Goal: Task Accomplishment & Management: Complete application form

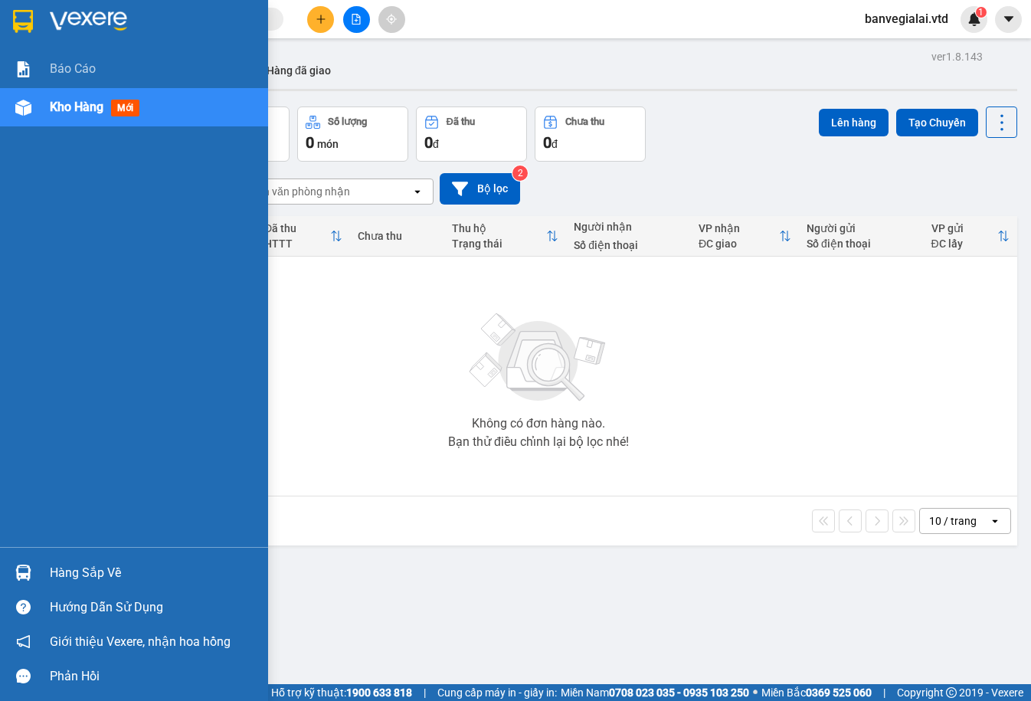
click at [101, 563] on div "Hàng sắp về" at bounding box center [153, 572] width 207 height 23
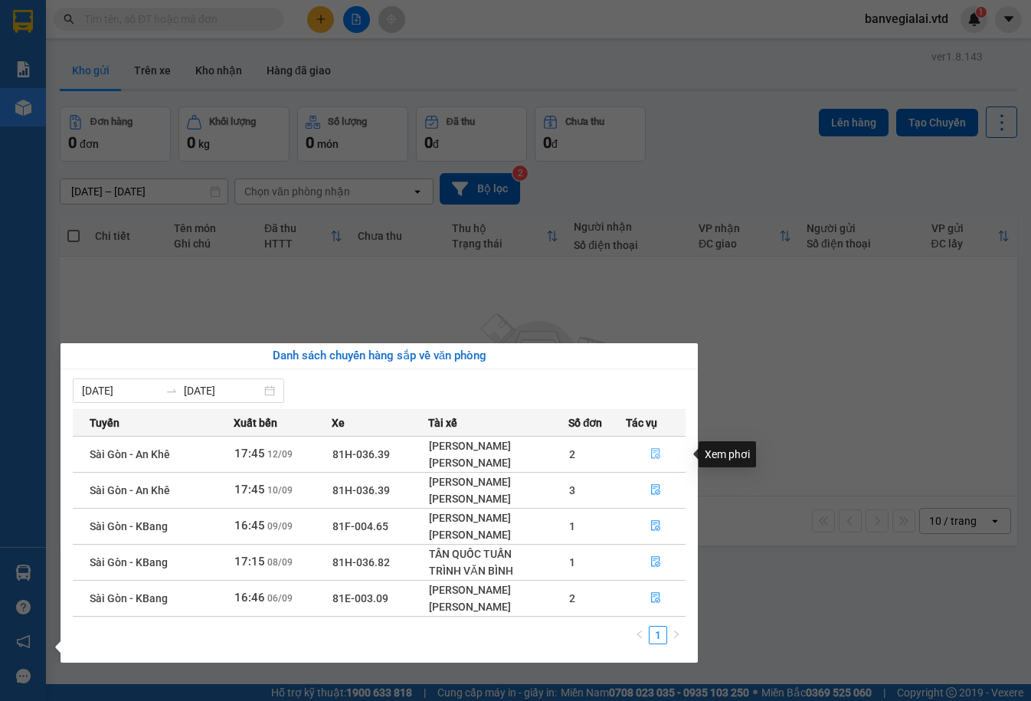
click at [657, 449] on icon "file-done" at bounding box center [655, 454] width 9 height 11
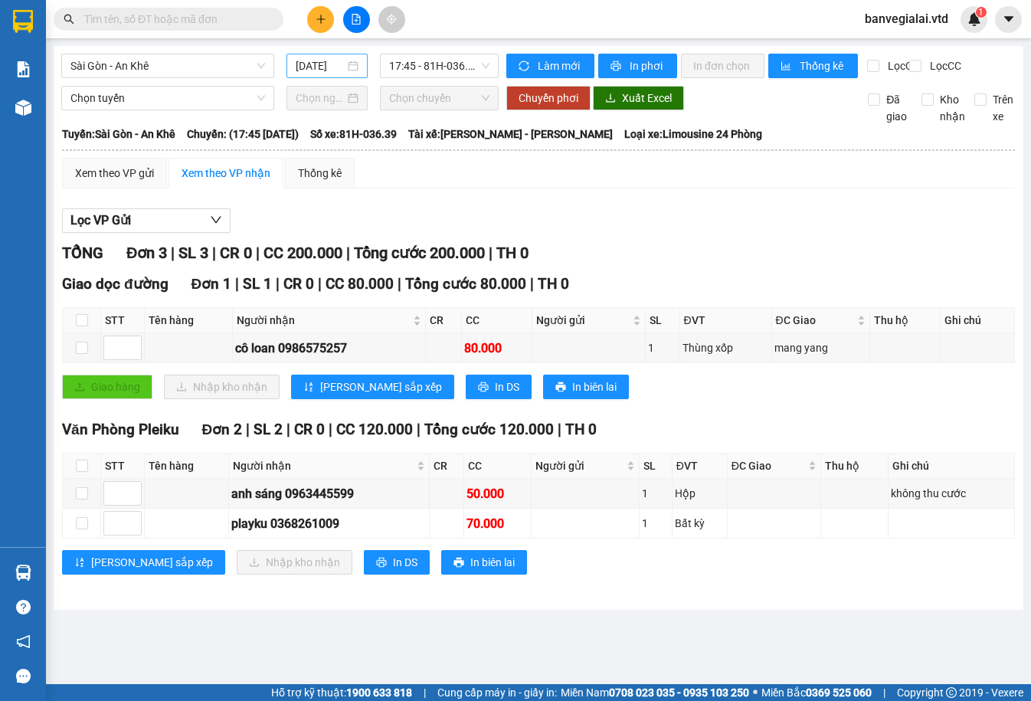
click at [301, 65] on input "[DATE]" at bounding box center [320, 65] width 49 height 17
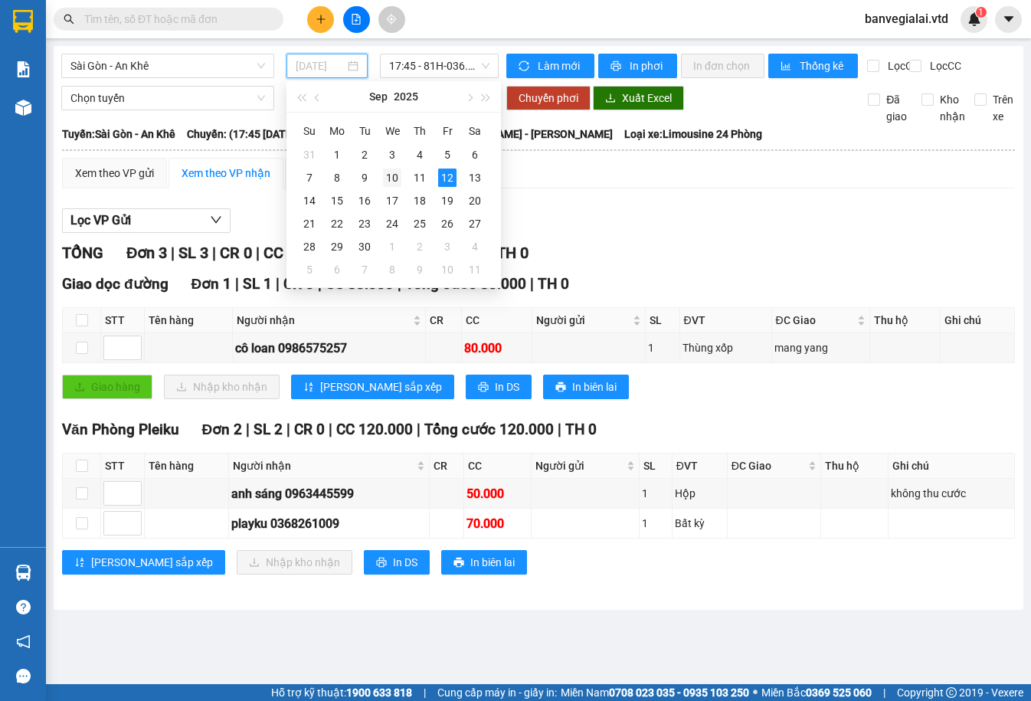
click at [400, 172] on td "10" at bounding box center [392, 177] width 28 height 23
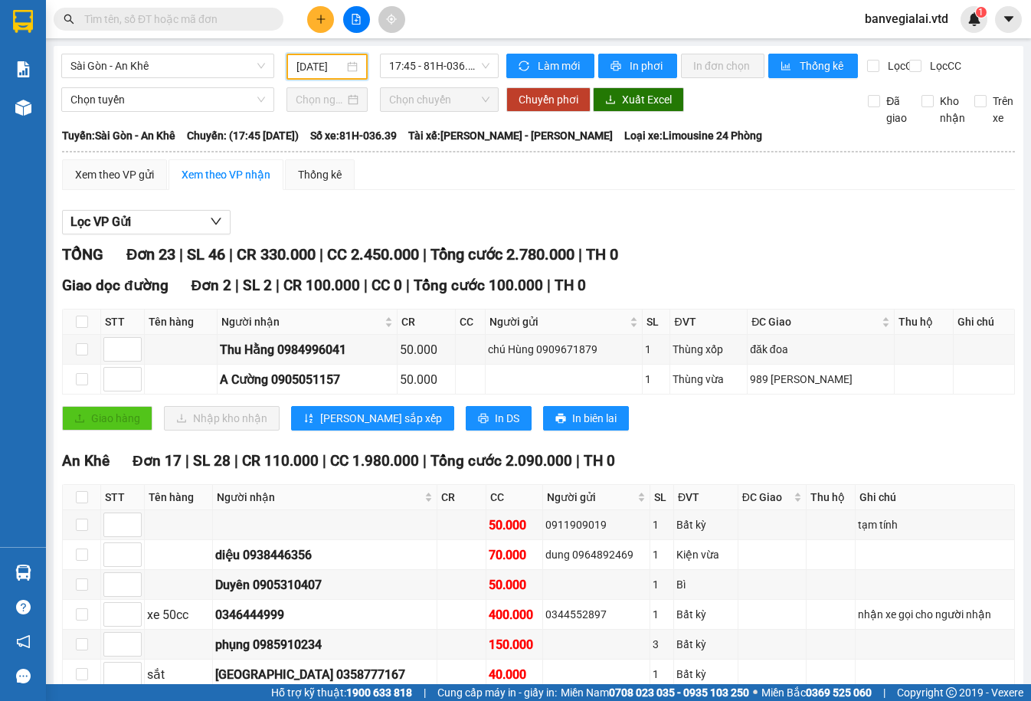
click at [321, 62] on input "10/09/2025" at bounding box center [319, 66] width 47 height 17
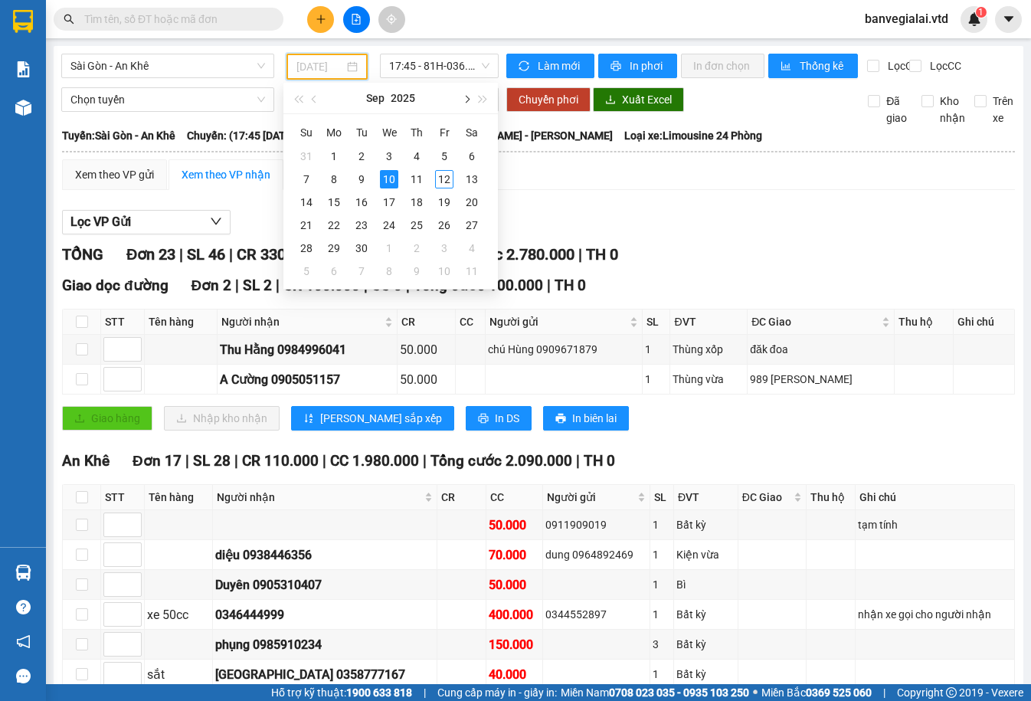
type input "10/09/2025"
click at [457, 64] on span "17:45 - 81H-036.39" at bounding box center [439, 65] width 100 height 23
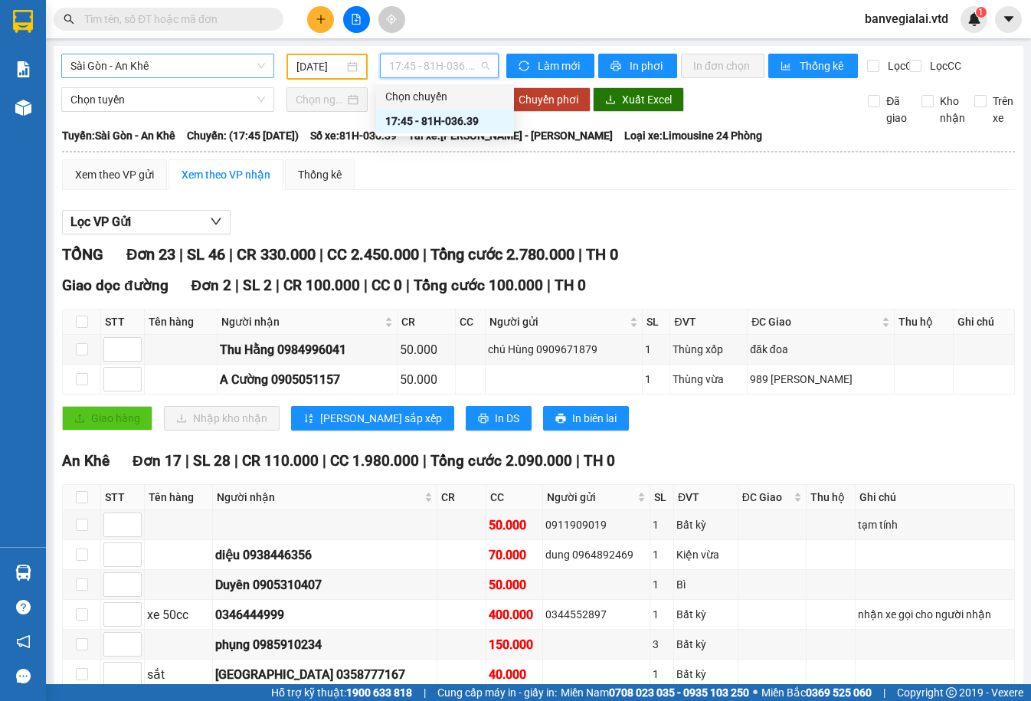
click at [215, 73] on span "Sài Gòn - An Khê" at bounding box center [167, 65] width 195 height 23
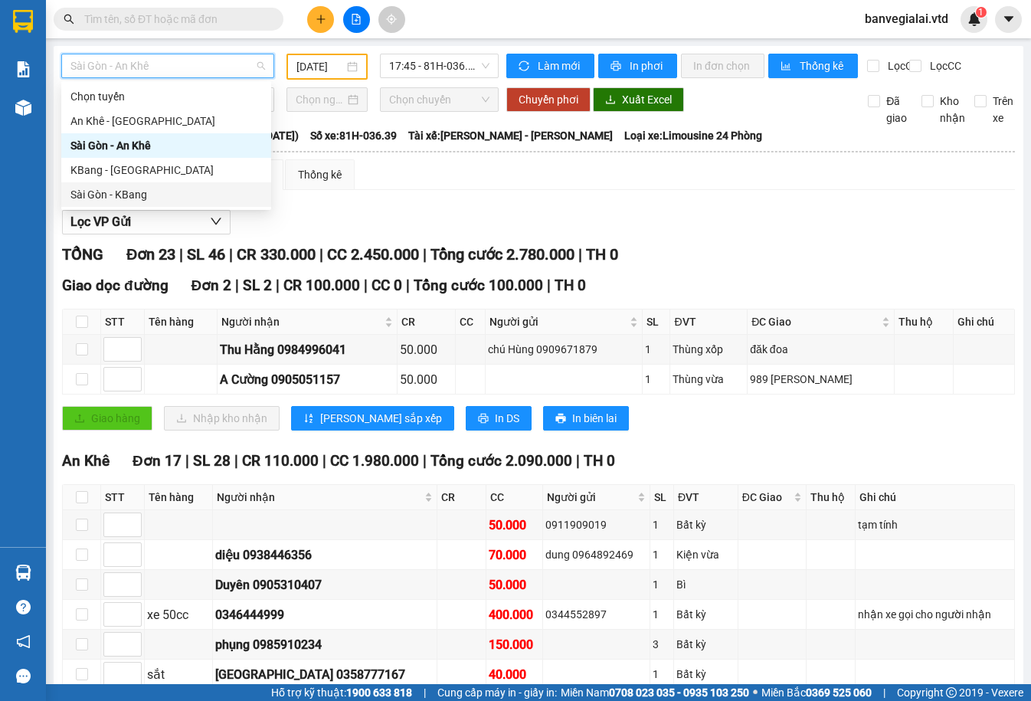
click at [115, 195] on div "Sài Gòn - KBang" at bounding box center [166, 194] width 192 height 17
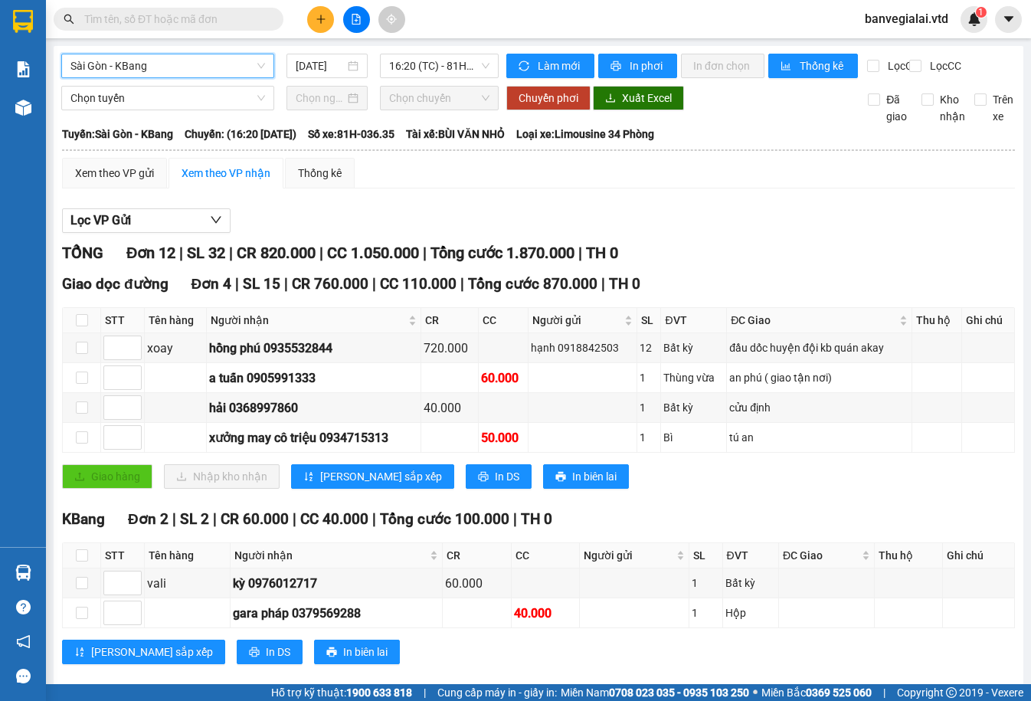
click at [142, 68] on span "Sài Gòn - KBang" at bounding box center [167, 65] width 195 height 23
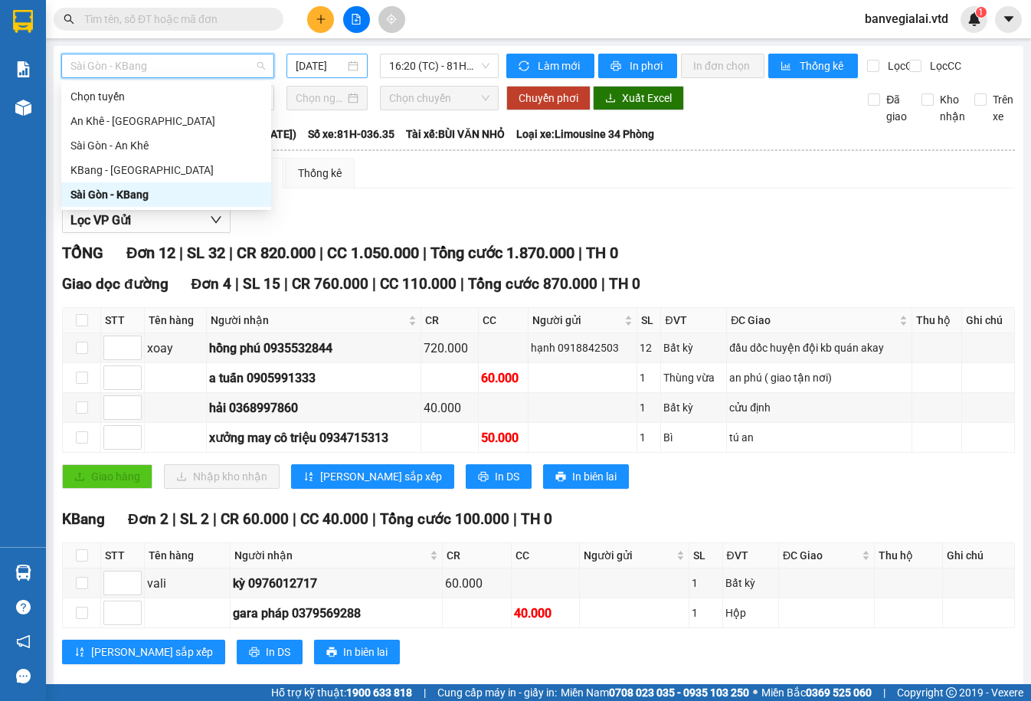
click at [303, 64] on input "[DATE]" at bounding box center [320, 65] width 49 height 17
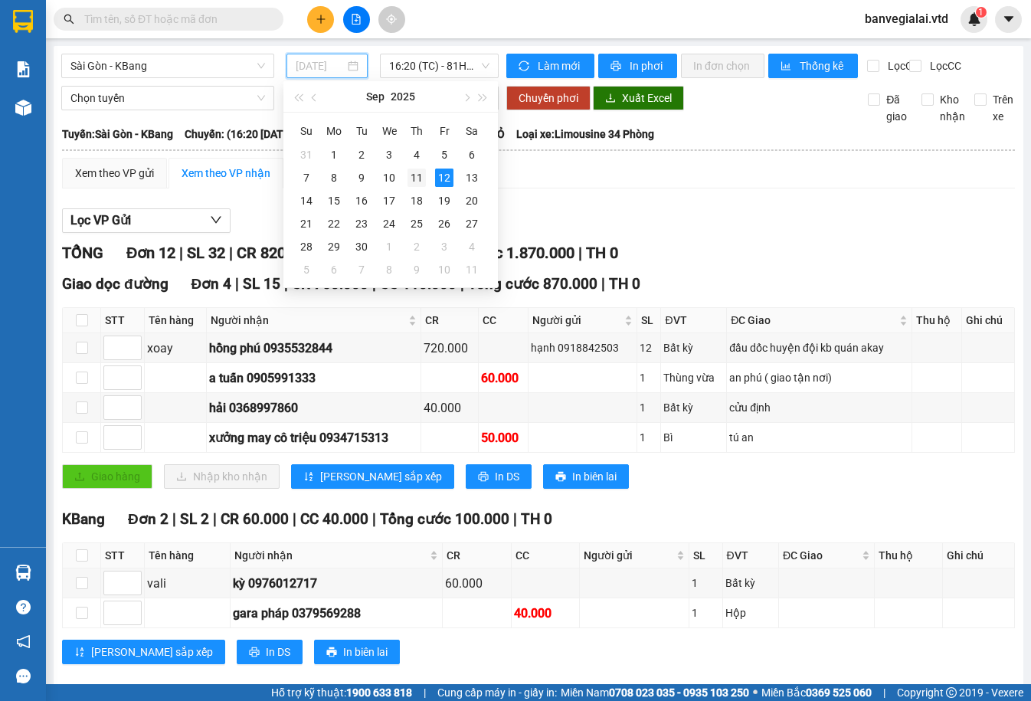
click at [411, 176] on div "11" at bounding box center [417, 178] width 18 height 18
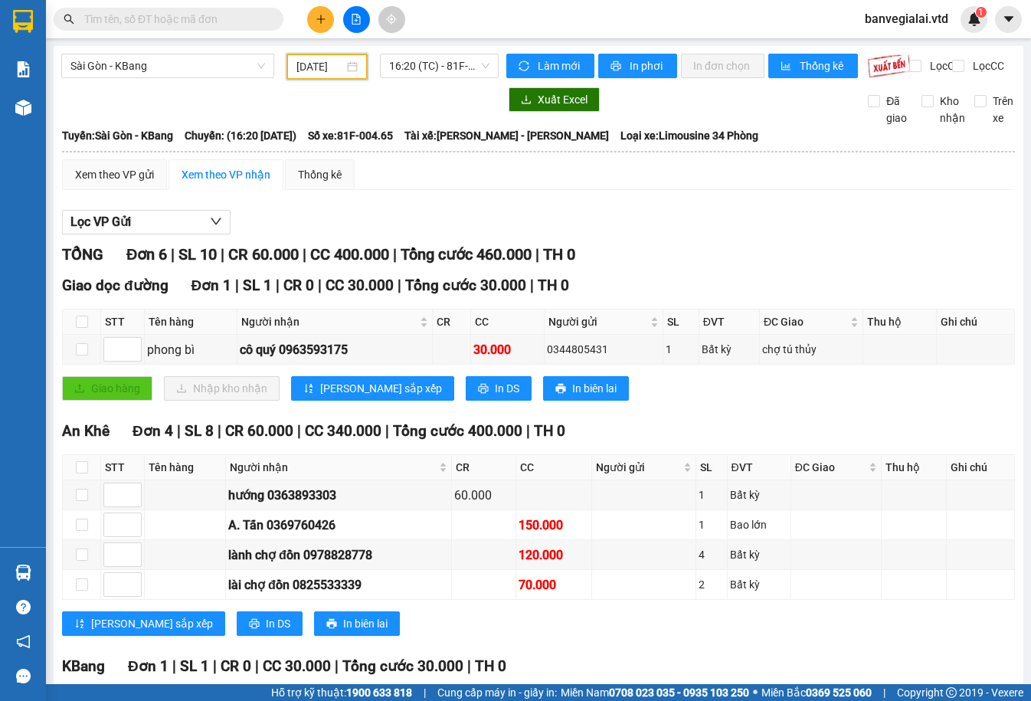
click at [336, 70] on input "11/09/2025" at bounding box center [319, 66] width 47 height 17
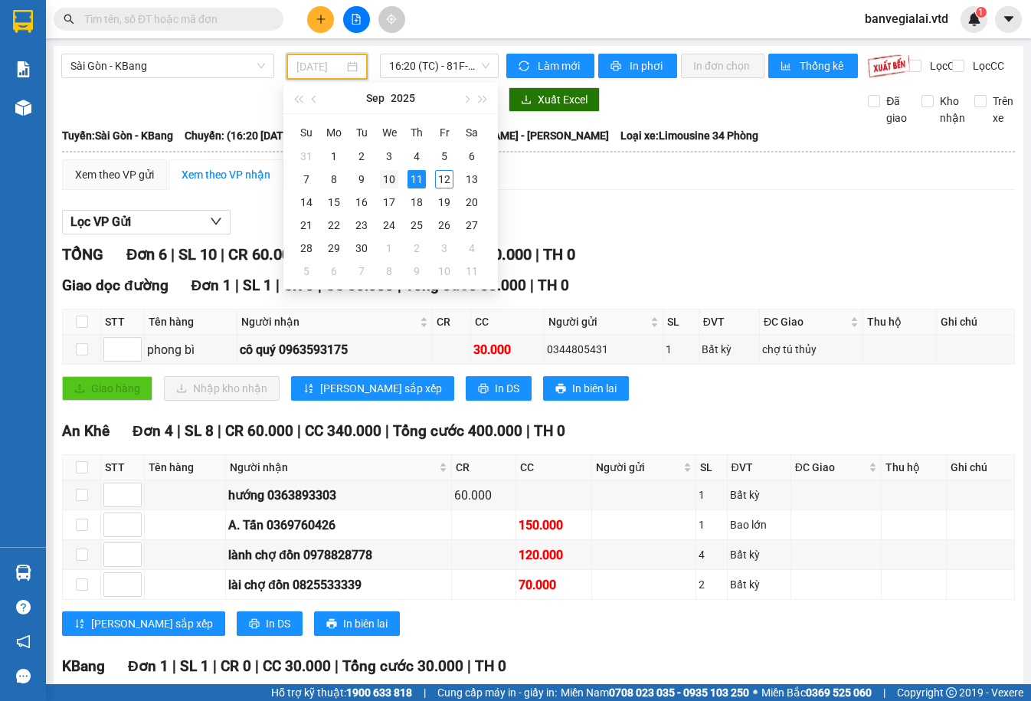
click at [388, 173] on div "10" at bounding box center [389, 179] width 18 height 18
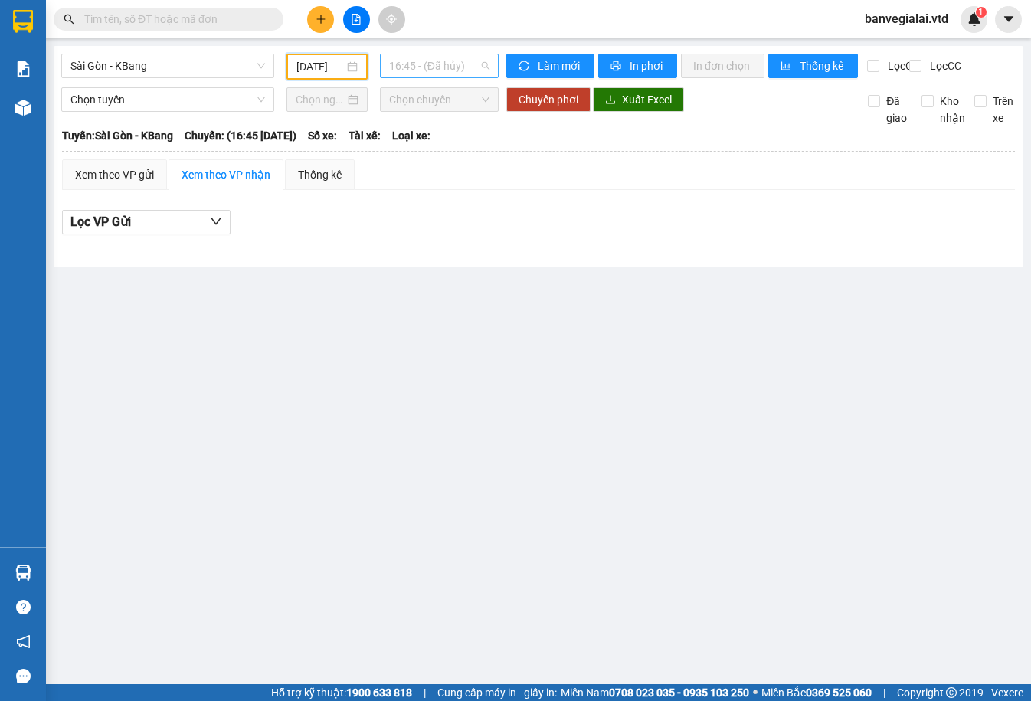
click at [461, 61] on span "16:45 - (Đã hủy)" at bounding box center [439, 65] width 100 height 23
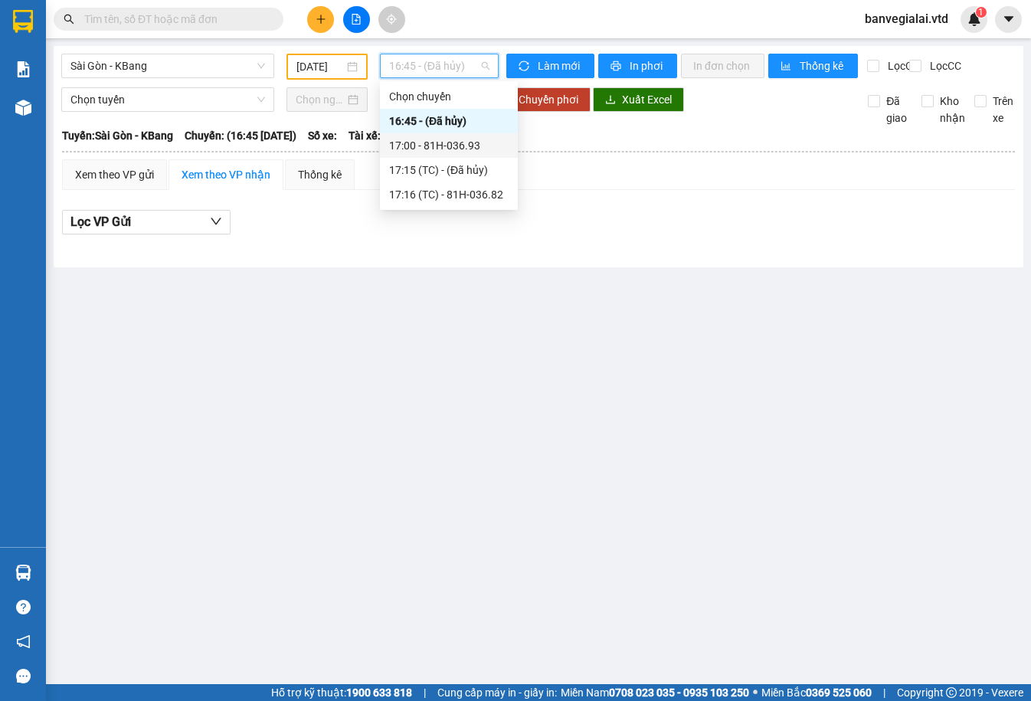
click at [443, 139] on div "17:00 - 81H-036.93" at bounding box center [448, 145] width 119 height 17
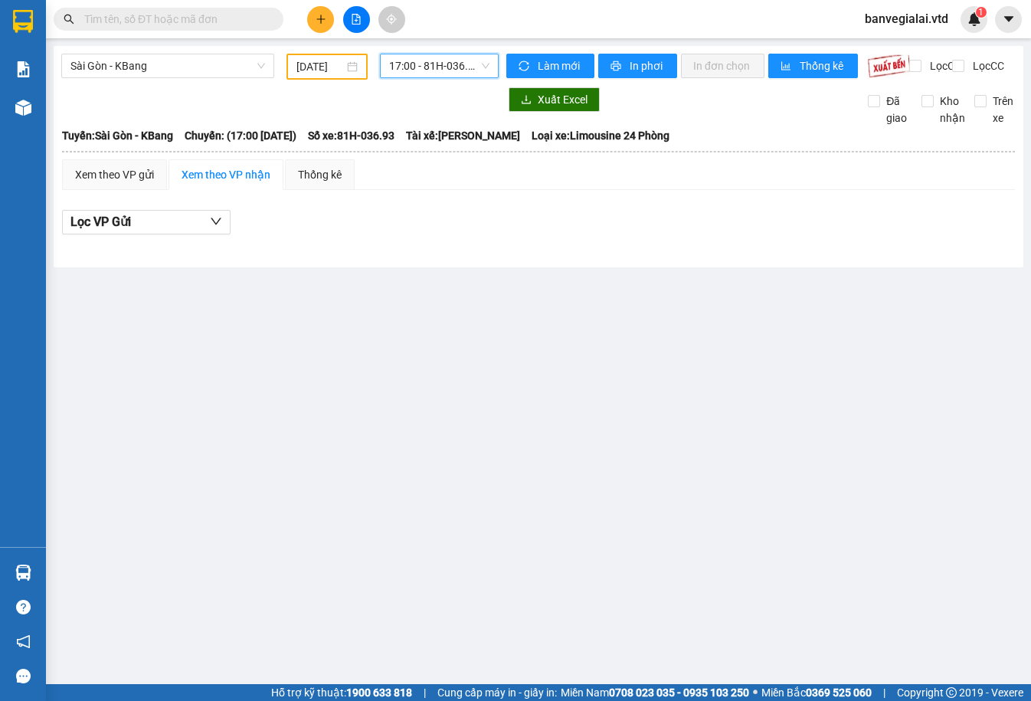
click at [430, 41] on main "Sài Gòn - KBang 10/09/2025 17:00 17:00 - 81H-036.93 Làm mới In phơi In đơn chọn…" at bounding box center [515, 342] width 1031 height 684
click at [443, 79] on div "17:00 - 81H-036.93" at bounding box center [439, 67] width 131 height 26
click at [387, 70] on div "17:00 - 81H-036.93" at bounding box center [439, 66] width 119 height 25
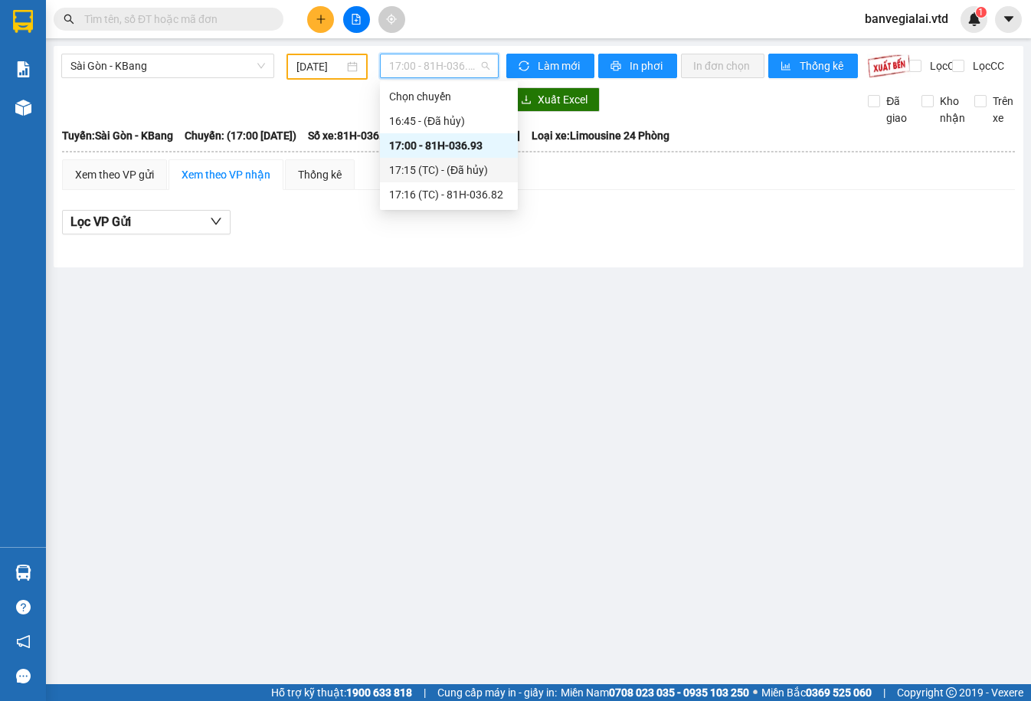
click at [444, 165] on div "17:15 (TC) - (Đã hủy)" at bounding box center [448, 170] width 119 height 17
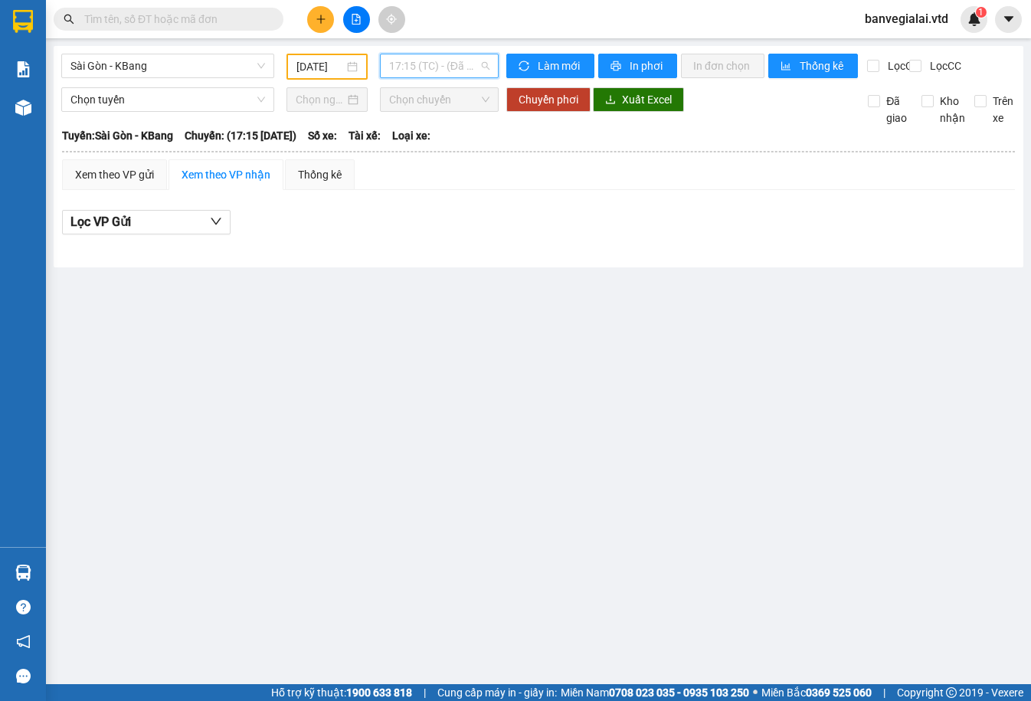
click at [460, 68] on span "17:15 (TC) - (Đã hủy)" at bounding box center [439, 65] width 100 height 23
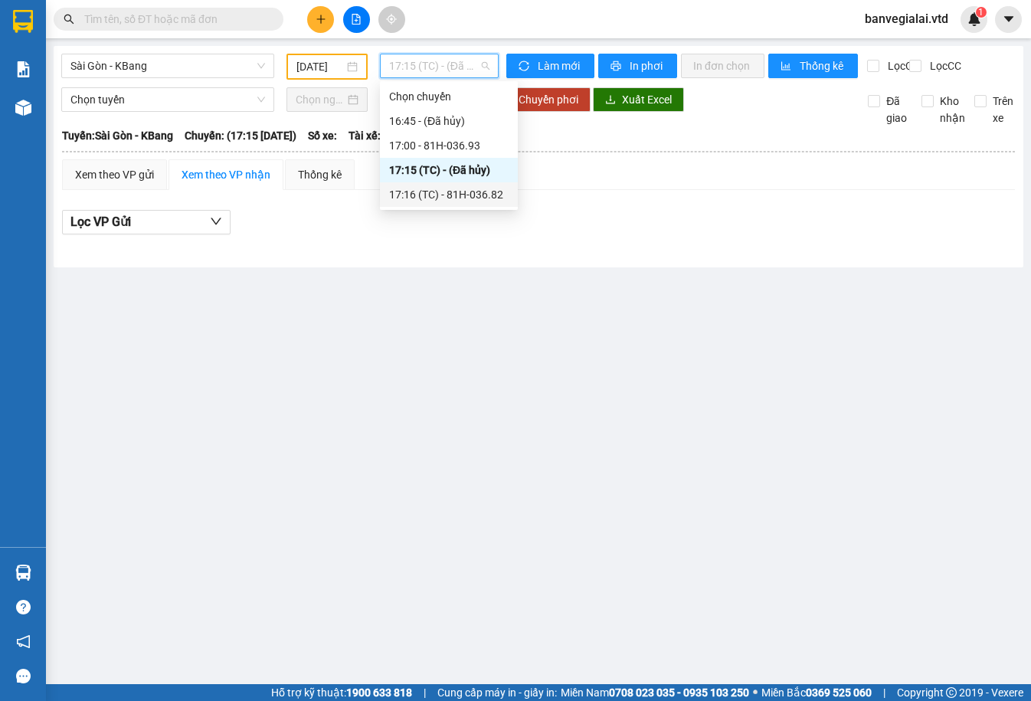
click at [440, 188] on div "17:16 (TC) - 81H-036.82" at bounding box center [448, 194] width 119 height 17
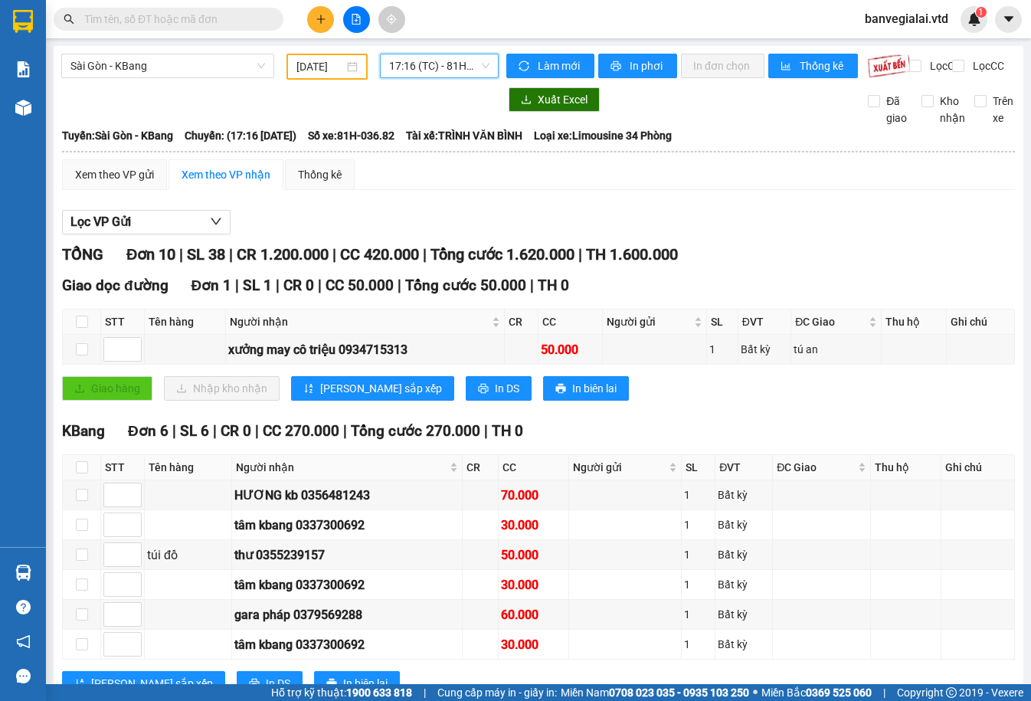
click at [310, 70] on input "10/09/2025" at bounding box center [319, 66] width 47 height 17
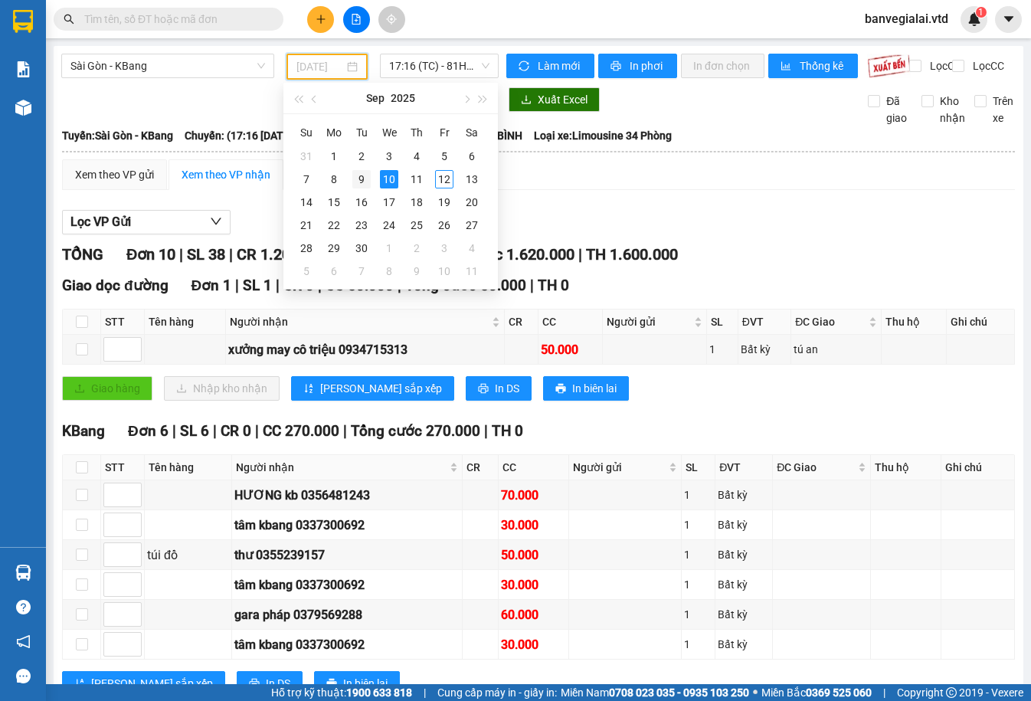
click at [357, 174] on div "9" at bounding box center [361, 179] width 18 height 18
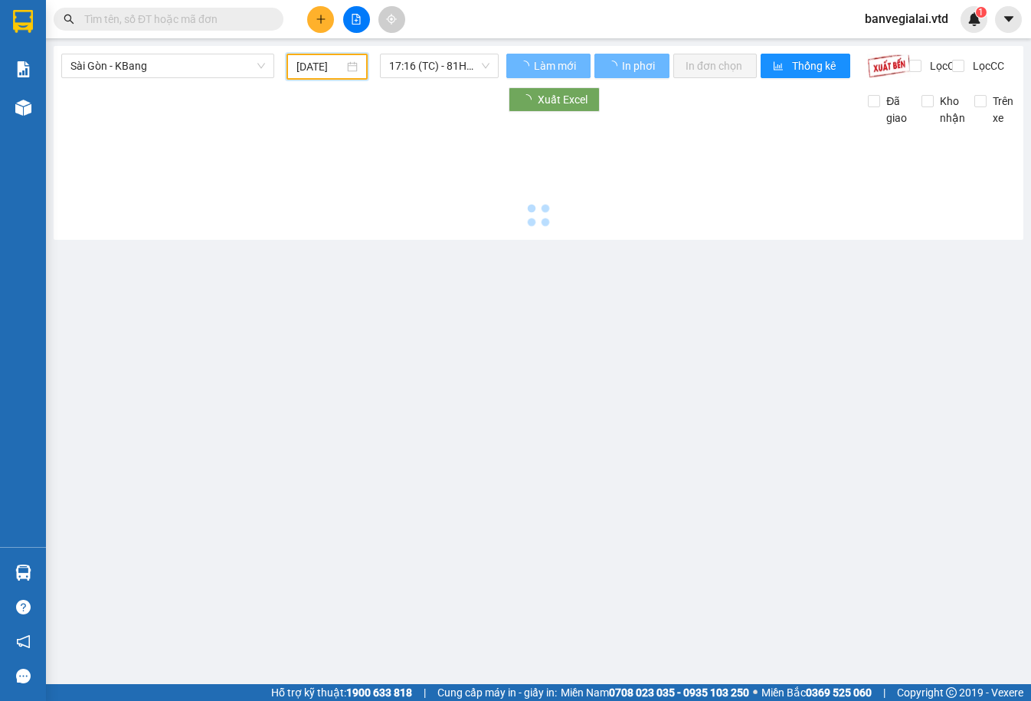
type input "09/09/2025"
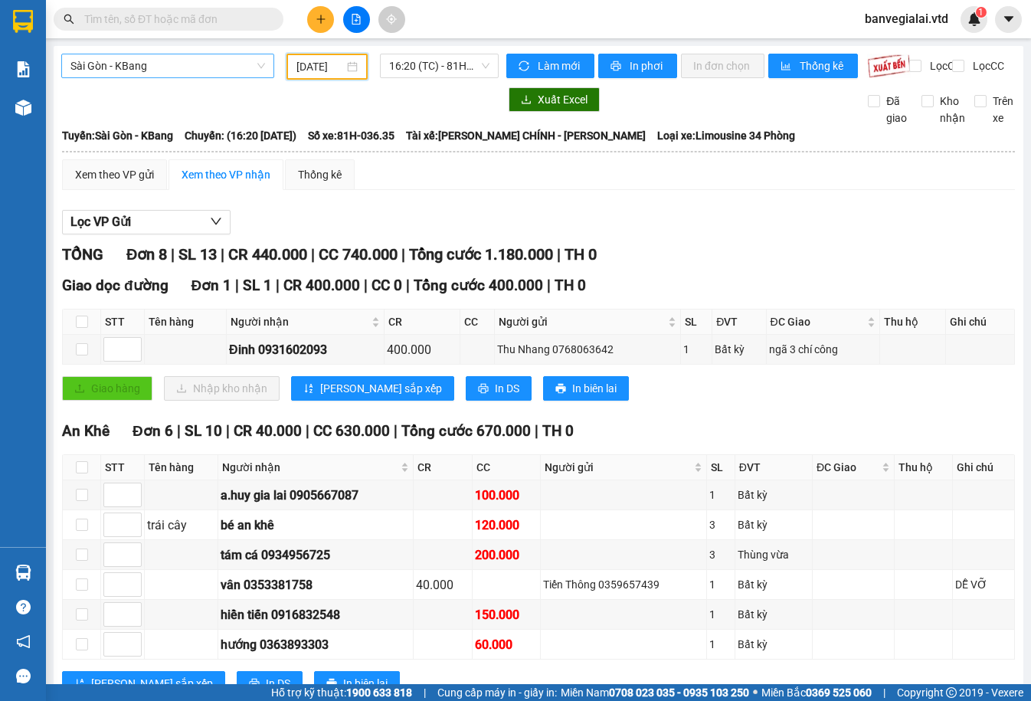
click at [172, 63] on span "Sài Gòn - KBang" at bounding box center [167, 65] width 195 height 23
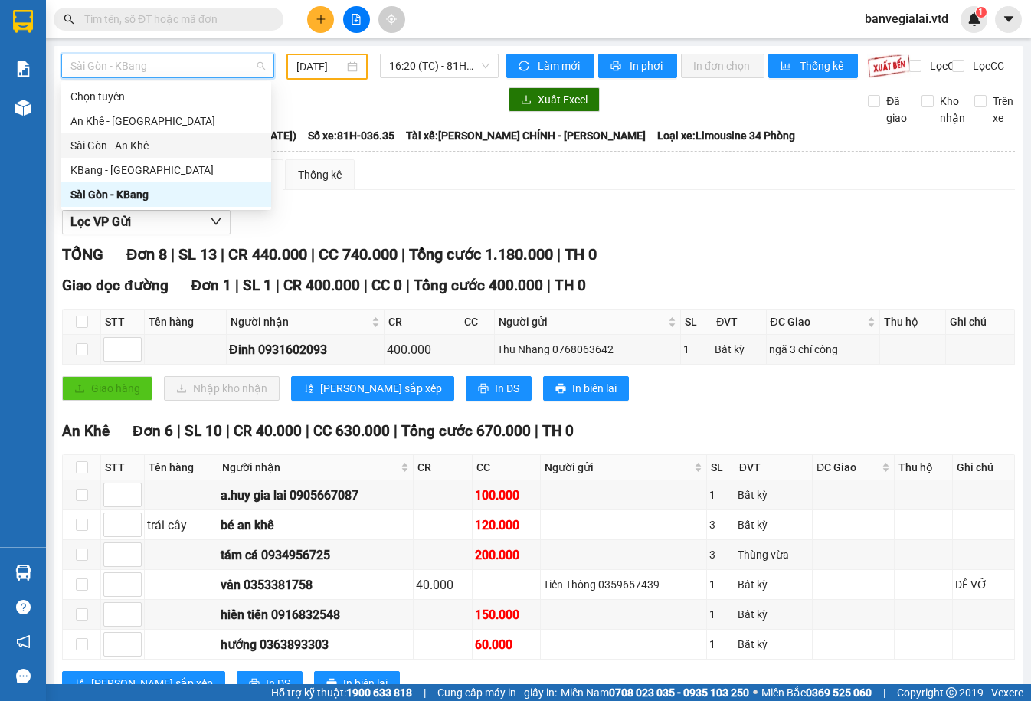
click at [131, 148] on div "Sài Gòn - An Khê" at bounding box center [166, 145] width 192 height 17
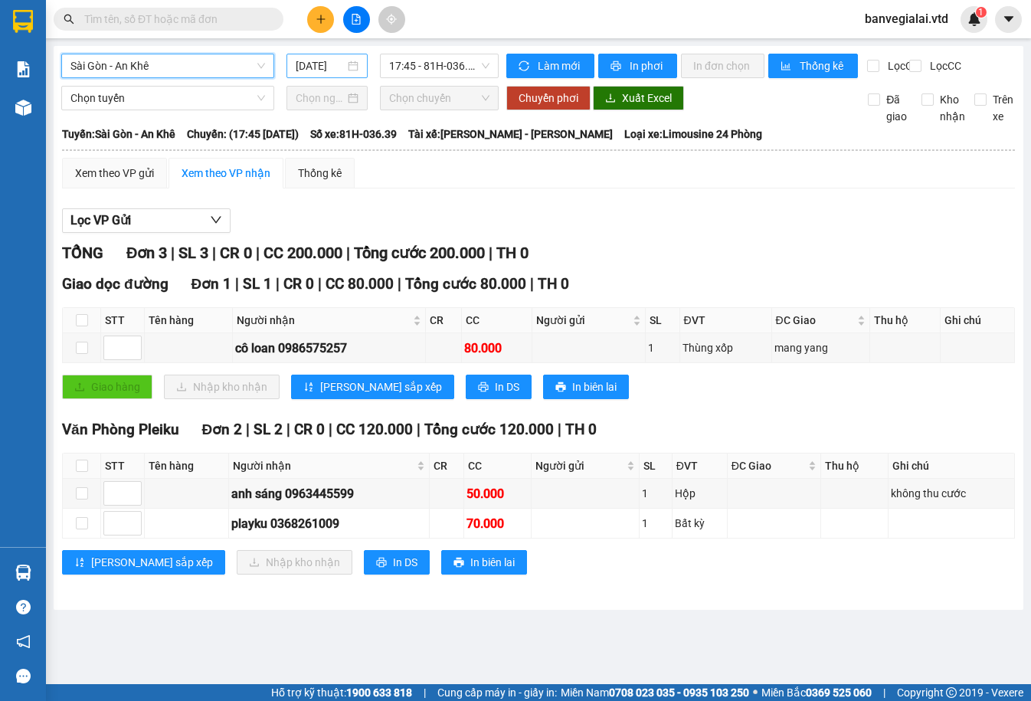
click at [344, 64] on input "[DATE]" at bounding box center [320, 65] width 49 height 17
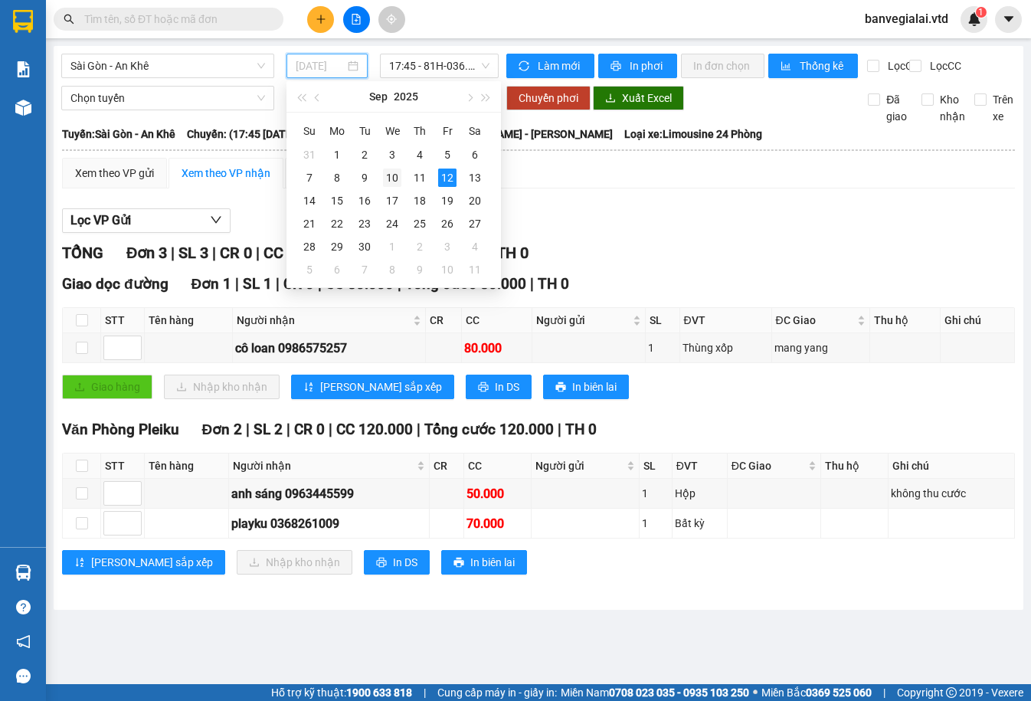
click at [389, 177] on div "10" at bounding box center [392, 178] width 18 height 18
type input "10/09/2025"
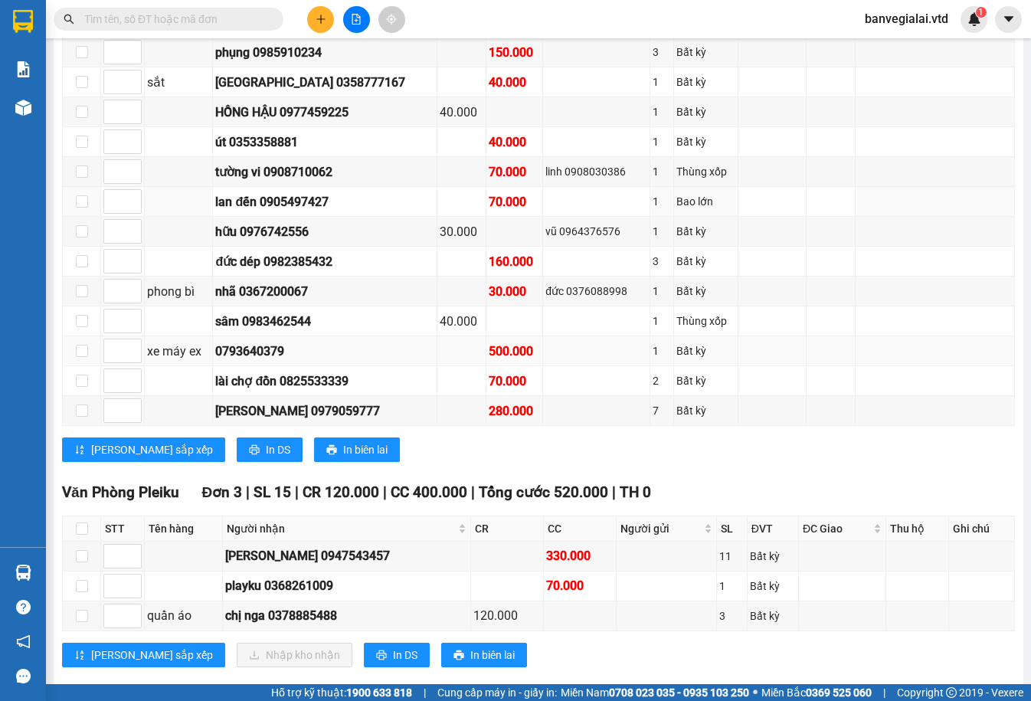
scroll to position [613, 0]
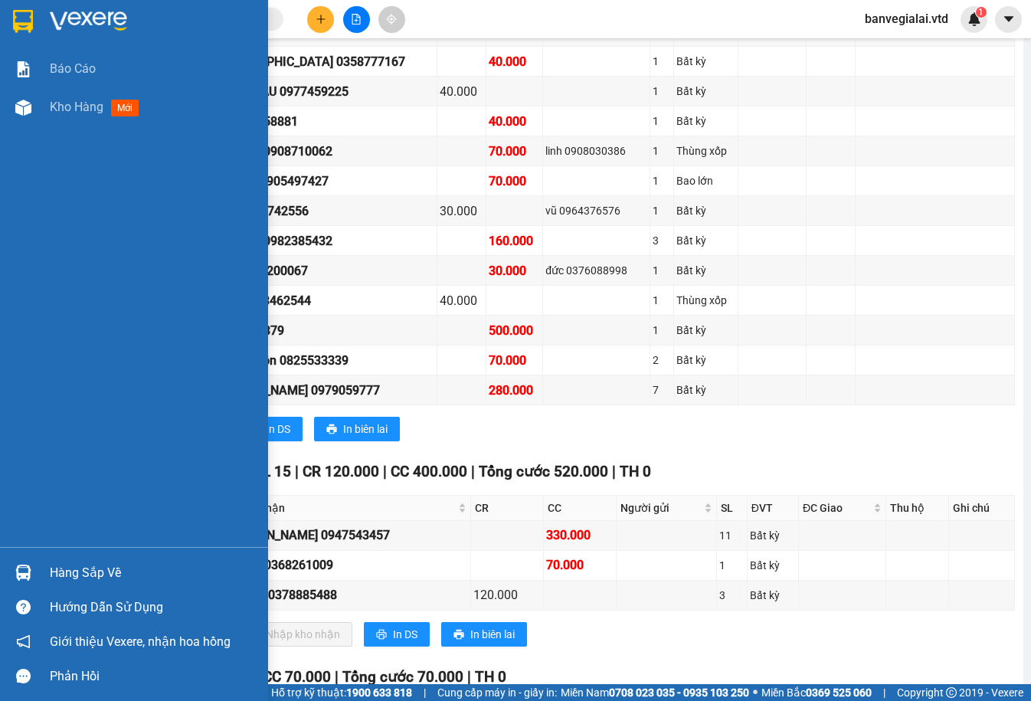
click at [28, 18] on img at bounding box center [23, 21] width 20 height 23
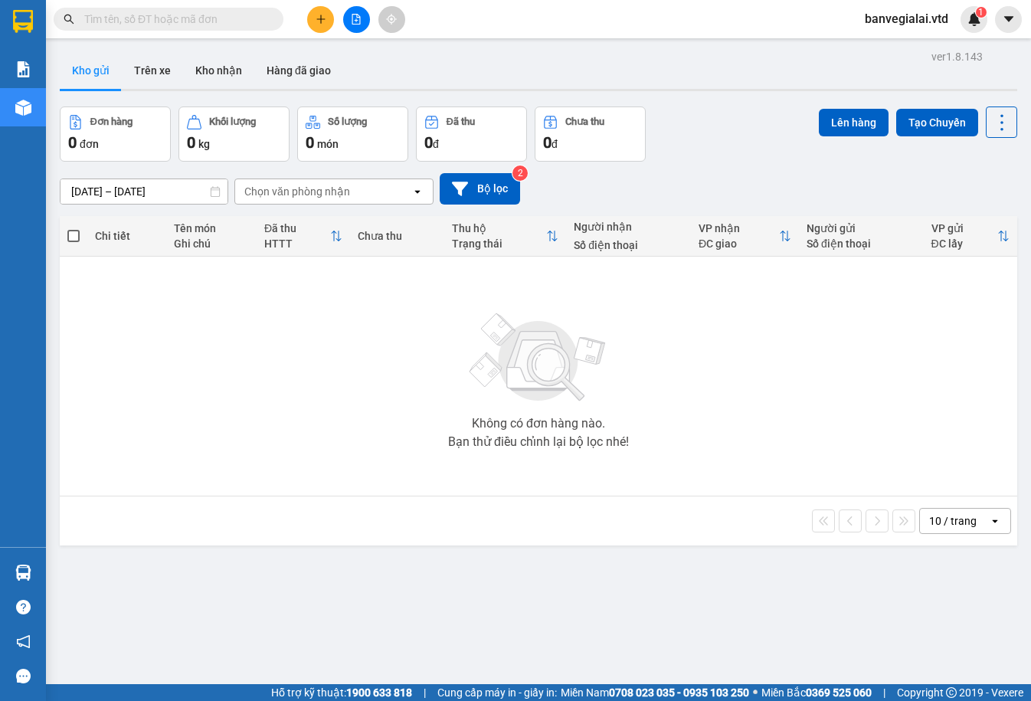
click at [316, 23] on icon "plus" at bounding box center [321, 19] width 11 height 11
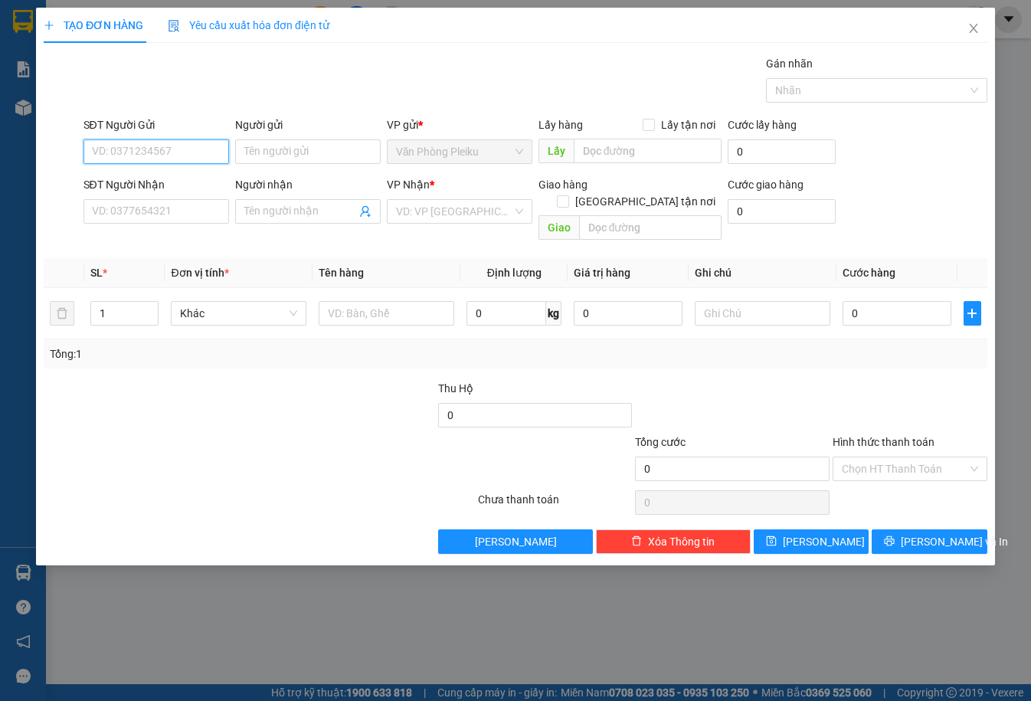
click at [121, 141] on input "SĐT Người Gửi" at bounding box center [156, 151] width 146 height 25
click at [161, 145] on input "SĐT Người Gửi" at bounding box center [156, 151] width 146 height 25
click at [162, 146] on input "SĐT Người Gửi" at bounding box center [156, 151] width 146 height 25
click at [156, 210] on input "SĐT Người Nhận" at bounding box center [156, 211] width 146 height 25
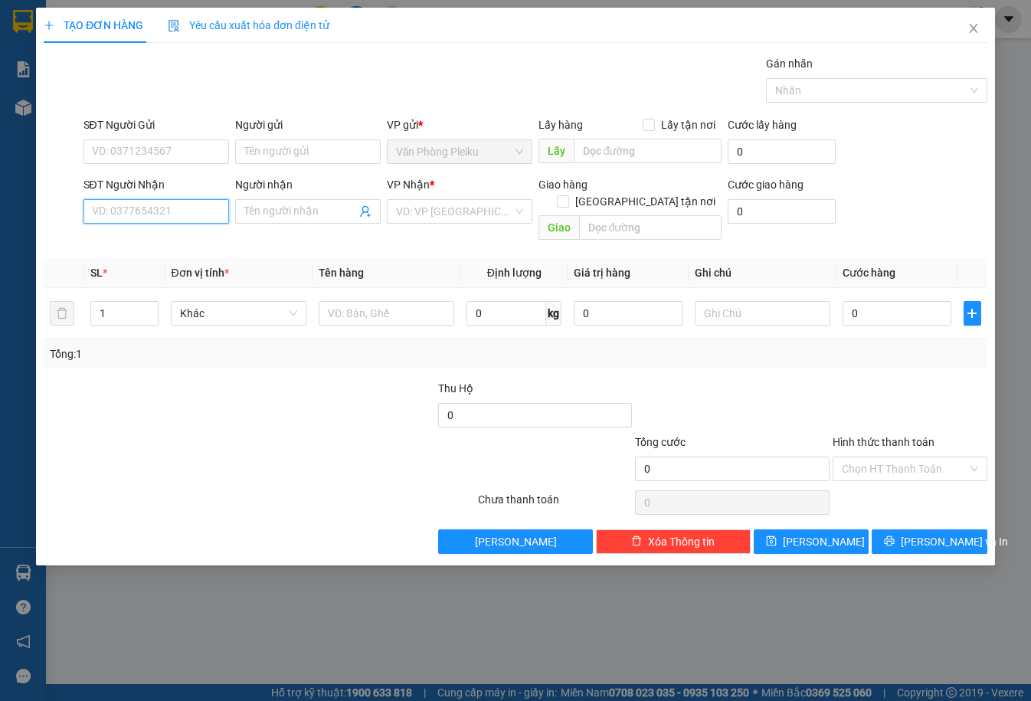
click at [110, 220] on input "SĐT Người Nhận" at bounding box center [156, 211] width 146 height 25
click at [209, 211] on input "SĐT Người Nhận" at bounding box center [156, 211] width 146 height 25
click at [156, 244] on div "0966933507" at bounding box center [156, 242] width 127 height 17
type input "0966933507"
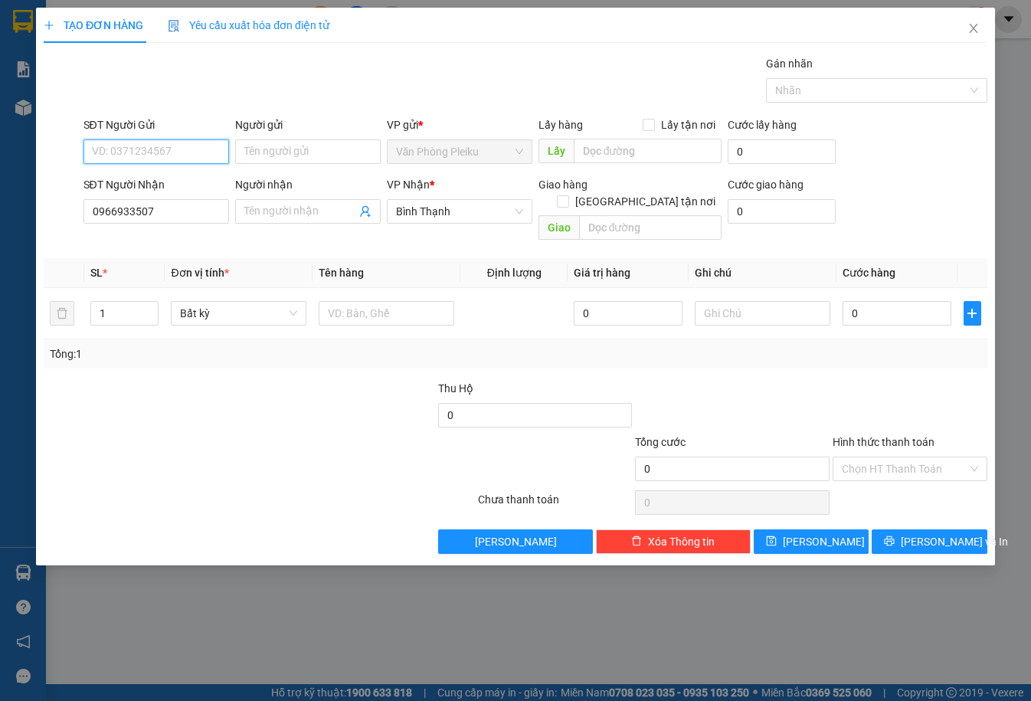
click at [154, 157] on input "SĐT Người Gửi" at bounding box center [156, 151] width 146 height 25
click at [154, 154] on input "SĐT Người Gửi" at bounding box center [156, 151] width 146 height 25
click at [155, 182] on div "0982281598 - chị hiên" at bounding box center [156, 182] width 127 height 17
type input "0982281598"
type input "chị hiên"
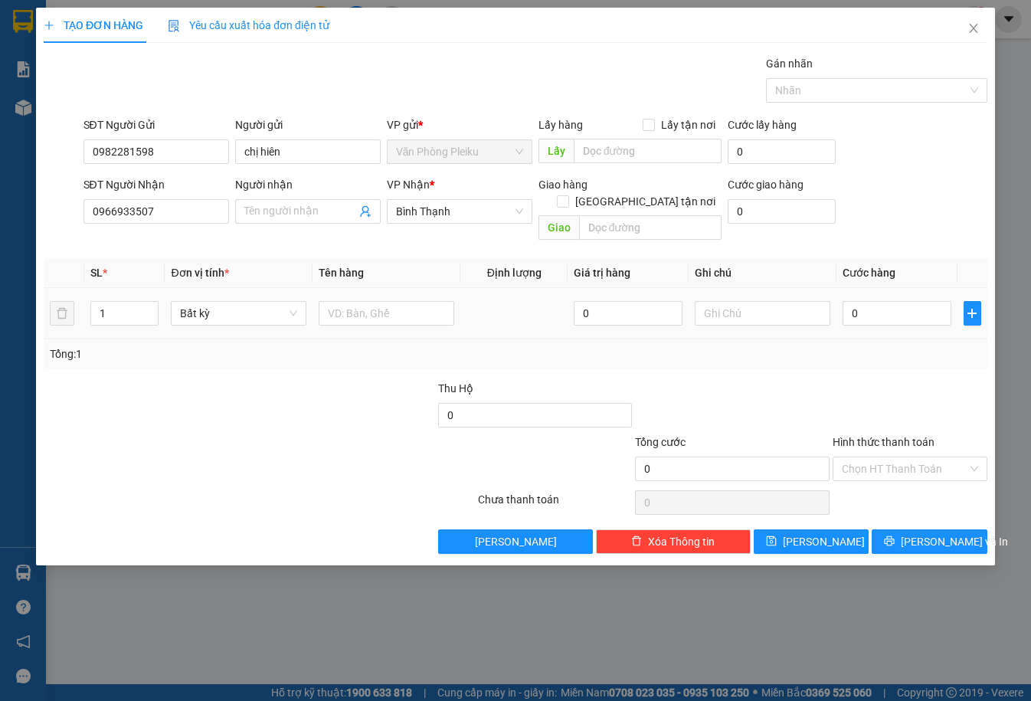
click at [163, 357] on div "Transit Pickup Surcharge Ids Transit Deliver Surcharge Ids Transit Deliver Surc…" at bounding box center [516, 304] width 944 height 499
click at [854, 301] on input "0" at bounding box center [897, 313] width 109 height 25
click at [852, 301] on input "0" at bounding box center [897, 313] width 109 height 25
type input "40"
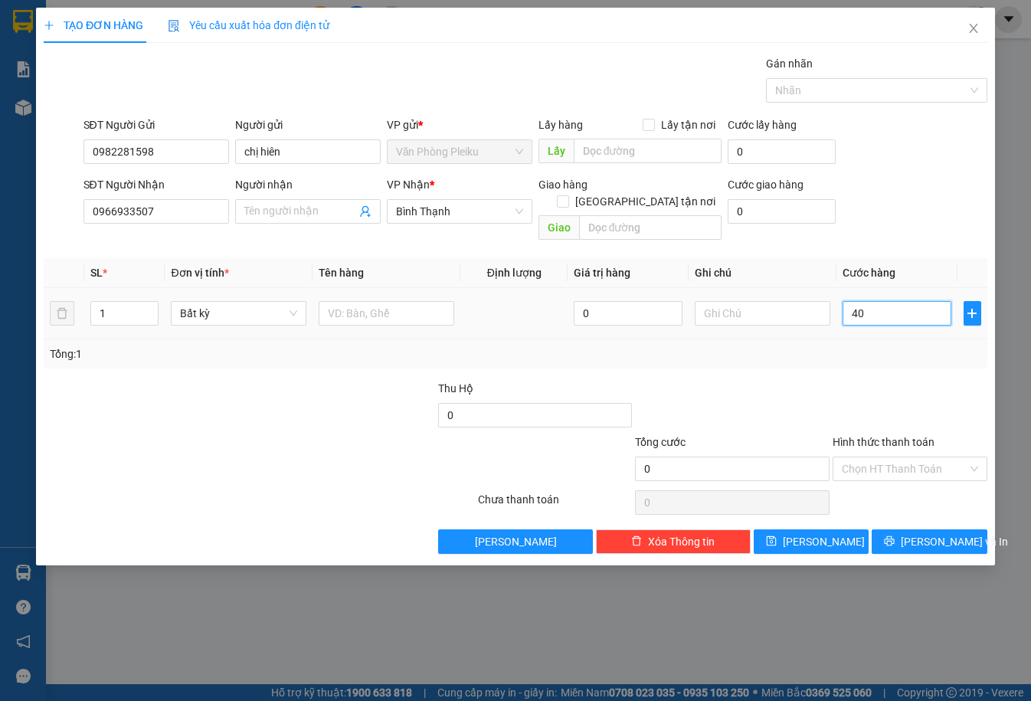
type input "40"
click at [723, 392] on div at bounding box center [731, 407] width 197 height 54
type input "40.000"
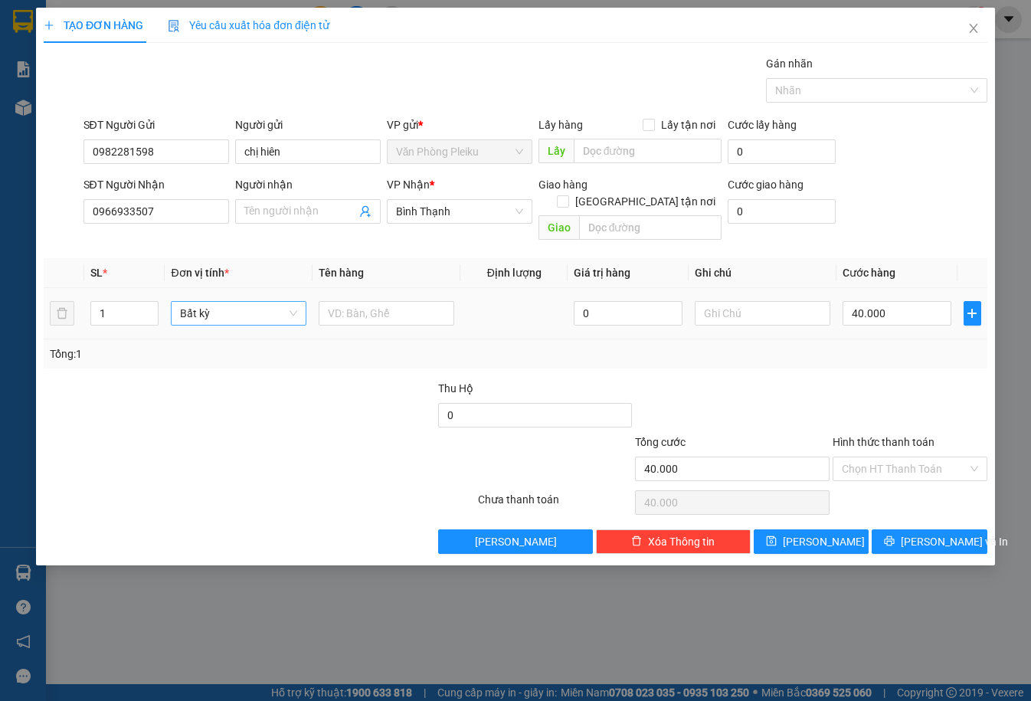
click at [282, 302] on span "Bất kỳ" at bounding box center [238, 313] width 117 height 23
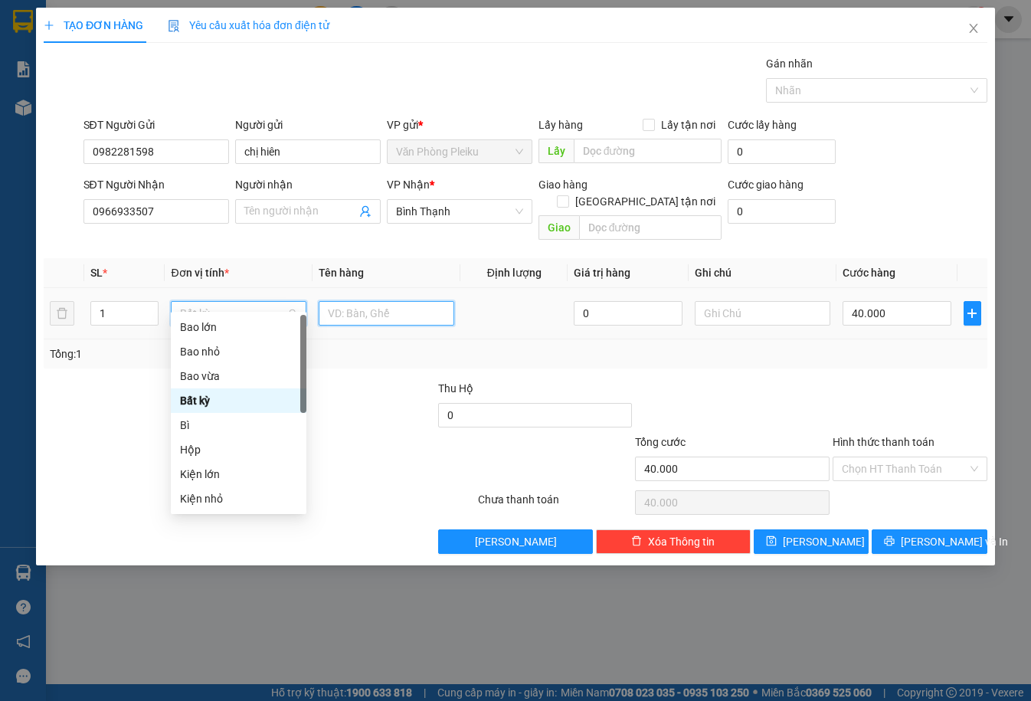
click at [379, 301] on input "text" at bounding box center [387, 313] width 136 height 25
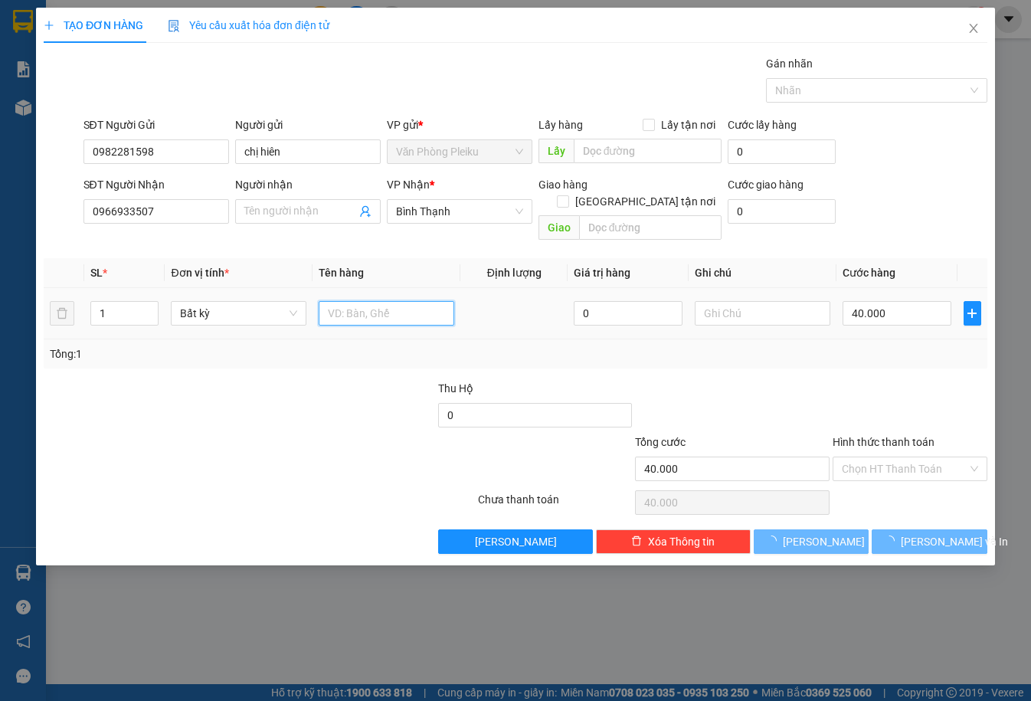
type input "t"
type input "0"
type input "trà"
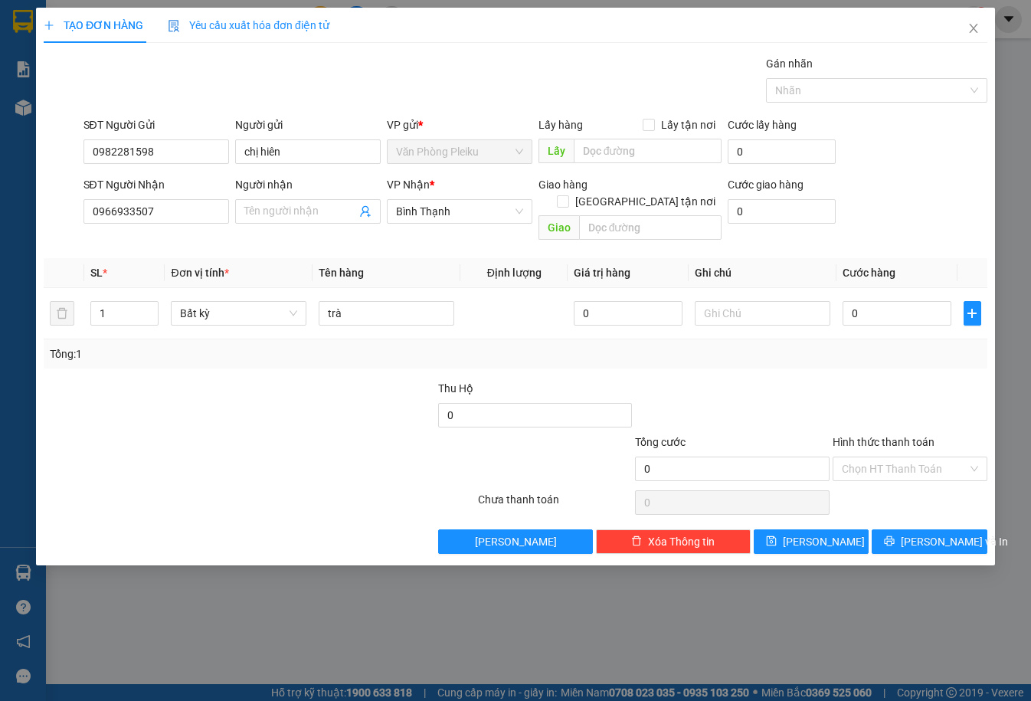
click at [733, 357] on div "Transit Pickup Surcharge Ids Transit Deliver Surcharge Ids Transit Deliver Surc…" at bounding box center [516, 304] width 944 height 499
click at [857, 301] on input "0" at bounding box center [897, 313] width 109 height 25
click at [856, 301] on input "0" at bounding box center [897, 313] width 109 height 25
drag, startPoint x: 181, startPoint y: 296, endPoint x: 192, endPoint y: 298, distance: 10.8
click at [181, 302] on span "Bất kỳ" at bounding box center [238, 313] width 117 height 23
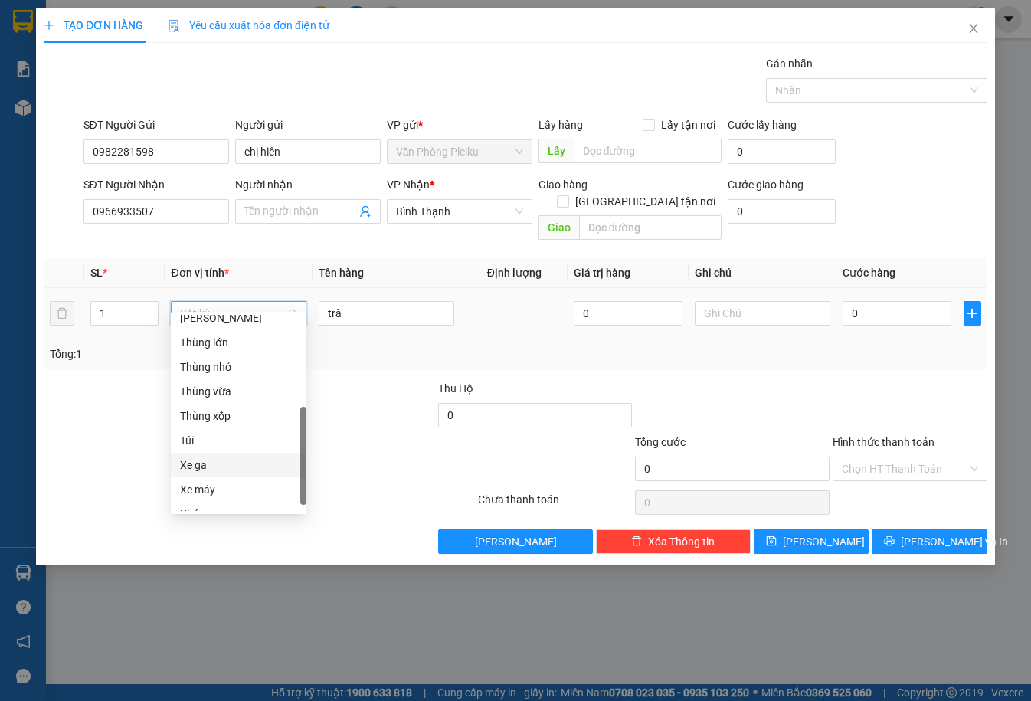
scroll to position [245, 0]
click at [234, 349] on div "Thùng nhỏ" at bounding box center [238, 351] width 117 height 17
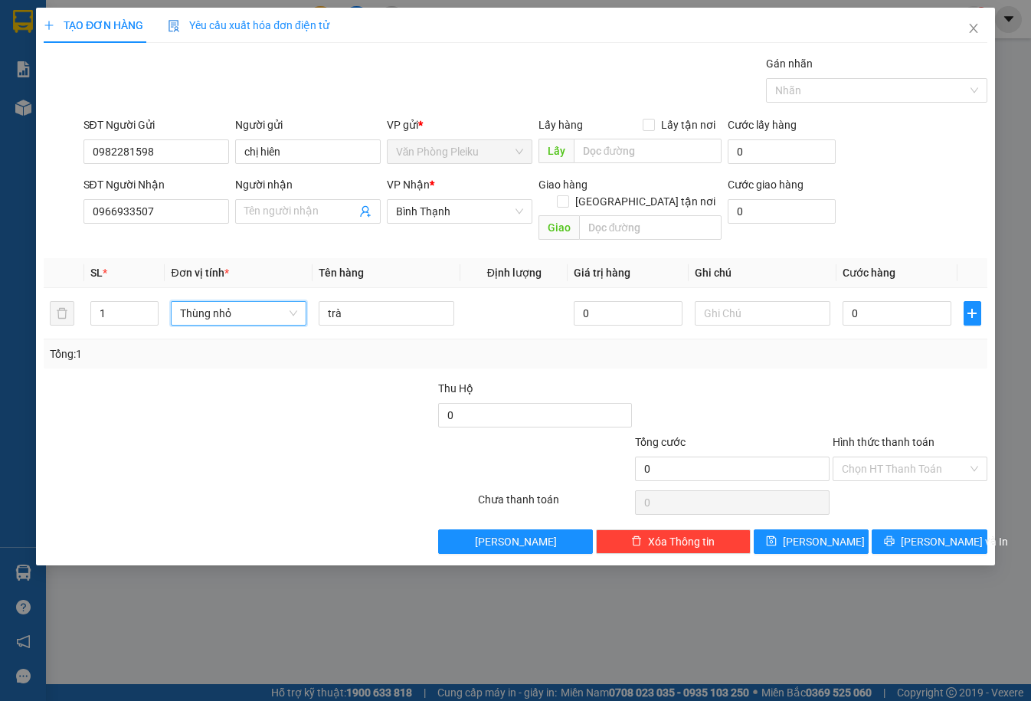
click at [369, 354] on div "Transit Pickup Surcharge Ids Transit Deliver Surcharge Ids Transit Deliver Surc…" at bounding box center [516, 304] width 944 height 499
click at [849, 301] on input "0" at bounding box center [897, 313] width 109 height 25
click at [851, 301] on input "0" at bounding box center [897, 313] width 109 height 25
type input "40"
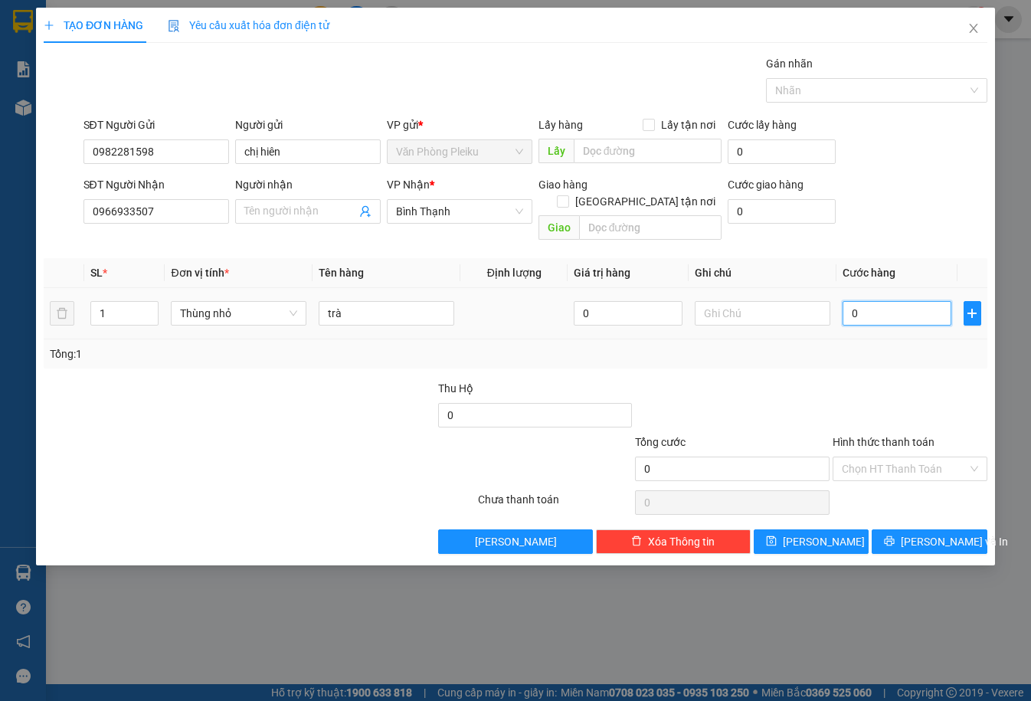
type input "40"
click at [717, 362] on div "Transit Pickup Surcharge Ids Transit Deliver Surcharge Ids Transit Deliver Surc…" at bounding box center [516, 304] width 944 height 499
type input "40.000"
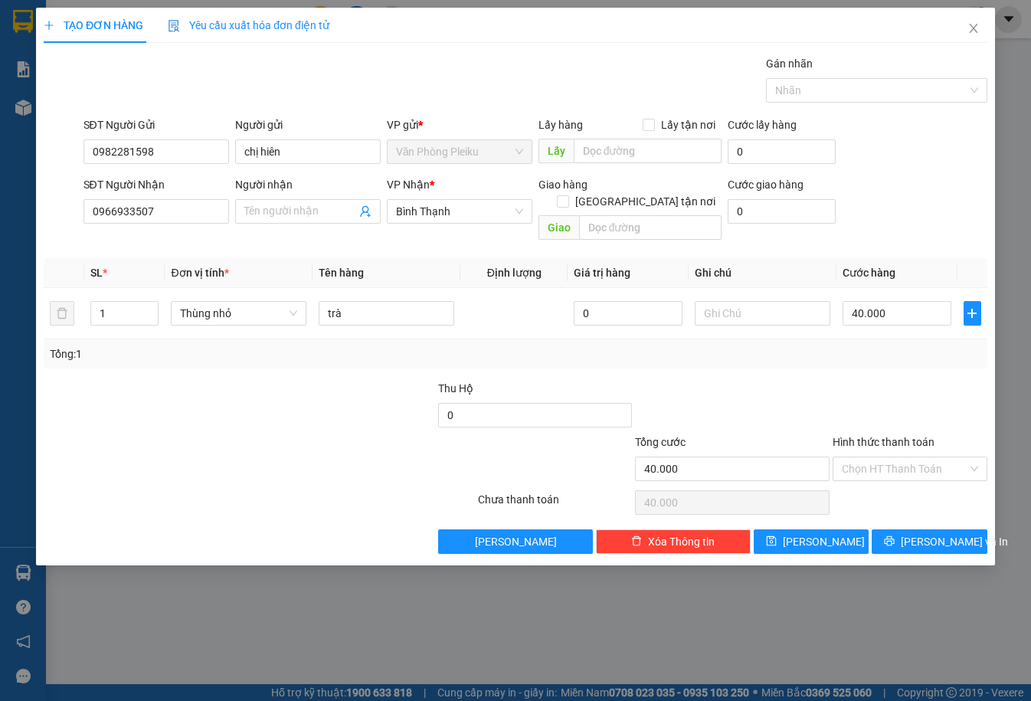
click at [904, 437] on div "Hình thức thanh toán" at bounding box center [910, 445] width 155 height 23
click at [912, 457] on input "Hình thức thanh toán" at bounding box center [905, 468] width 126 height 23
click at [895, 474] on div "Tại văn phòng" at bounding box center [910, 482] width 136 height 17
type input "0"
click at [895, 535] on icon "printer" at bounding box center [889, 540] width 11 height 11
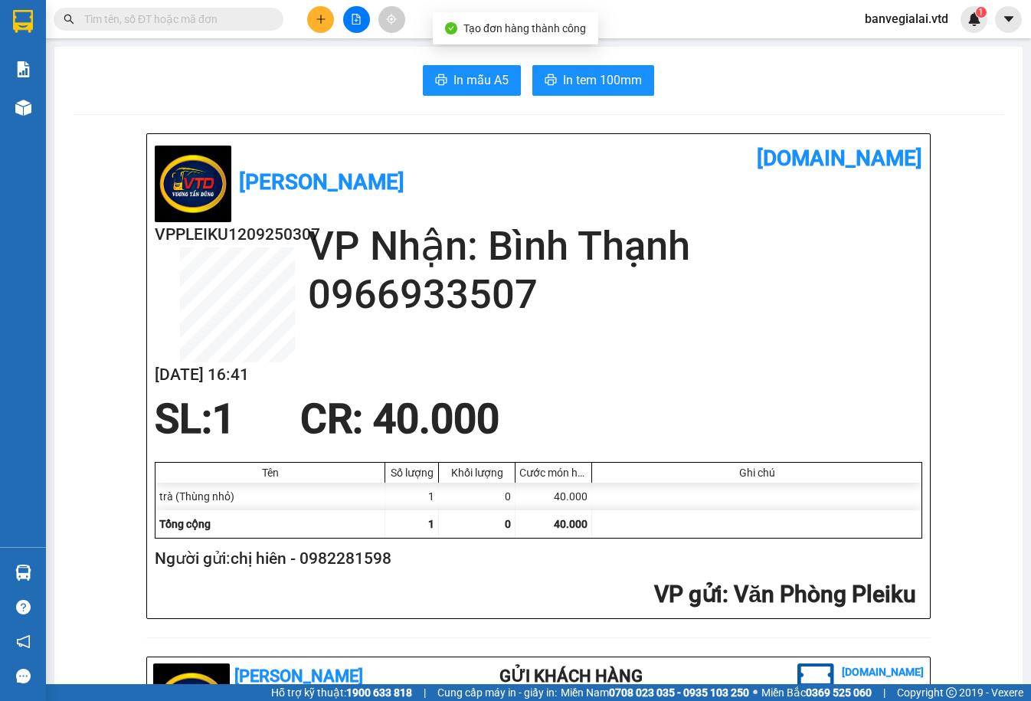
click at [467, 84] on span "In mẫu A5" at bounding box center [480, 79] width 55 height 19
click at [594, 82] on span "In tem 100mm" at bounding box center [602, 79] width 79 height 19
click at [700, 92] on div "In mẫu A5 In tem 100mm" at bounding box center [538, 80] width 931 height 31
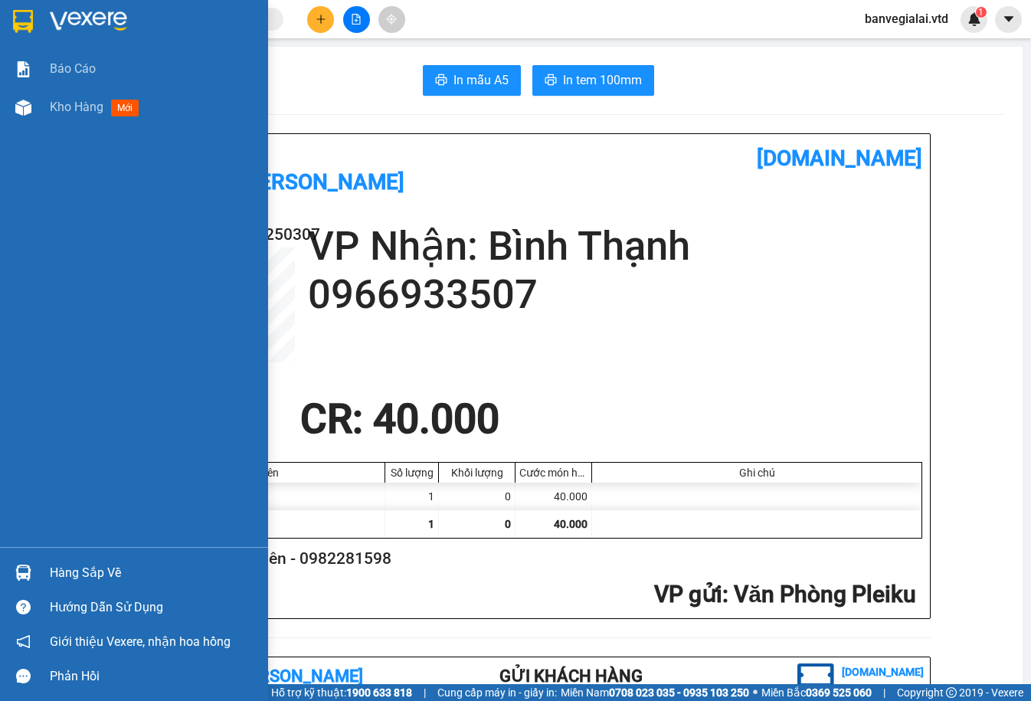
click at [31, 18] on img at bounding box center [23, 21] width 20 height 23
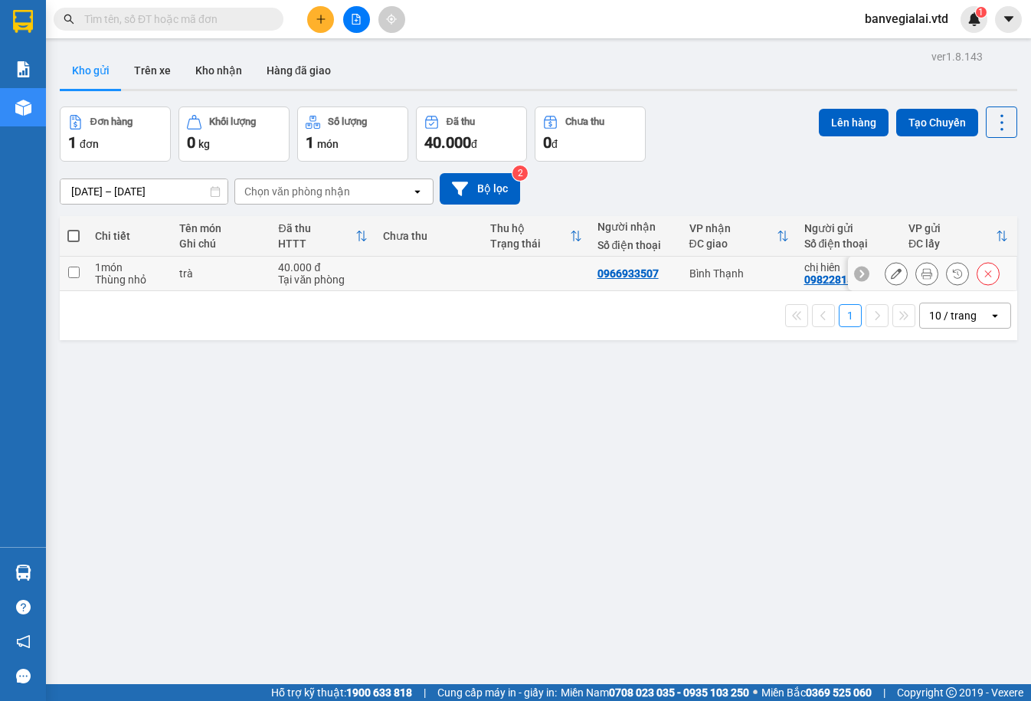
click at [325, 421] on div "ver 1.8.143 Kho gửi Trên xe Kho nhận Hàng đã giao Đơn hàng 1 đơn Khối lượng 0 k…" at bounding box center [539, 396] width 970 height 701
click at [327, 24] on button at bounding box center [320, 19] width 27 height 27
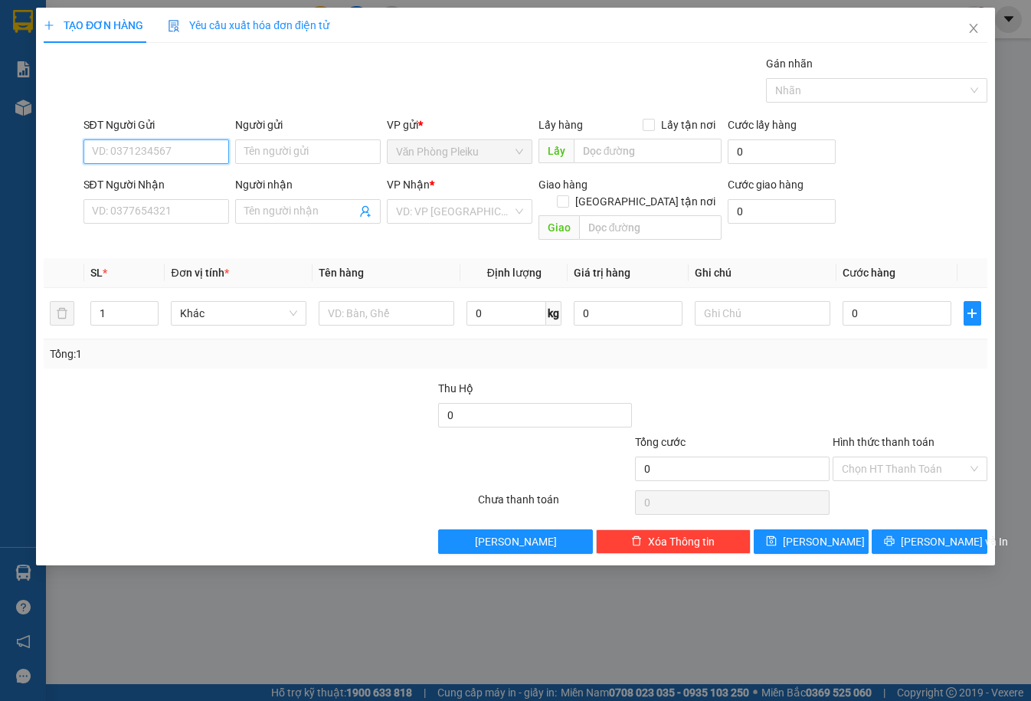
click at [157, 144] on input "SĐT Người Gửi" at bounding box center [156, 151] width 146 height 25
click at [149, 145] on input "SĐT Người Gửi" at bounding box center [156, 151] width 146 height 25
type input "0353543057"
click at [186, 173] on div "0353543057" at bounding box center [156, 182] width 146 height 25
type input "0901777078"
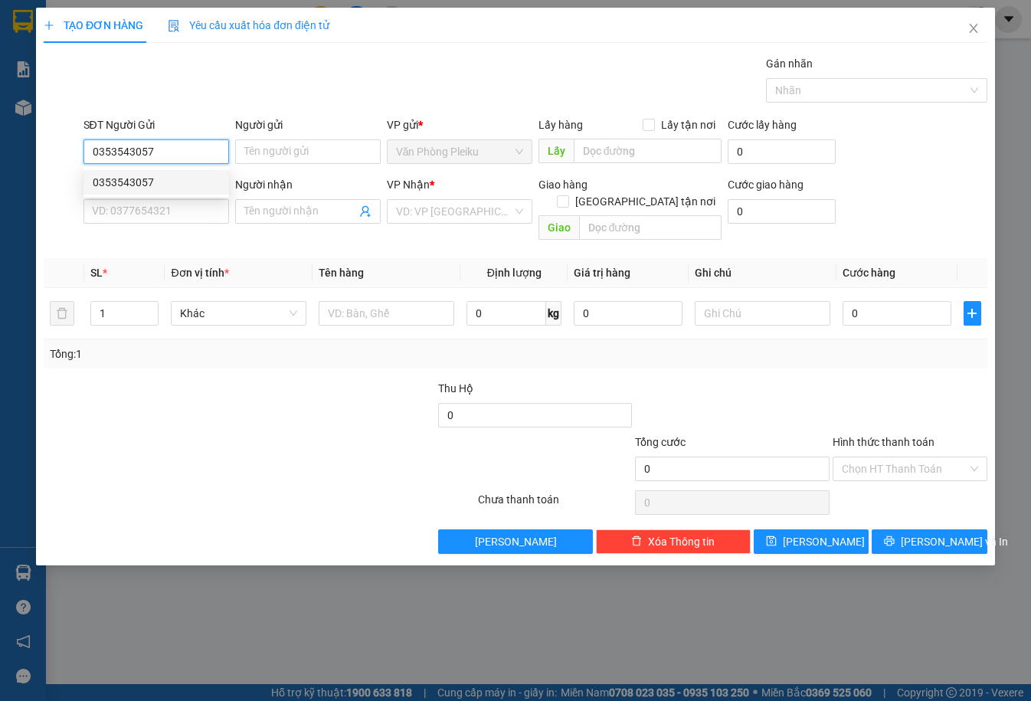
type input "[PERSON_NAME]"
type input "ngã 4 hòa lân"
type input "0353543057"
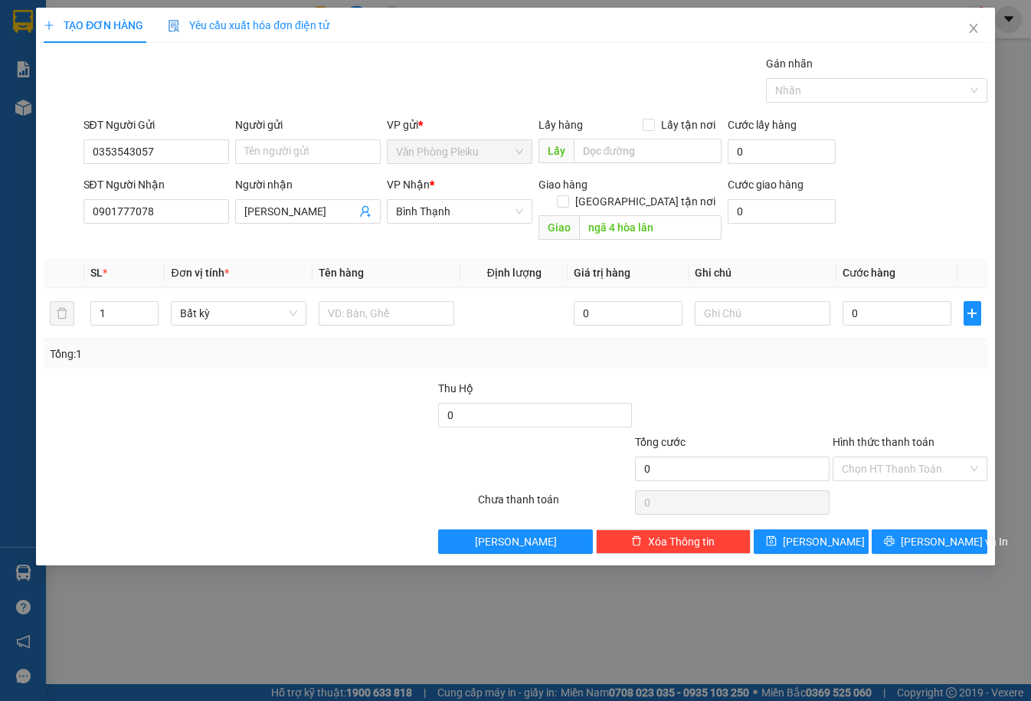
click at [298, 450] on div at bounding box center [180, 461] width 276 height 54
click at [105, 302] on input "1" at bounding box center [124, 313] width 67 height 23
type input "8"
type input "6"
click at [127, 345] on div "Tổng: 0" at bounding box center [224, 353] width 349 height 17
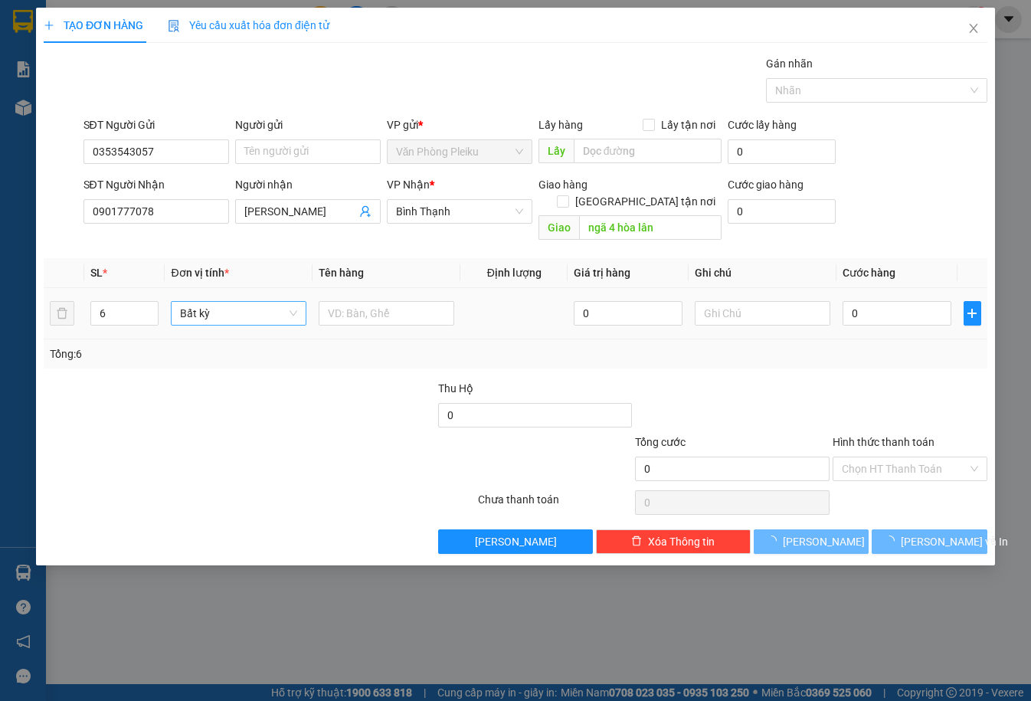
click at [215, 302] on span "Bất kỳ" at bounding box center [238, 313] width 117 height 23
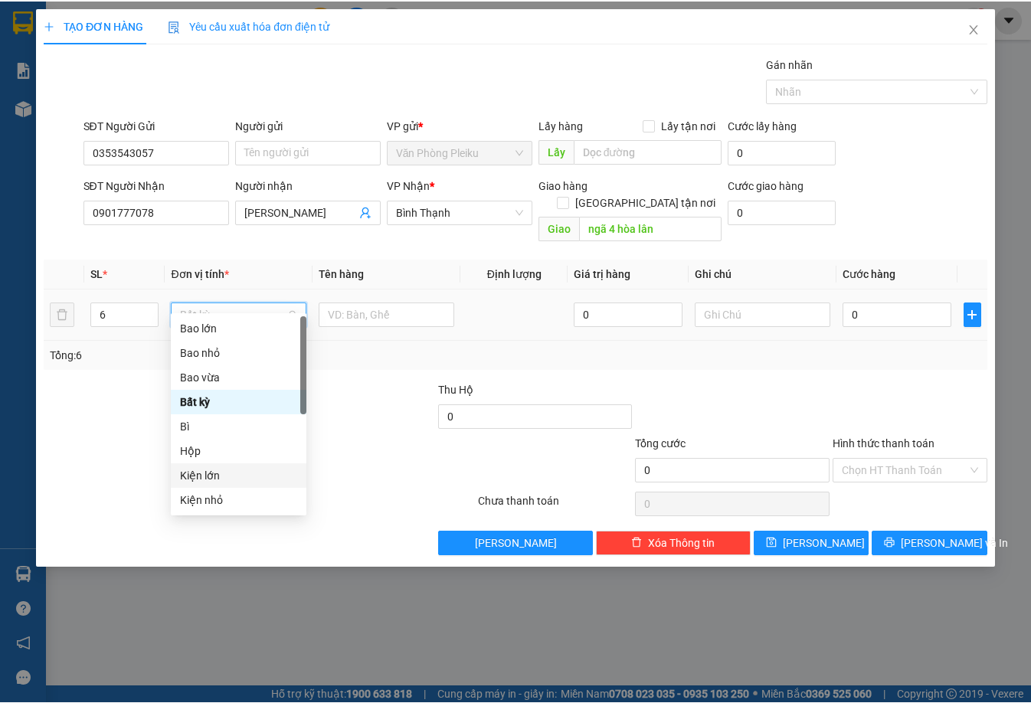
scroll to position [153, 0]
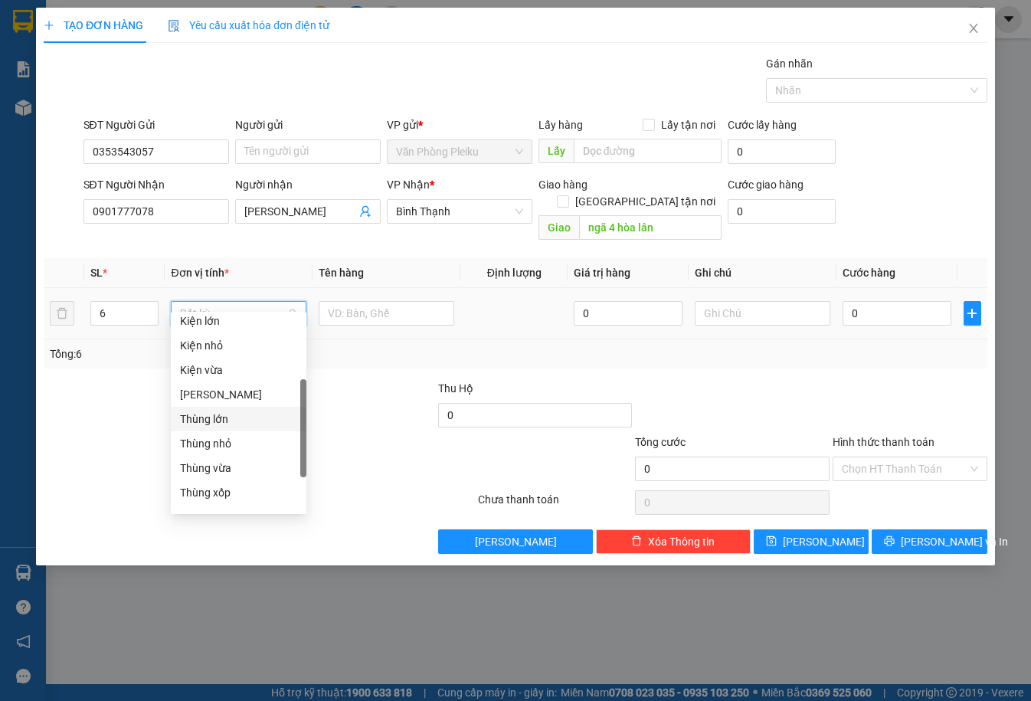
click at [217, 417] on div "Thùng lớn" at bounding box center [238, 419] width 117 height 17
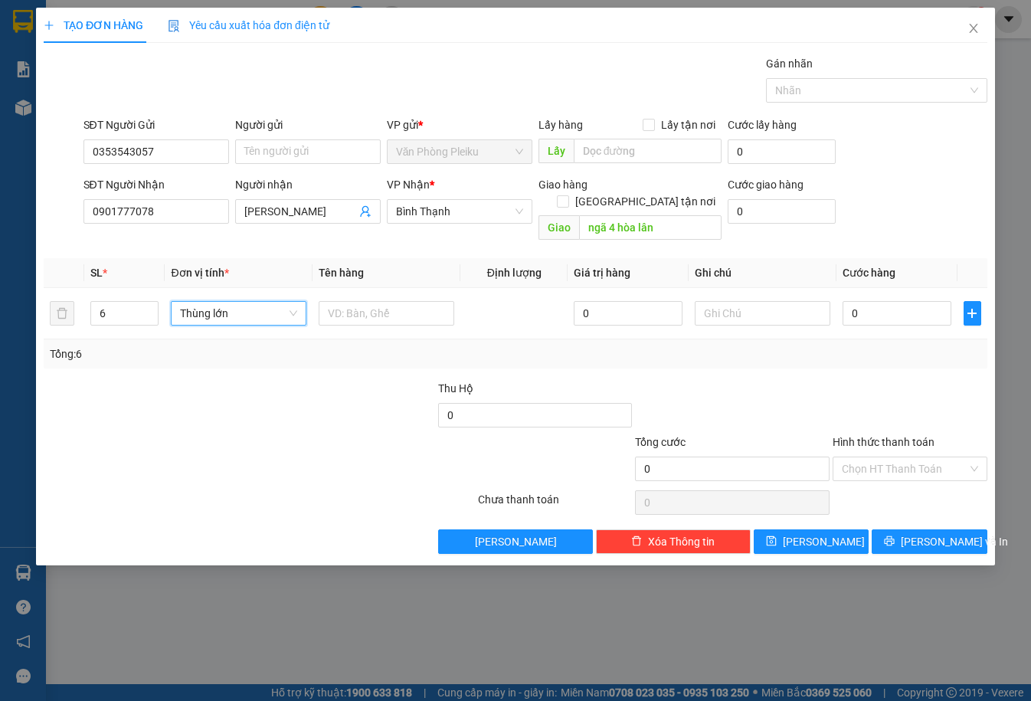
click at [327, 403] on div at bounding box center [338, 407] width 197 height 54
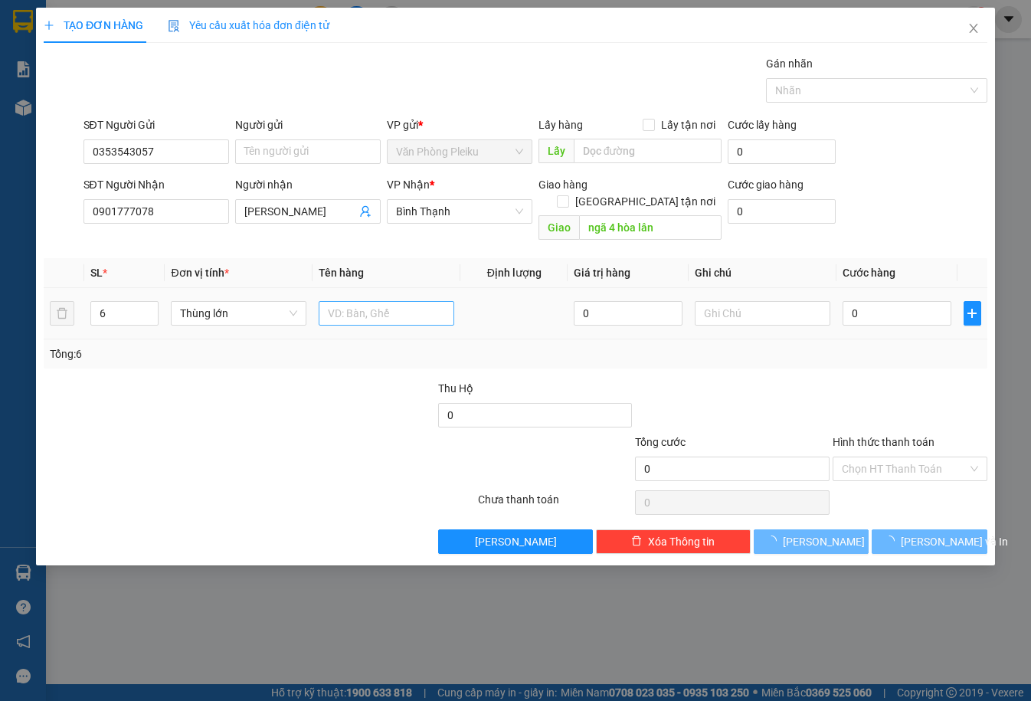
click at [385, 288] on td at bounding box center [387, 313] width 148 height 51
click at [389, 301] on input "text" at bounding box center [387, 313] width 136 height 25
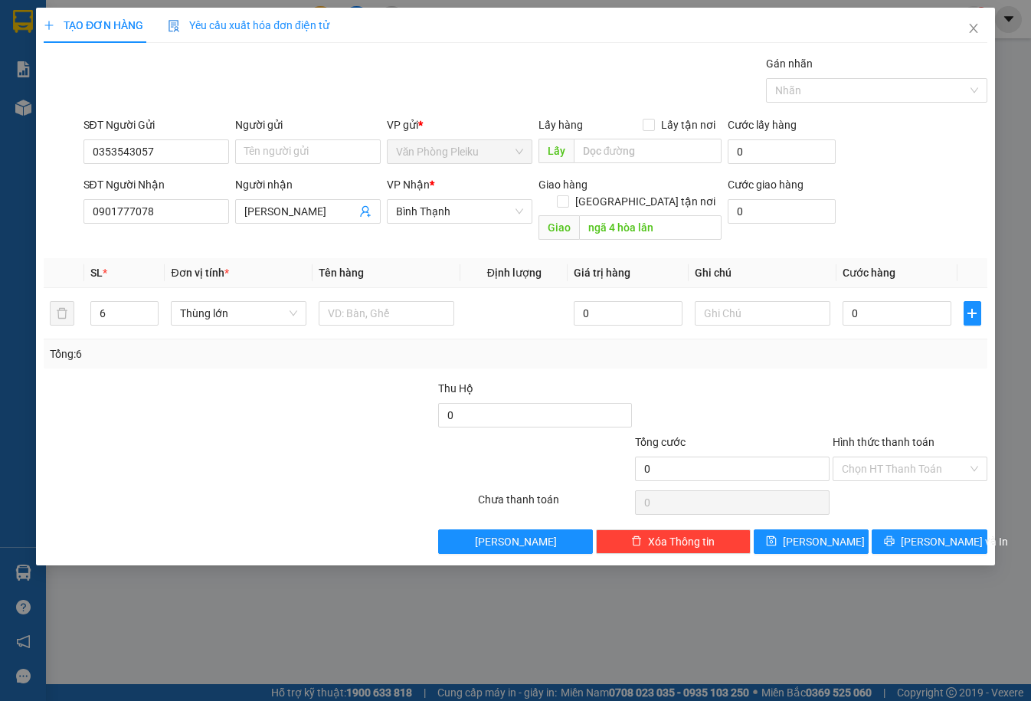
click at [291, 380] on div at bounding box center [338, 407] width 197 height 54
click at [850, 301] on input "0" at bounding box center [897, 313] width 109 height 25
click at [852, 301] on input "0" at bounding box center [897, 313] width 109 height 25
click at [859, 301] on input "0" at bounding box center [897, 313] width 109 height 25
click at [853, 301] on input "0" at bounding box center [897, 313] width 109 height 25
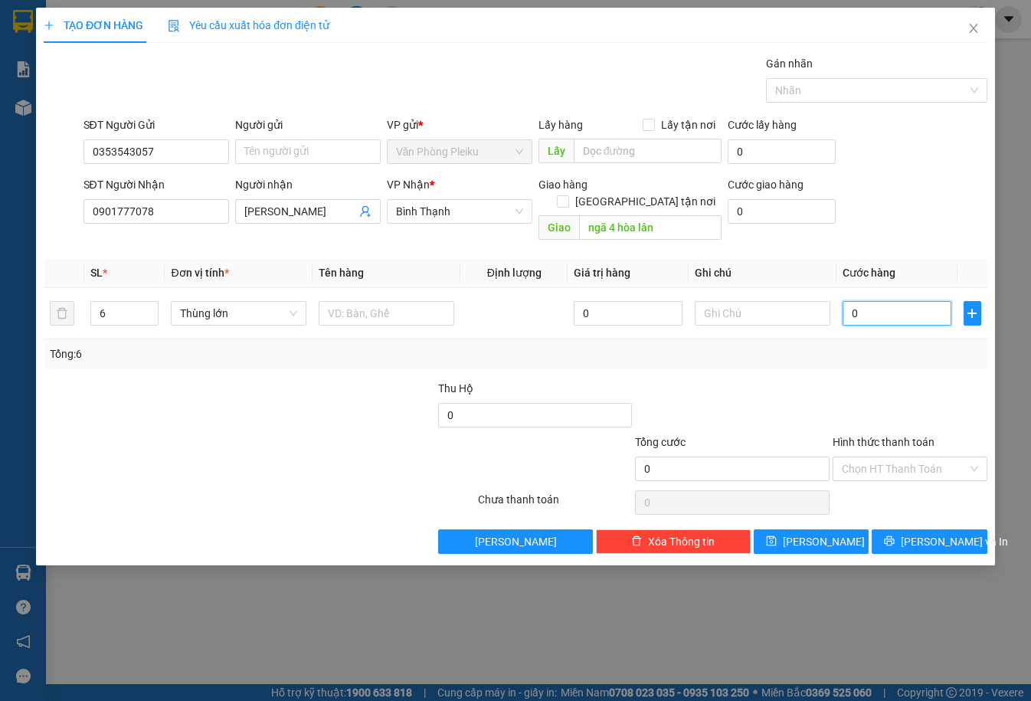
type input "40"
type input "420"
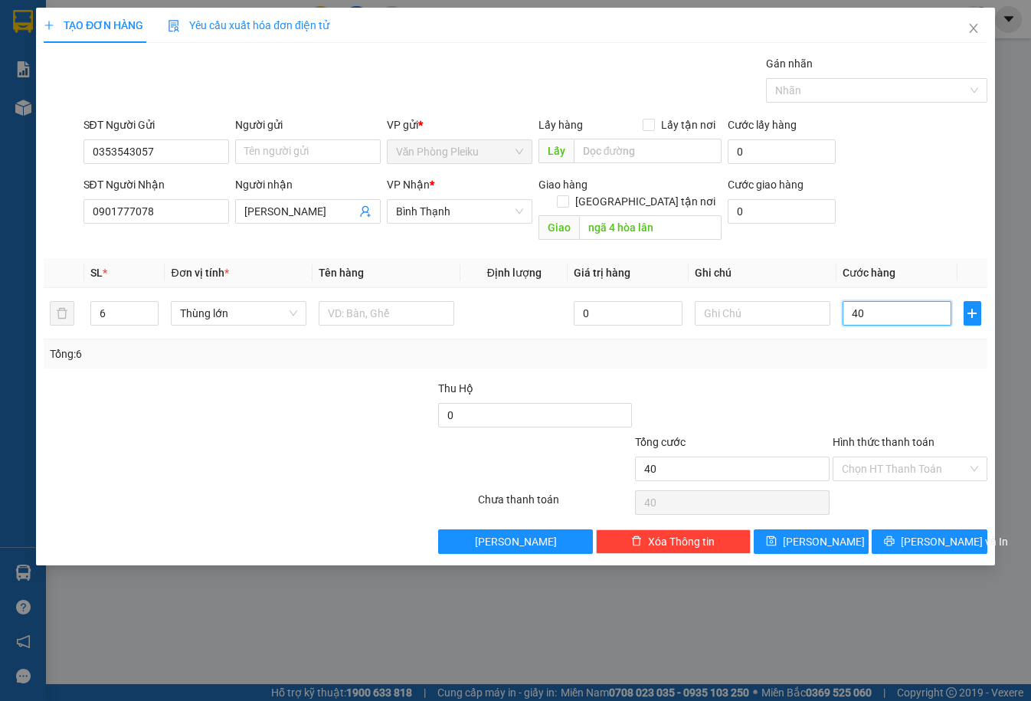
type input "420"
type input "4.200"
type input "442"
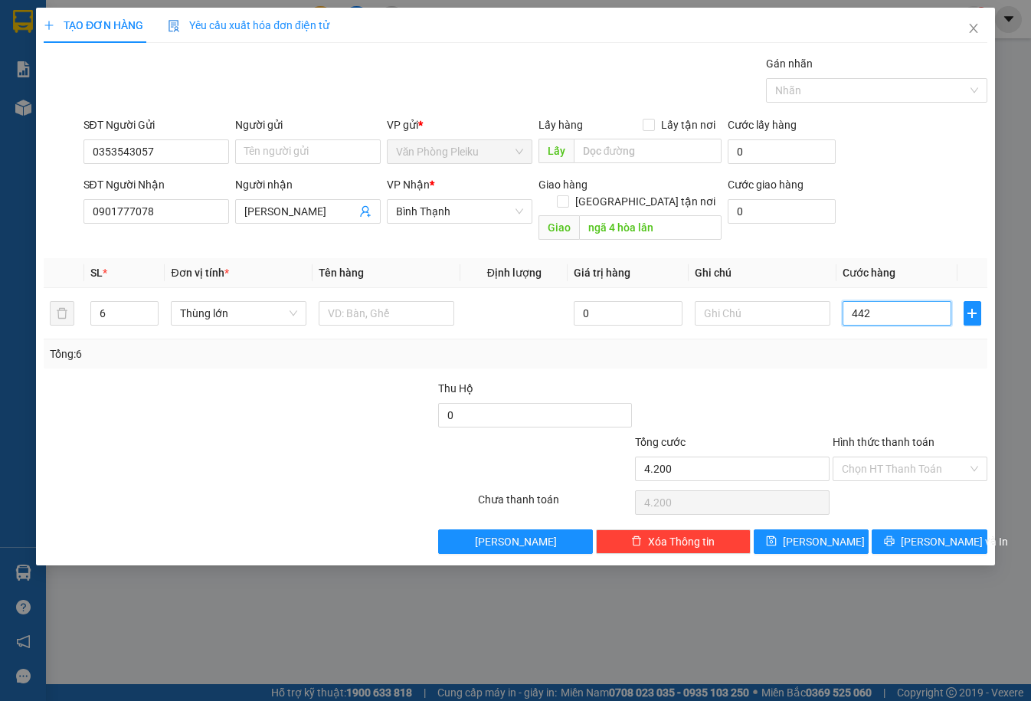
type input "442"
type input "44"
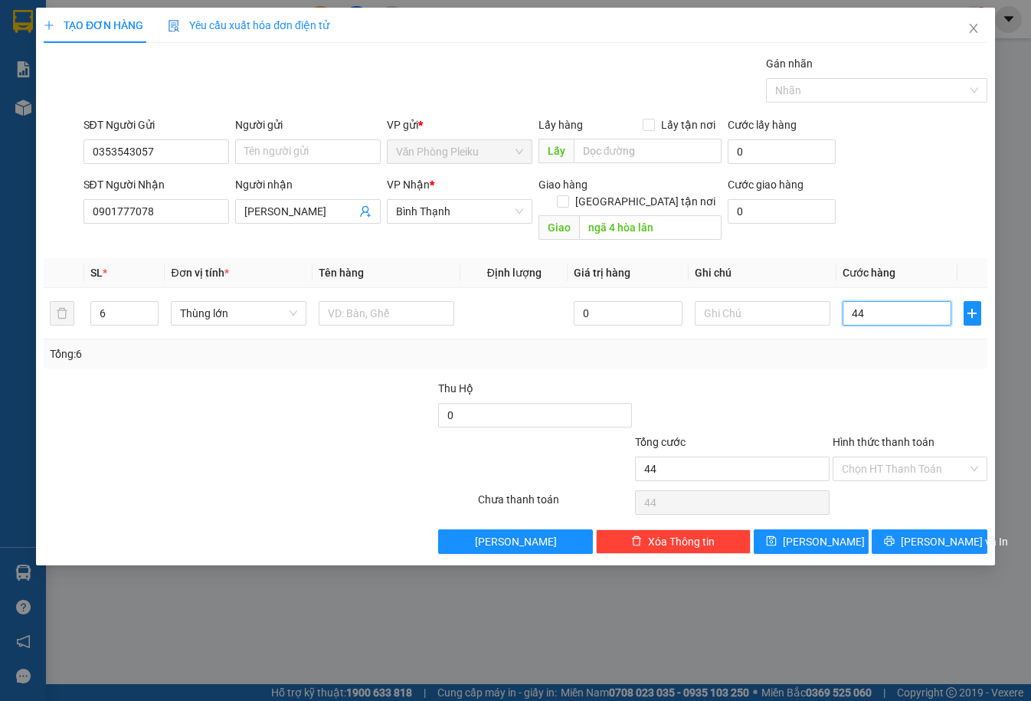
type input "4"
type input "042"
type input "42"
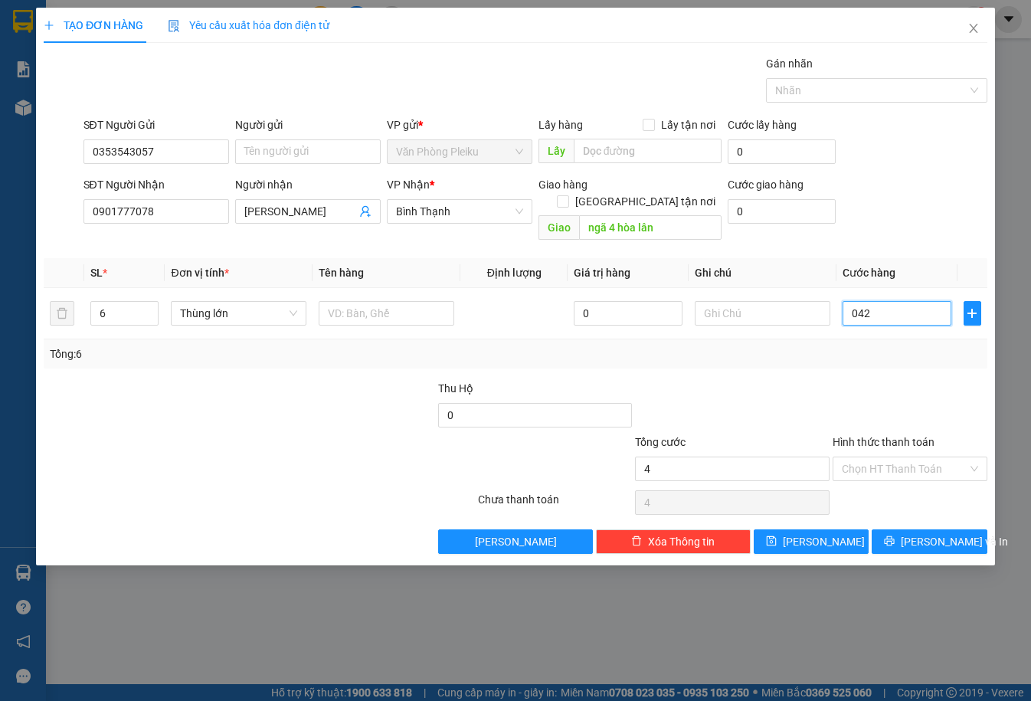
type input "42"
type input "0.420"
type input "420"
type input "042"
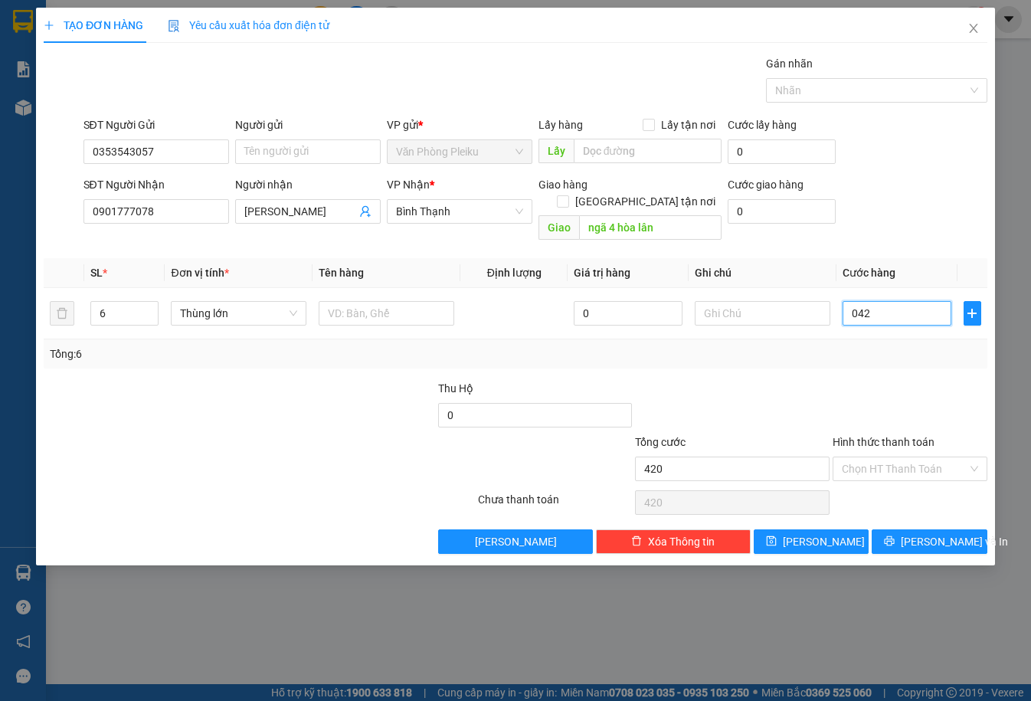
type input "42"
type input "04"
type input "4"
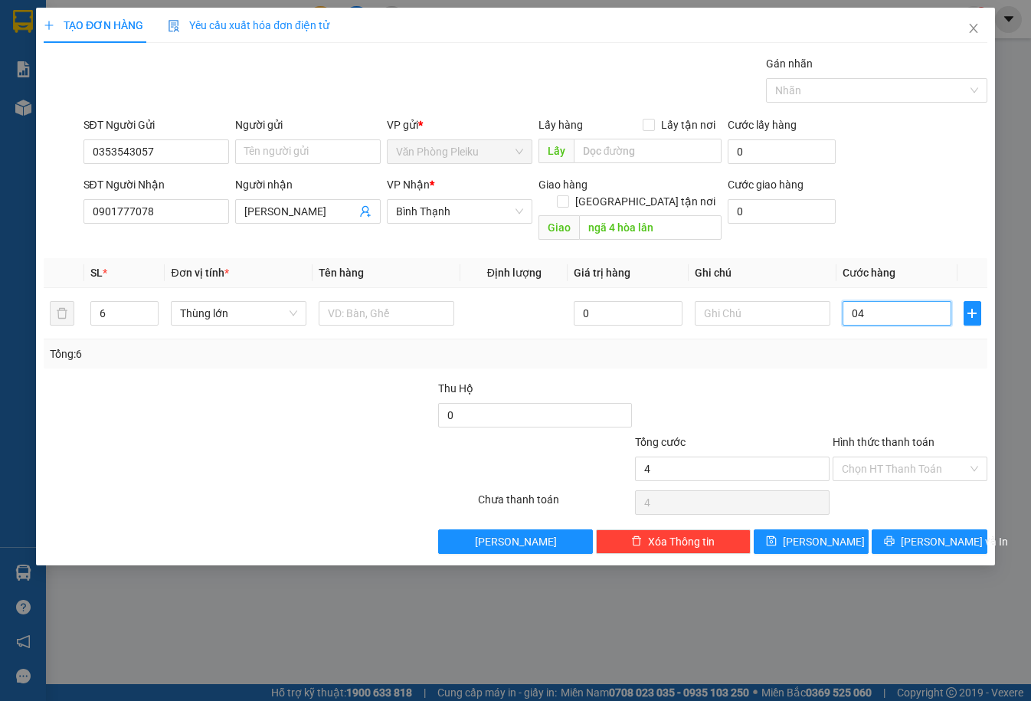
type input "0"
type input "40"
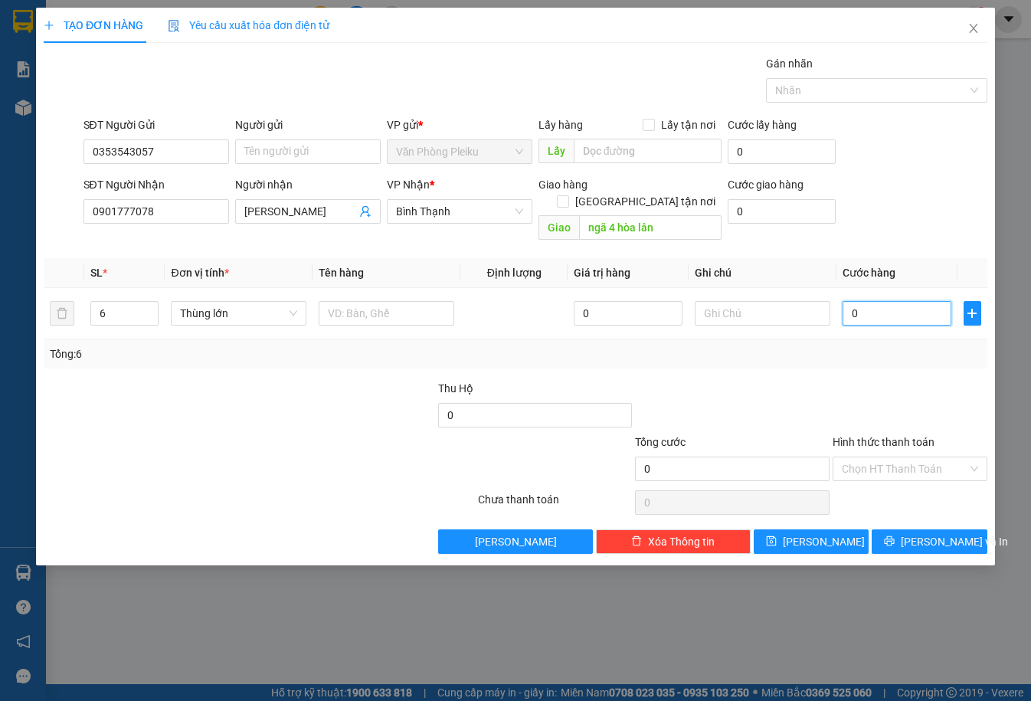
type input "40"
type input "420"
click at [777, 389] on div at bounding box center [731, 407] width 197 height 54
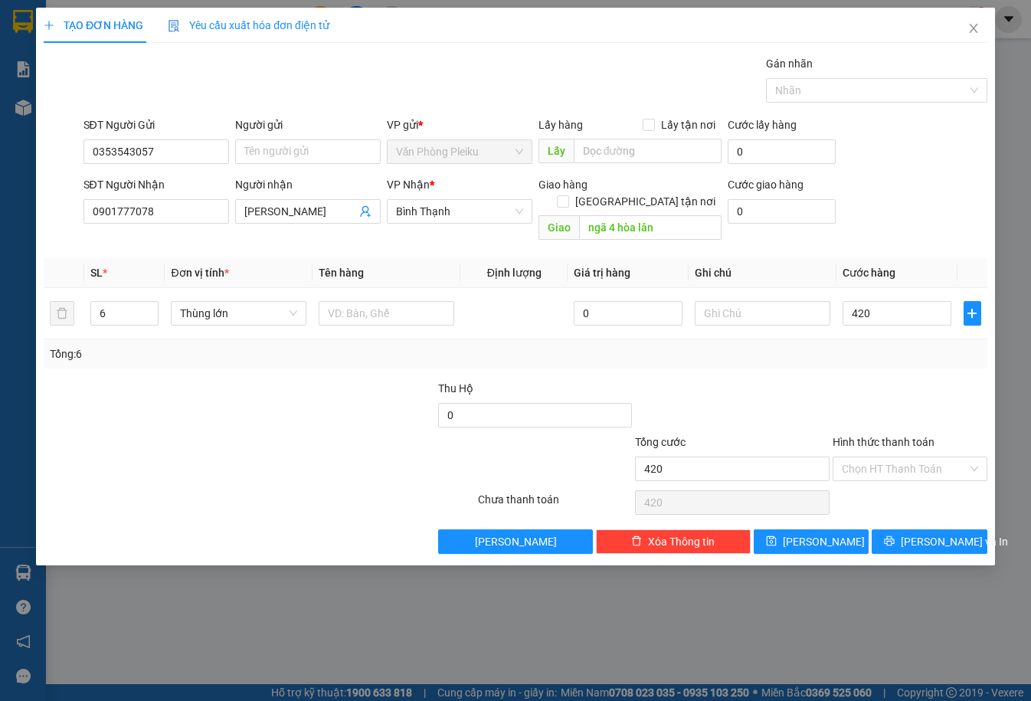
type input "420.000"
click at [912, 529] on button "[PERSON_NAME] và In" at bounding box center [929, 541] width 115 height 25
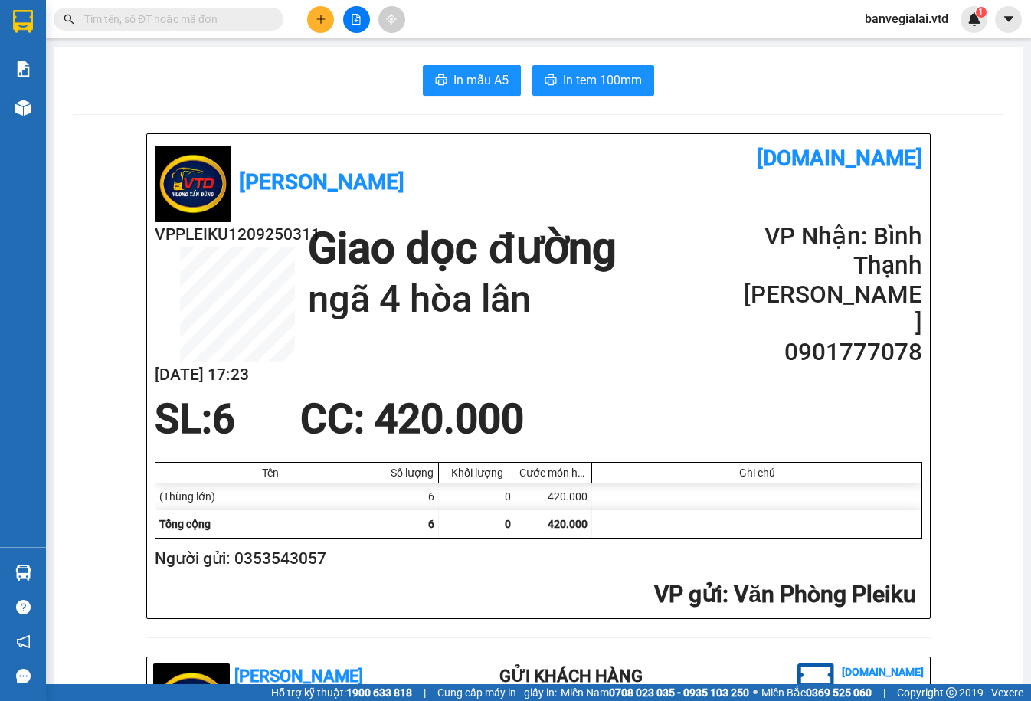
click at [358, 70] on div "In mẫu A5 In tem 100mm" at bounding box center [538, 80] width 931 height 31
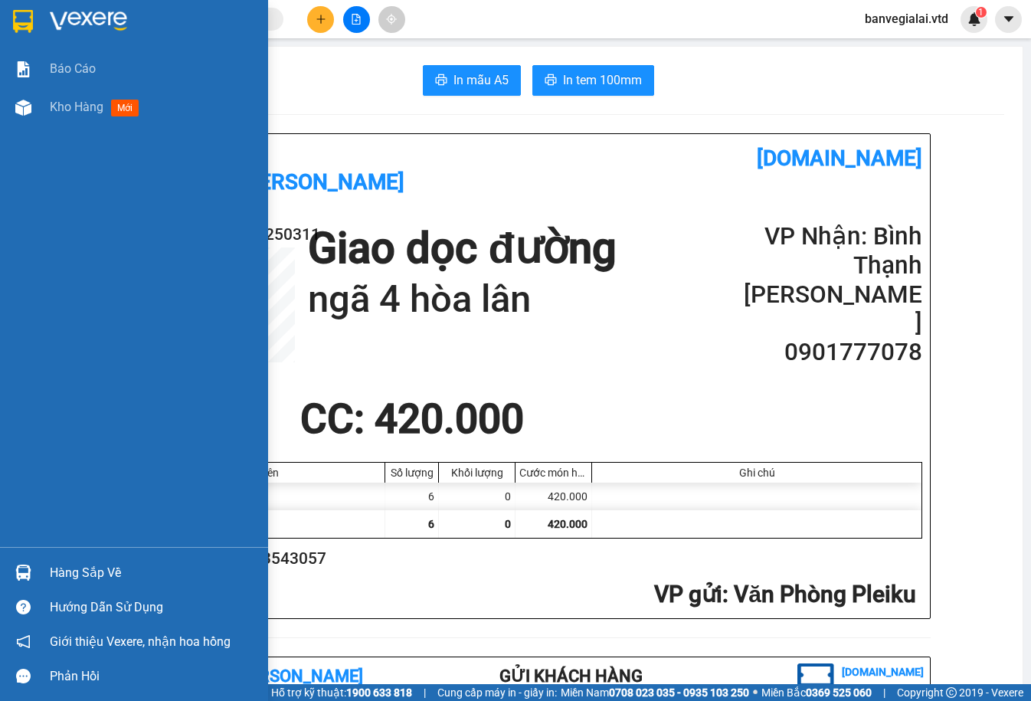
click at [13, 25] on img at bounding box center [23, 21] width 20 height 23
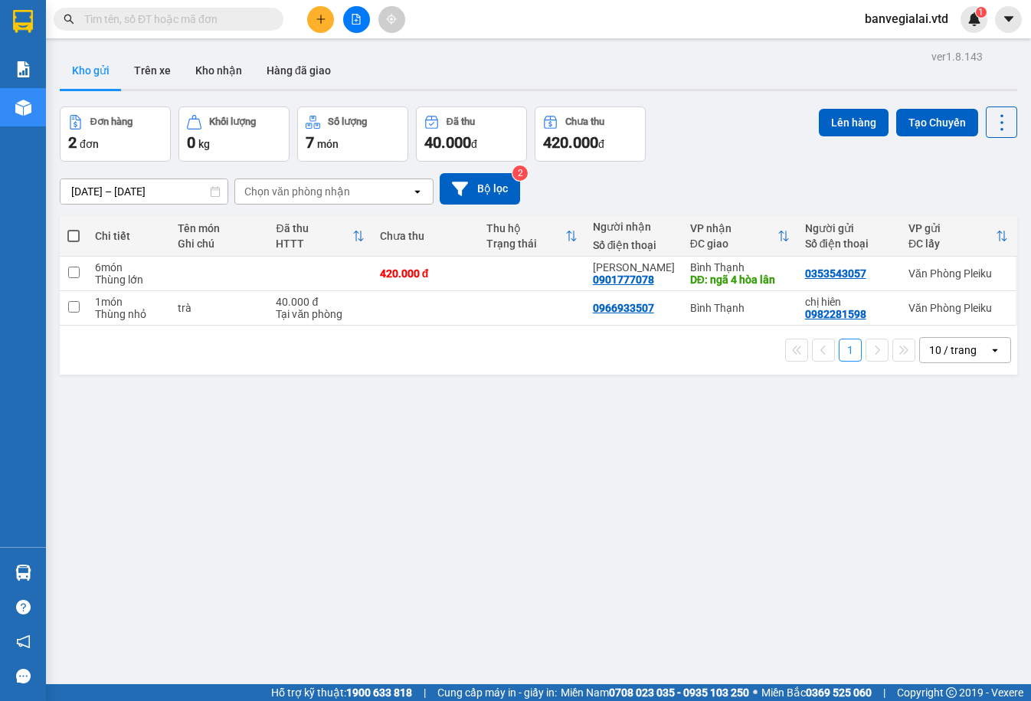
click at [569, 560] on div "ver 1.8.143 Kho gửi Trên xe Kho nhận Hàng đã giao Đơn hàng 2 đơn Khối lượng 0 k…" at bounding box center [539, 396] width 970 height 701
drag, startPoint x: 791, startPoint y: 46, endPoint x: 777, endPoint y: 69, distance: 26.8
click at [791, 47] on div "ver 1.8.143 Kho gửi Trên xe Kho nhận Hàng đã giao Đơn hàng 2 đơn Khối lượng 0 k…" at bounding box center [539, 396] width 970 height 701
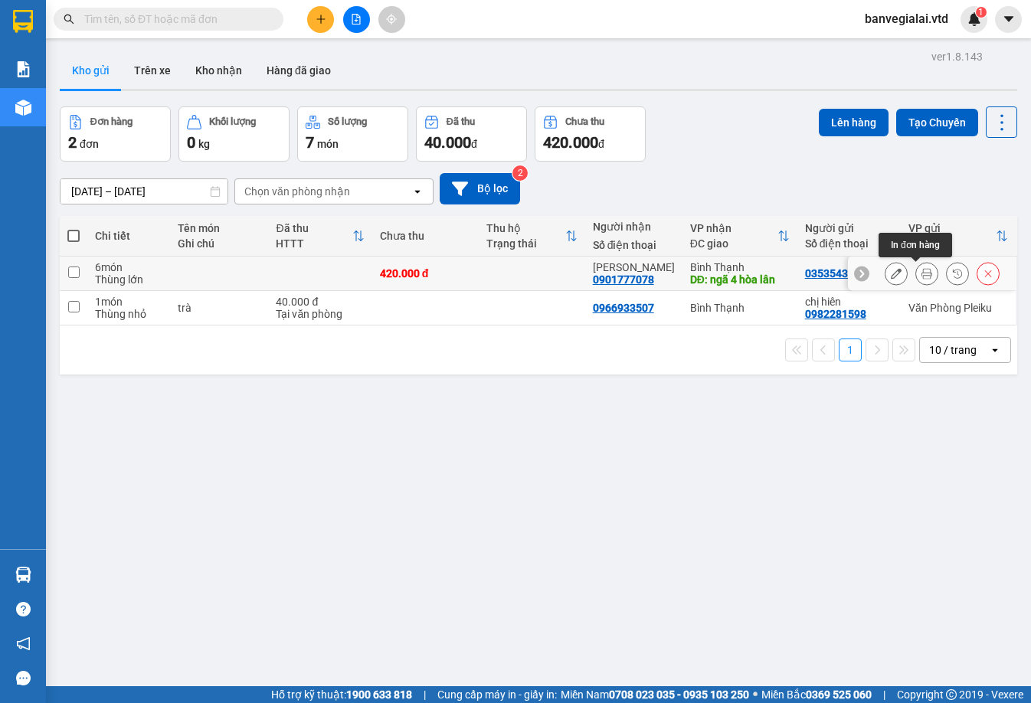
click at [922, 273] on icon at bounding box center [927, 273] width 11 height 11
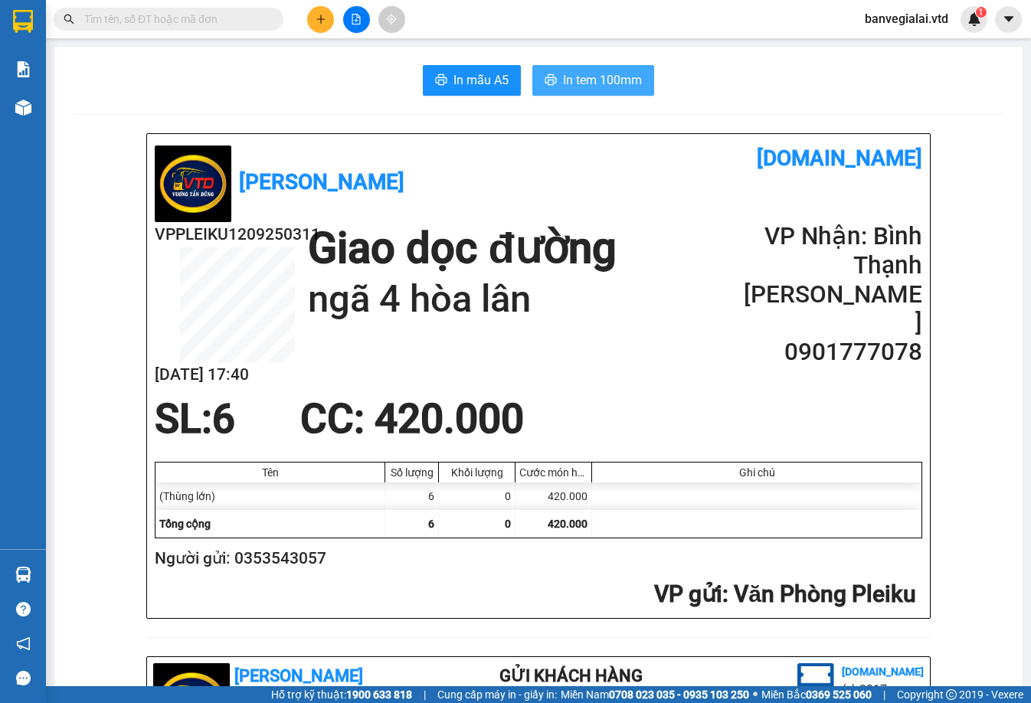
click at [580, 81] on span "In tem 100mm" at bounding box center [602, 79] width 79 height 19
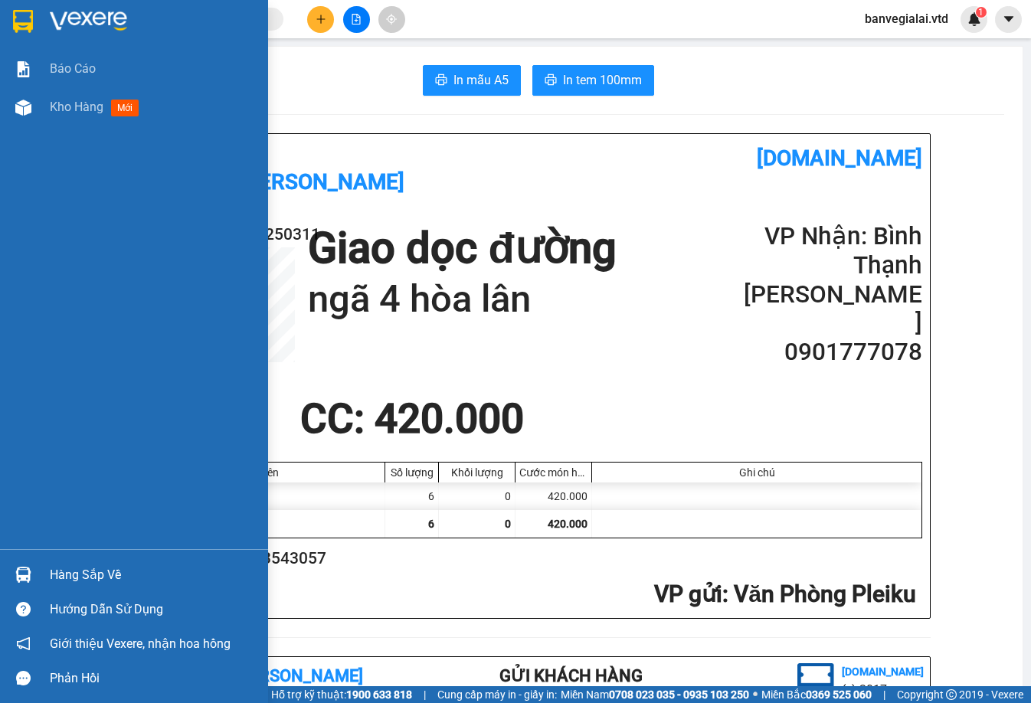
click at [25, 15] on img at bounding box center [23, 21] width 20 height 23
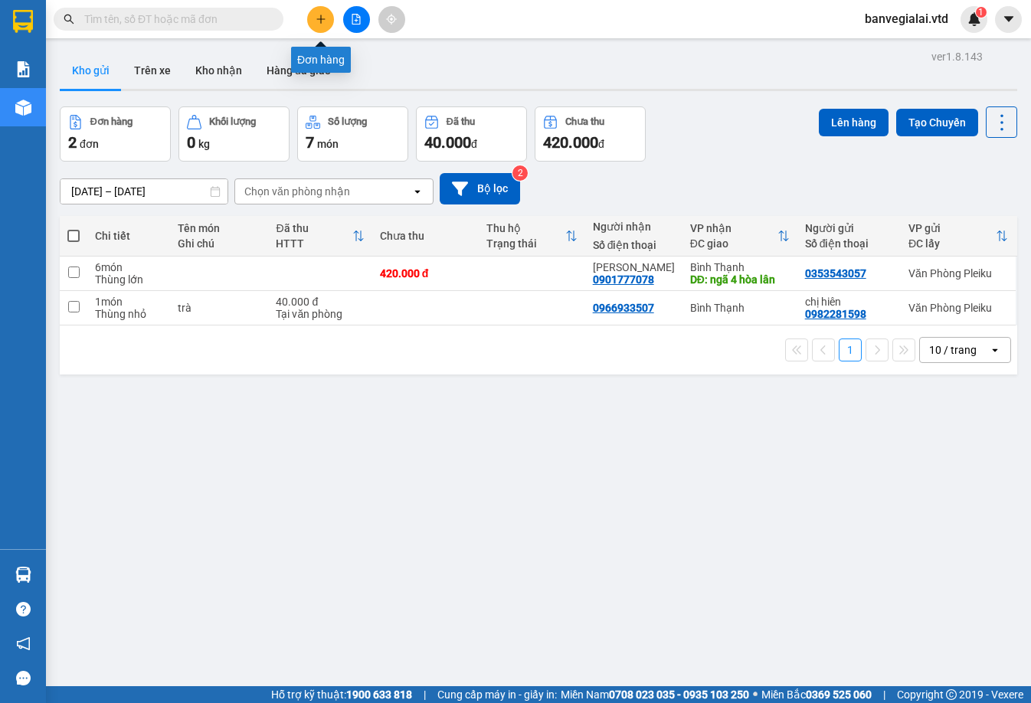
click at [317, 18] on icon "plus" at bounding box center [321, 19] width 11 height 11
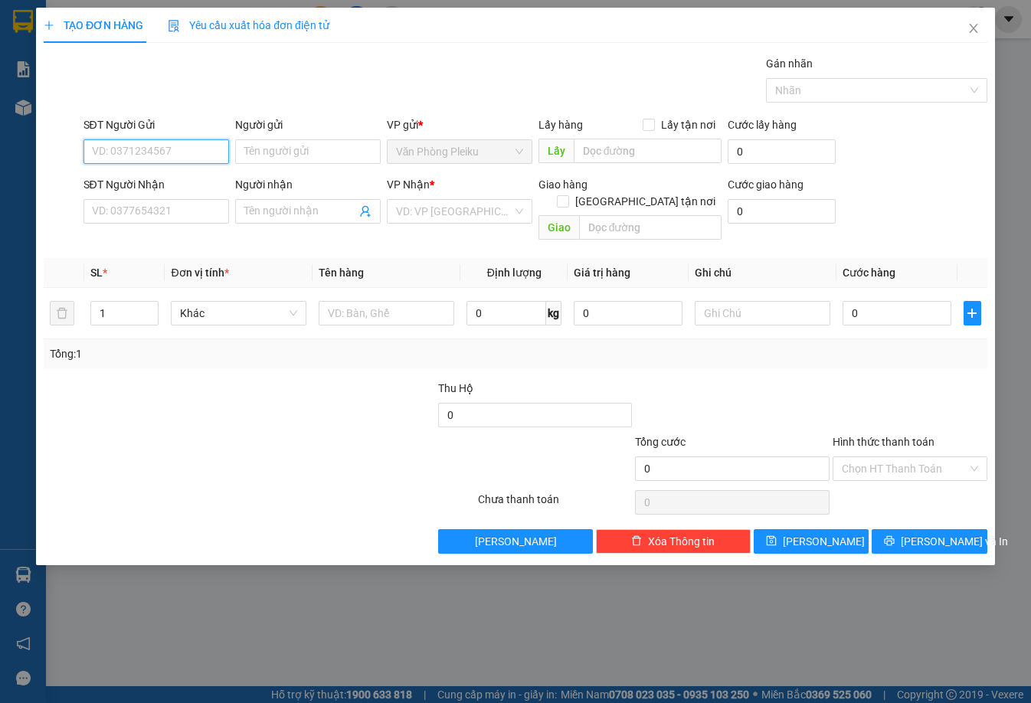
click at [167, 159] on input "SĐT Người Gửi" at bounding box center [156, 151] width 146 height 25
click at [195, 155] on input "SĐT Người Gửi" at bounding box center [156, 151] width 146 height 25
drag, startPoint x: 169, startPoint y: 149, endPoint x: 77, endPoint y: 142, distance: 92.2
click at [77, 142] on div "SĐT Người Gửi 0906516802 0906516802 Người gửi Tên người gửi VP gửi * Văn Phòng …" at bounding box center [515, 143] width 947 height 54
type input "0906516802"
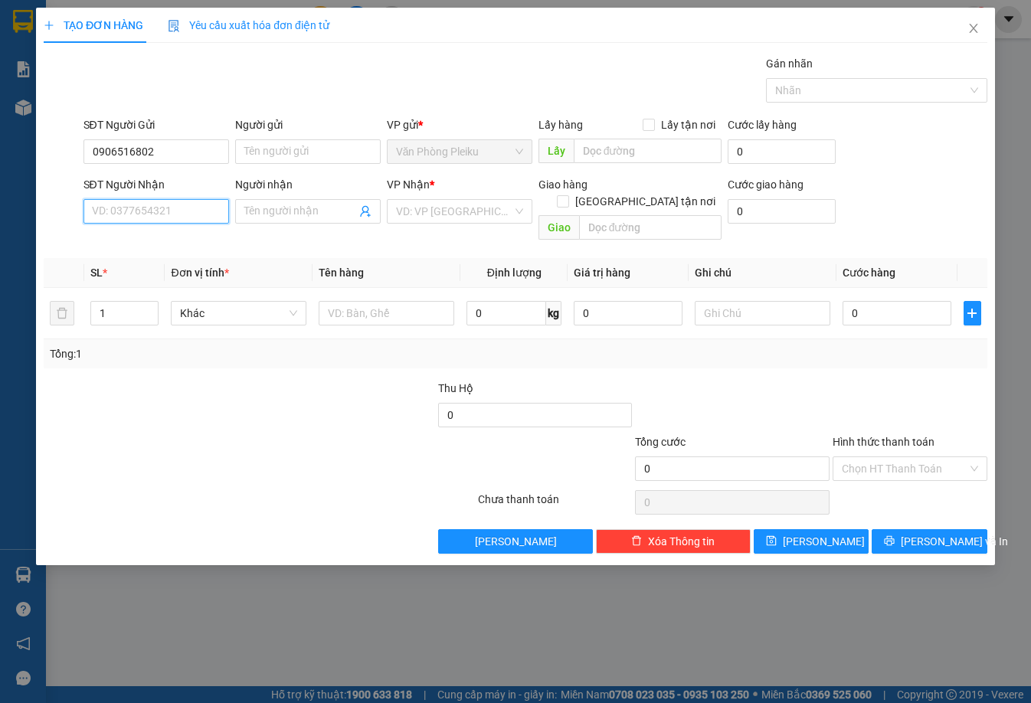
click at [162, 212] on input "SĐT Người Nhận" at bounding box center [156, 211] width 146 height 25
paste input "0906516802"
type input "0906516802"
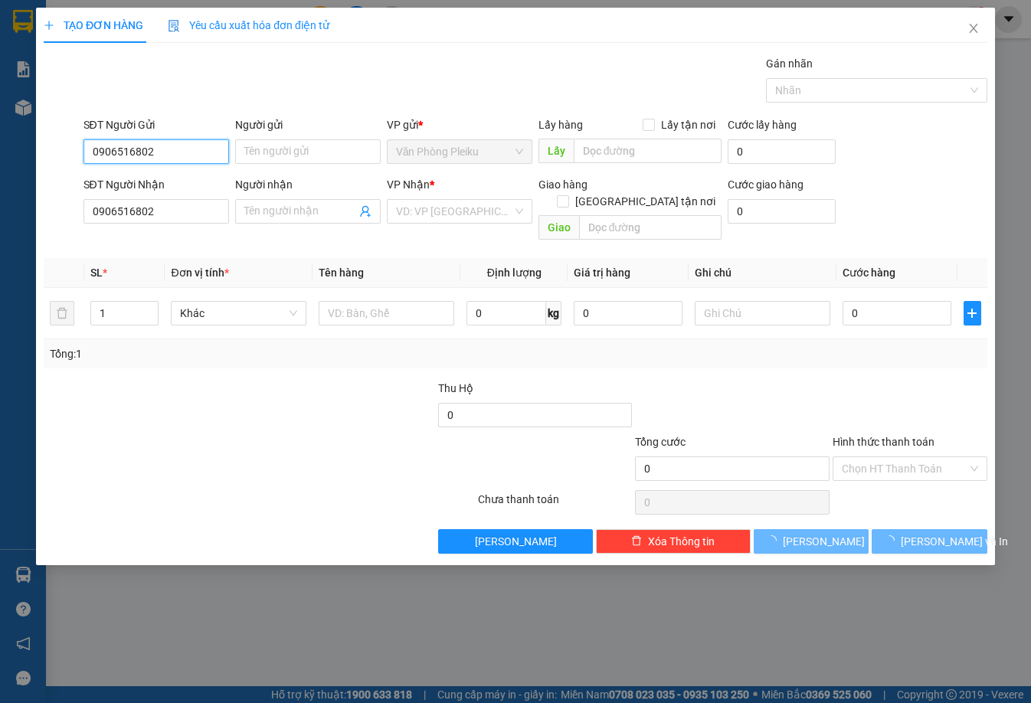
drag, startPoint x: 165, startPoint y: 148, endPoint x: 6, endPoint y: 114, distance: 162.1
click at [6, 114] on div "TẠO ĐƠN HÀNG Yêu cầu xuất hóa đơn điện tử Transit Pickup Surcharge Ids Transit …" at bounding box center [515, 351] width 1031 height 703
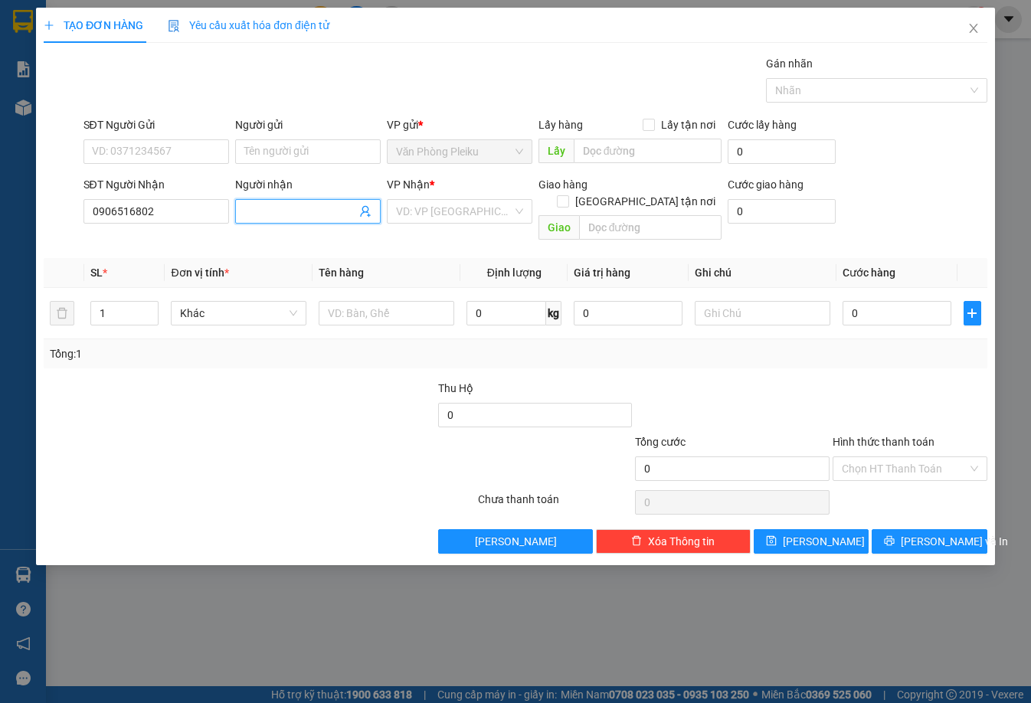
click at [315, 211] on input "Người nhận" at bounding box center [300, 211] width 112 height 17
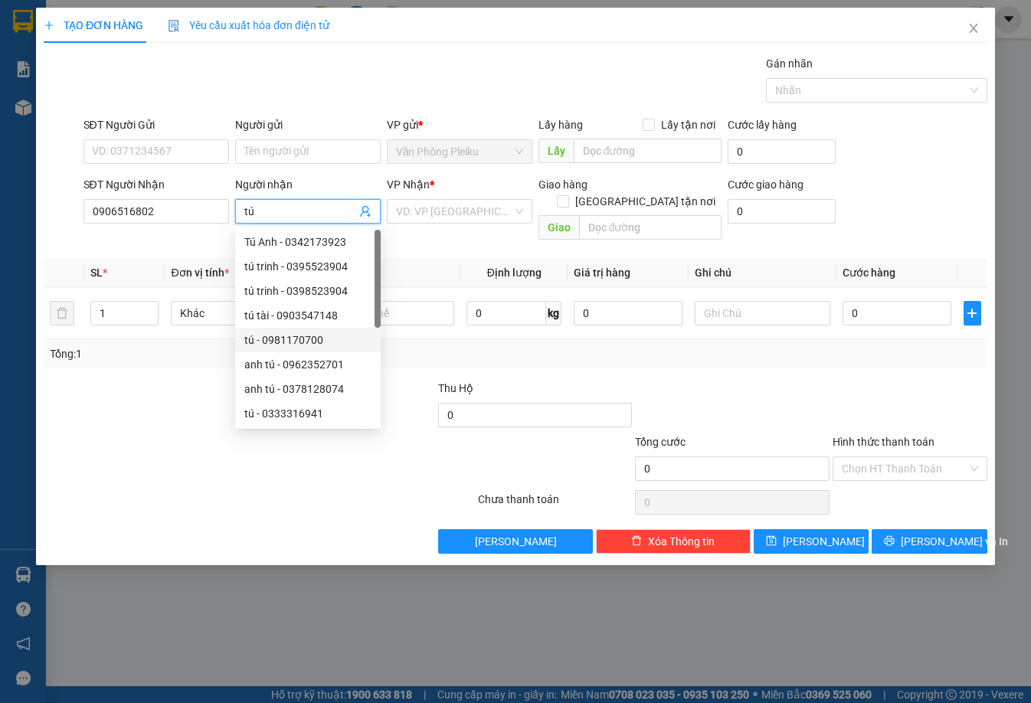
type input "tú"
click at [145, 401] on div at bounding box center [140, 407] width 197 height 54
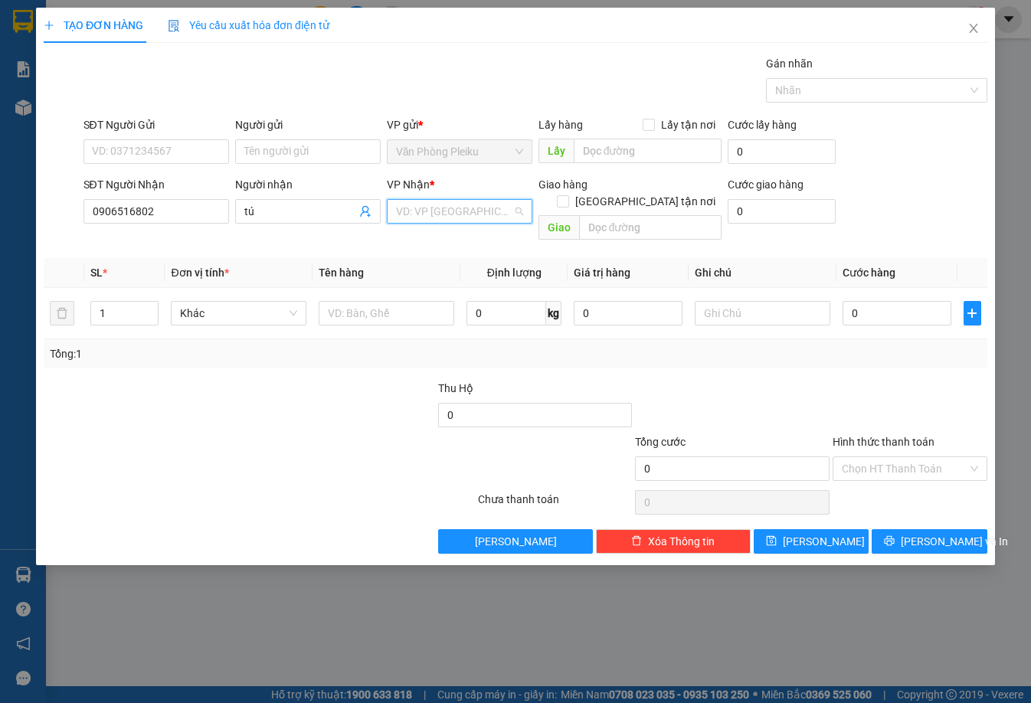
click at [452, 216] on input "search" at bounding box center [454, 211] width 116 height 23
click at [437, 293] on div "Bình Thạnh" at bounding box center [470, 291] width 149 height 17
click at [686, 380] on div at bounding box center [731, 407] width 197 height 54
click at [214, 302] on span "Bất kỳ" at bounding box center [238, 313] width 117 height 23
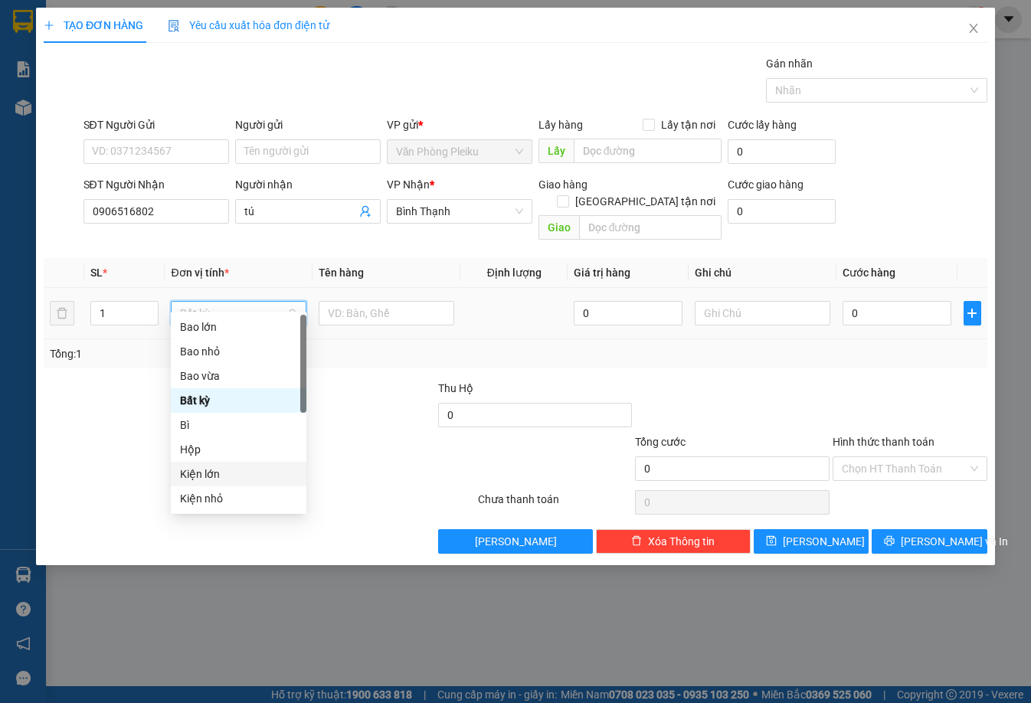
scroll to position [245, 0]
click at [214, 470] on div "Xe máy" at bounding box center [238, 474] width 117 height 17
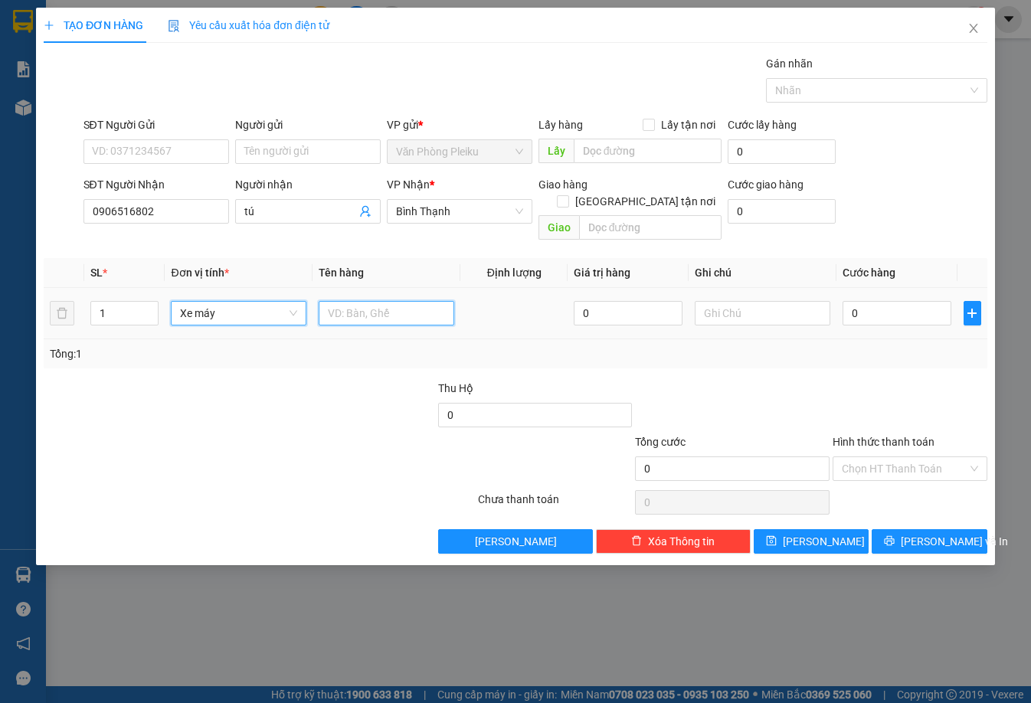
click at [344, 301] on input "text" at bounding box center [387, 313] width 136 height 25
type input "s"
click at [634, 355] on div "Transit Pickup Surcharge Ids Transit Deliver Surcharge Ids Transit Deliver Surc…" at bounding box center [516, 304] width 944 height 499
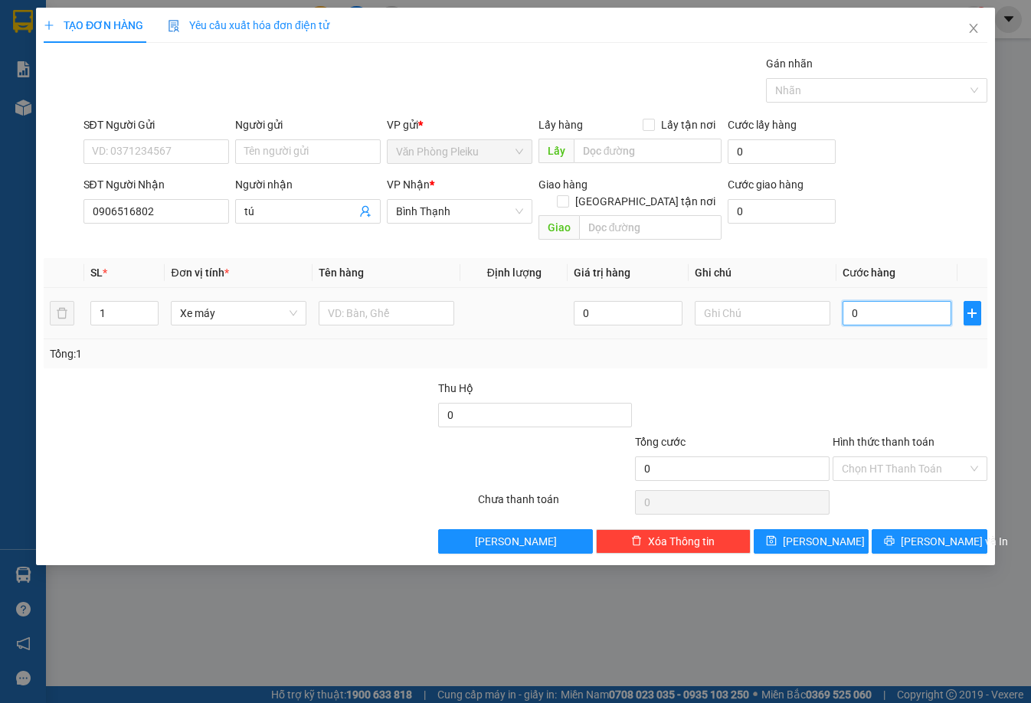
click at [858, 301] on input "0" at bounding box center [897, 313] width 109 height 25
click at [851, 301] on input "0" at bounding box center [897, 313] width 109 height 25
click at [781, 339] on div "Tổng: 1" at bounding box center [516, 353] width 944 height 29
click at [849, 301] on input "0" at bounding box center [897, 313] width 109 height 25
click at [851, 301] on input "0" at bounding box center [897, 313] width 109 height 25
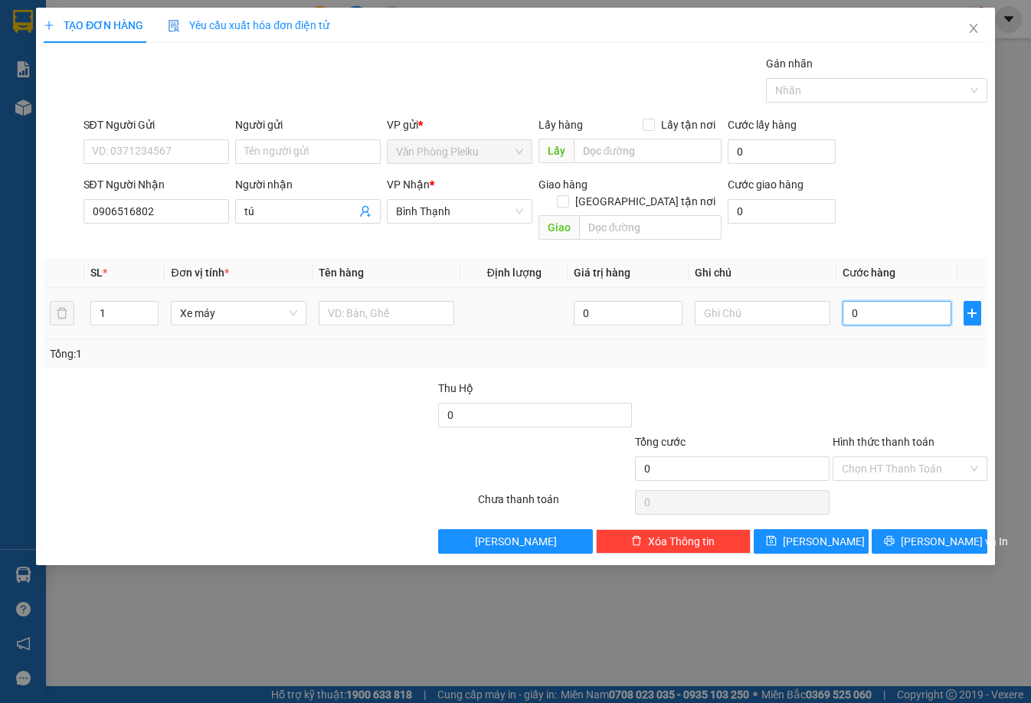
type input "40"
type input "400"
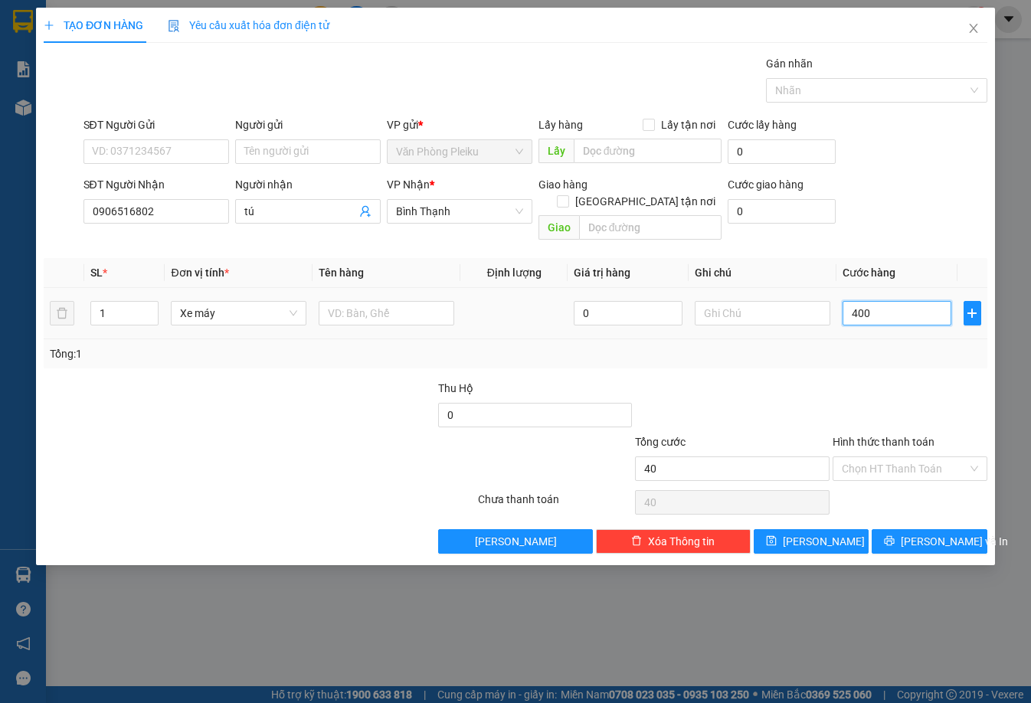
type input "400"
click at [825, 345] on div "Tổng: 1" at bounding box center [515, 353] width 931 height 17
type input "400.000"
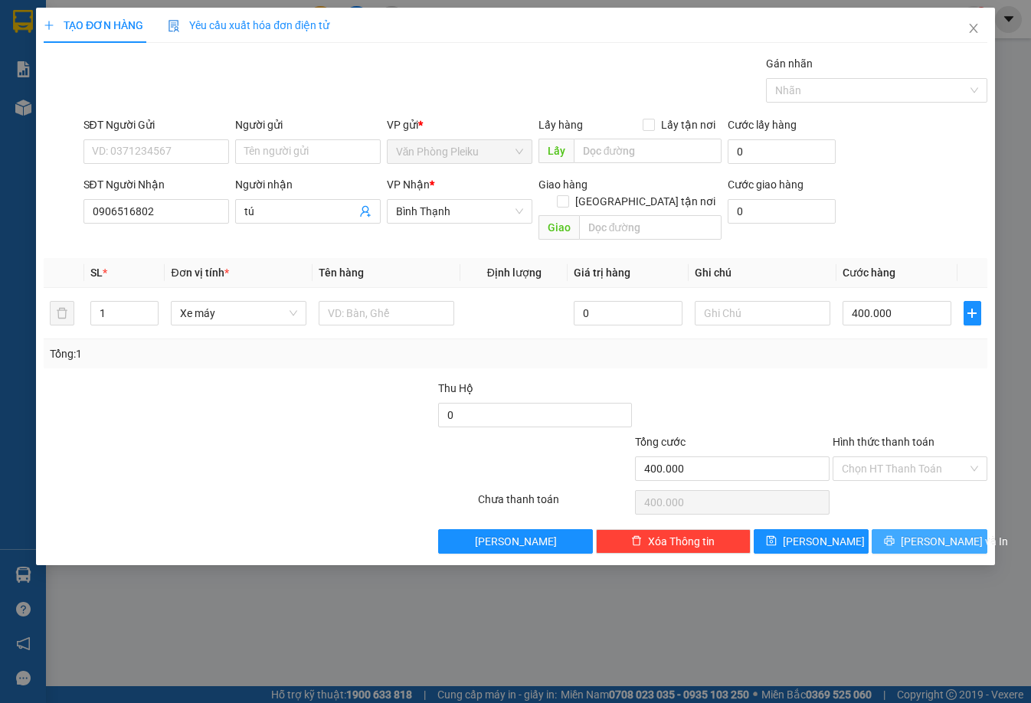
click at [895, 535] on icon "printer" at bounding box center [889, 540] width 11 height 11
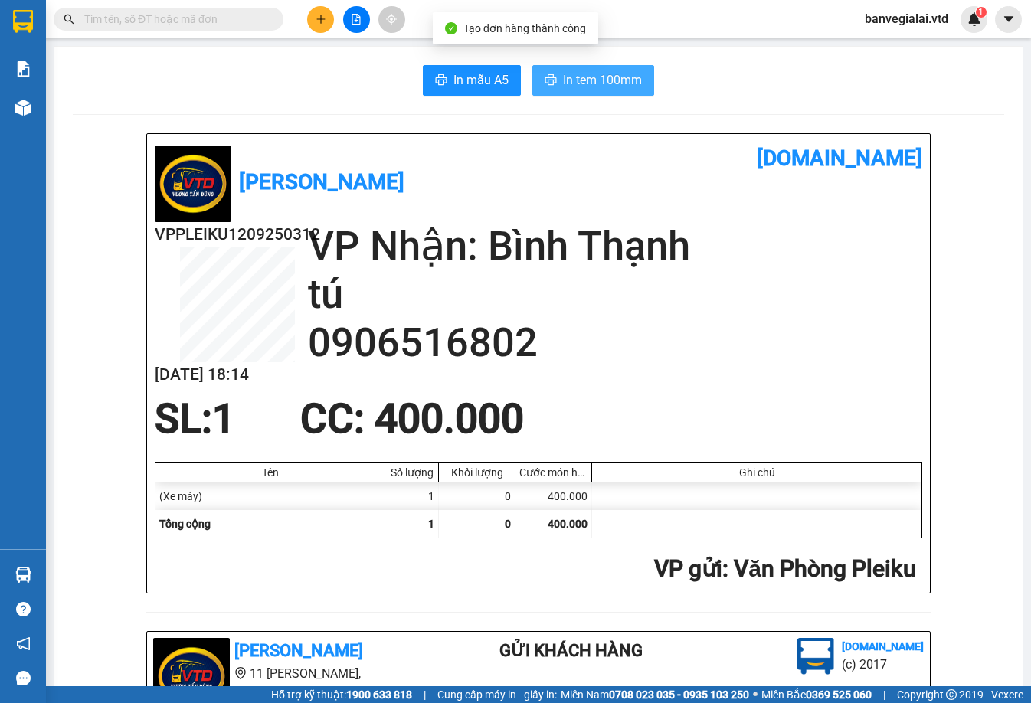
click at [591, 82] on span "In tem 100mm" at bounding box center [602, 79] width 79 height 19
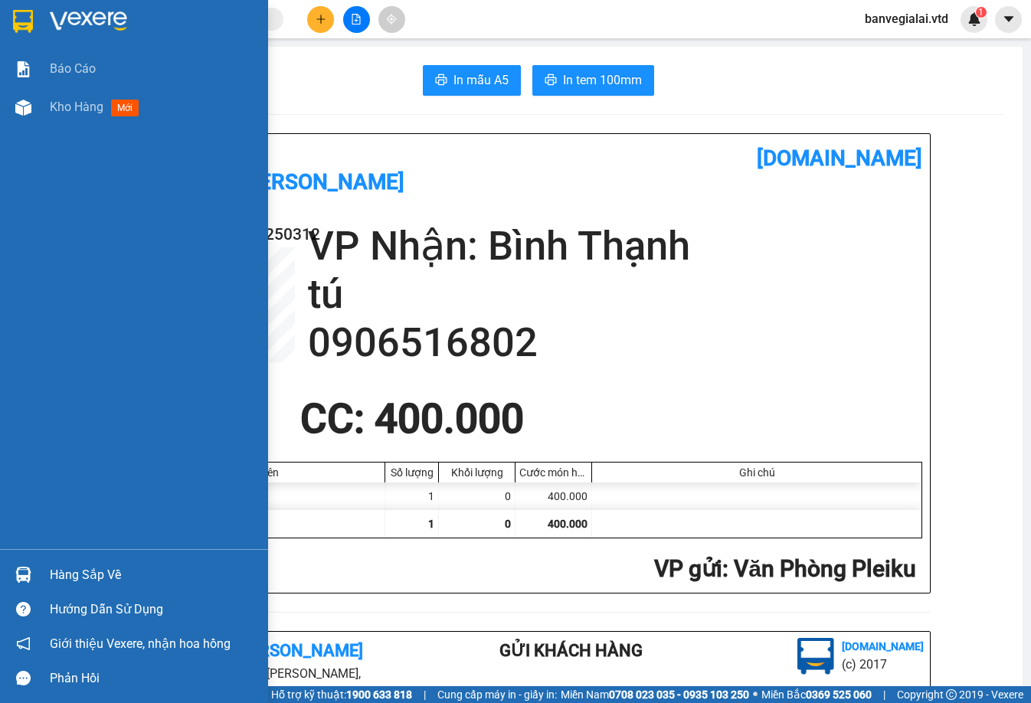
click at [11, 21] on div at bounding box center [23, 21] width 27 height 27
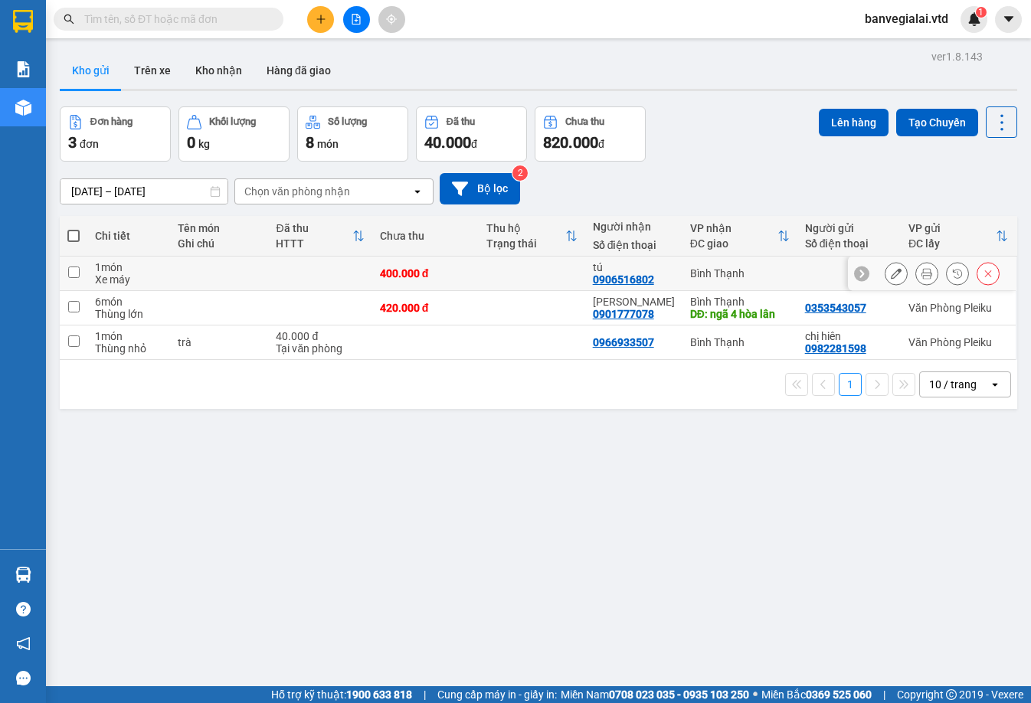
click at [74, 270] on input "checkbox" at bounding box center [73, 272] width 11 height 11
checkbox input "true"
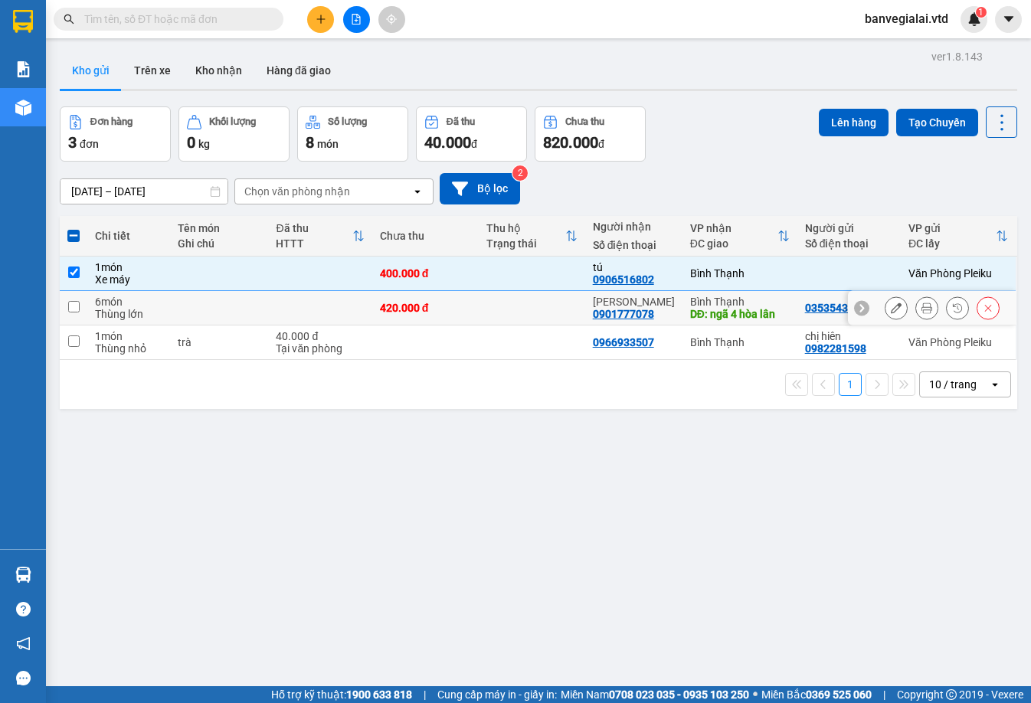
click at [70, 308] on input "checkbox" at bounding box center [73, 306] width 11 height 11
checkbox input "true"
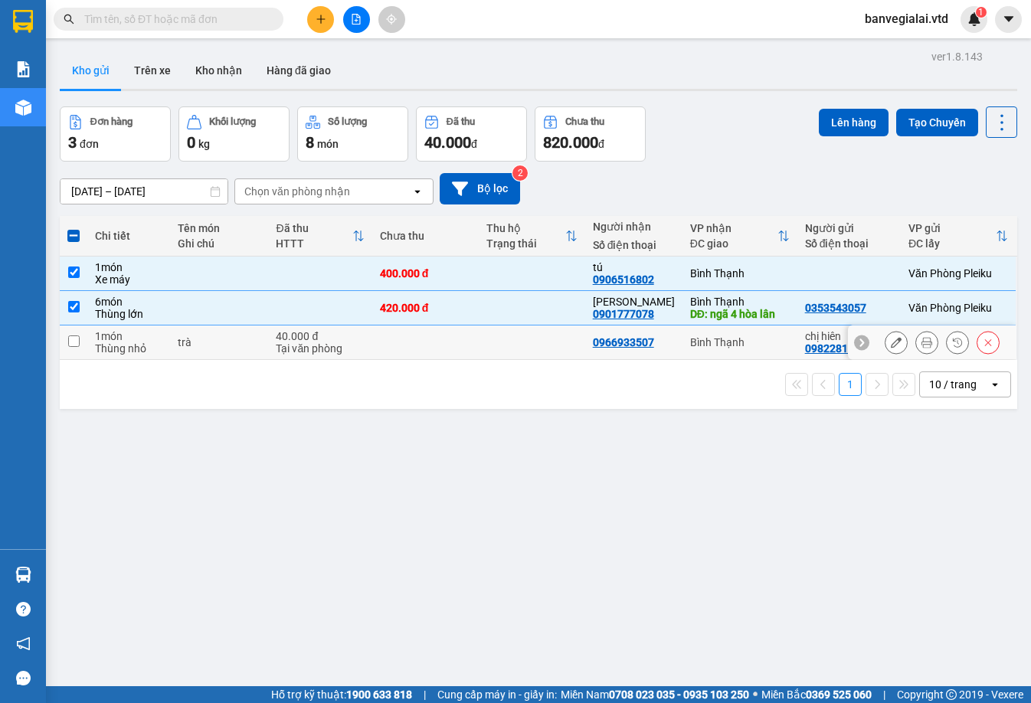
click at [73, 341] on input "checkbox" at bounding box center [73, 341] width 11 height 11
checkbox input "true"
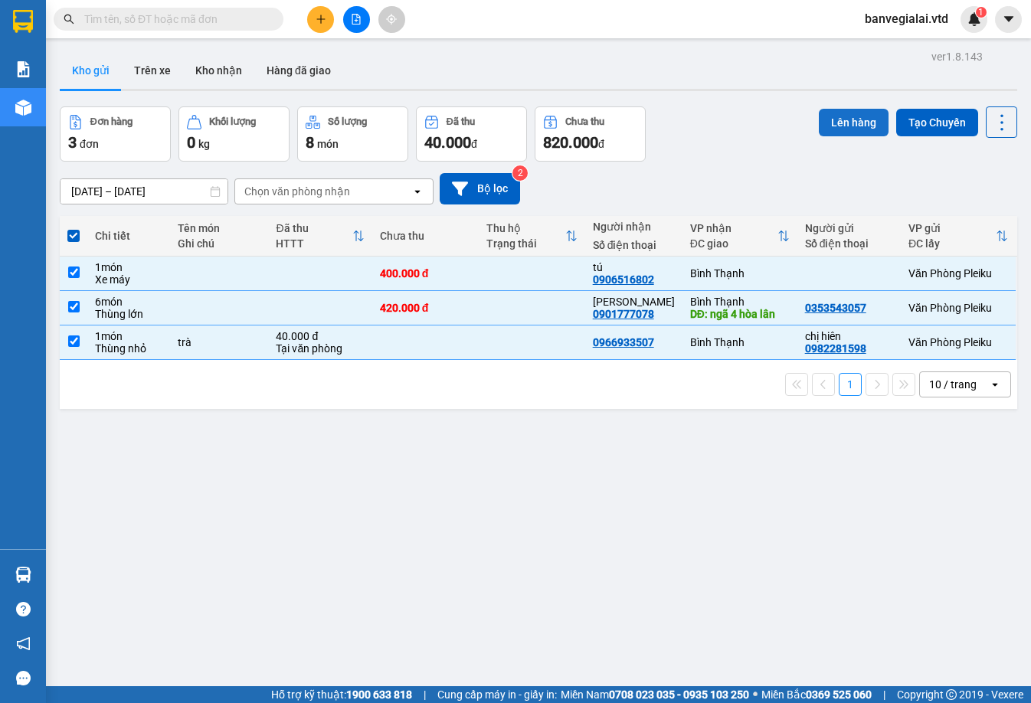
click at [827, 118] on button "Lên hàng" at bounding box center [854, 123] width 70 height 28
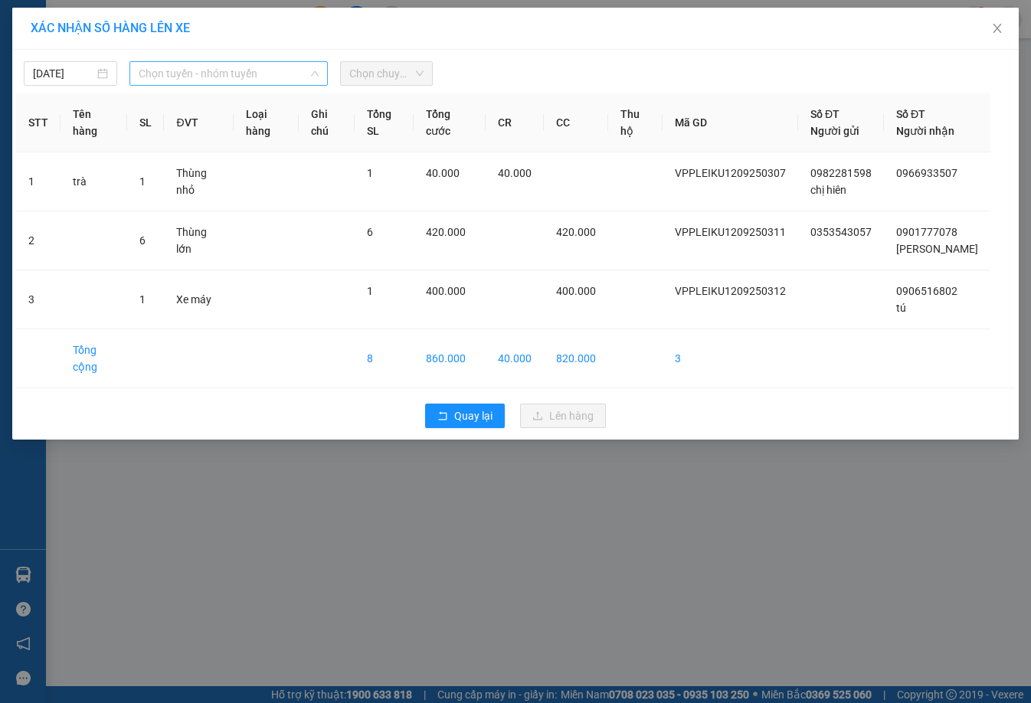
click at [189, 75] on span "Chọn tuyến - nhóm tuyến" at bounding box center [229, 73] width 180 height 23
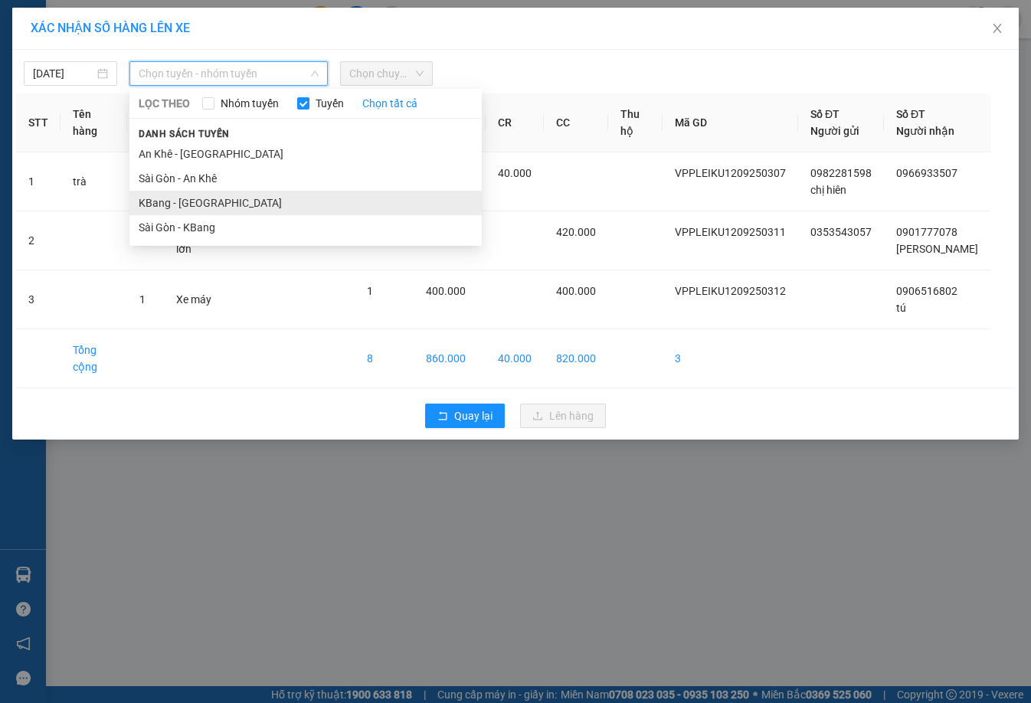
click at [195, 202] on li "KBang - [GEOGRAPHIC_DATA]" at bounding box center [305, 203] width 352 height 25
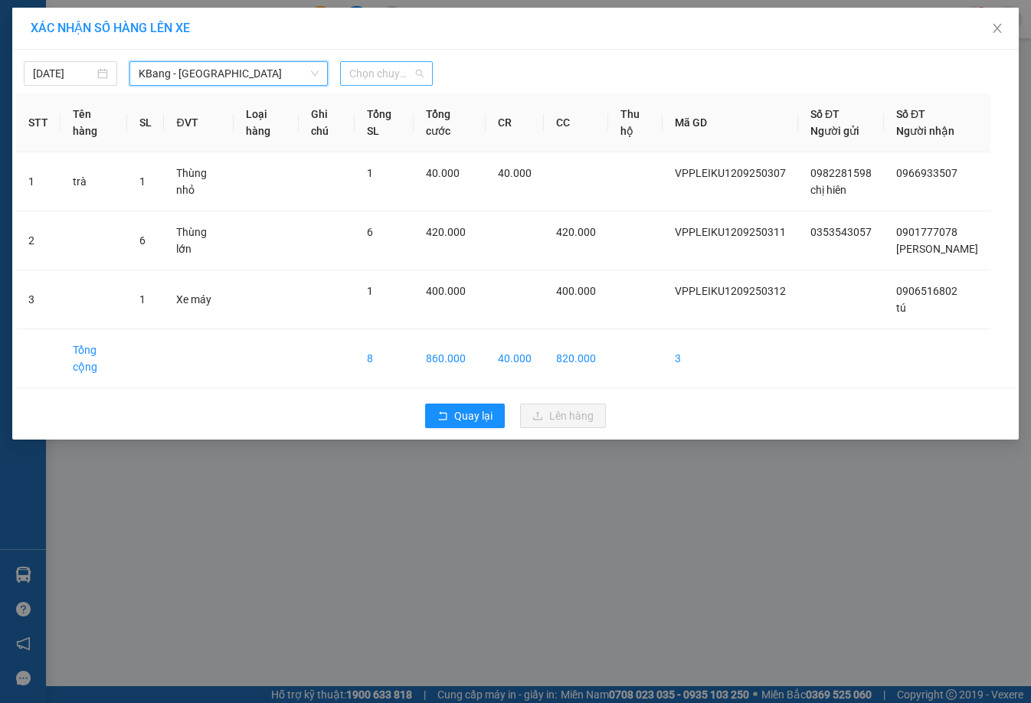
click at [405, 74] on span "Chọn chuyến" at bounding box center [386, 73] width 75 height 23
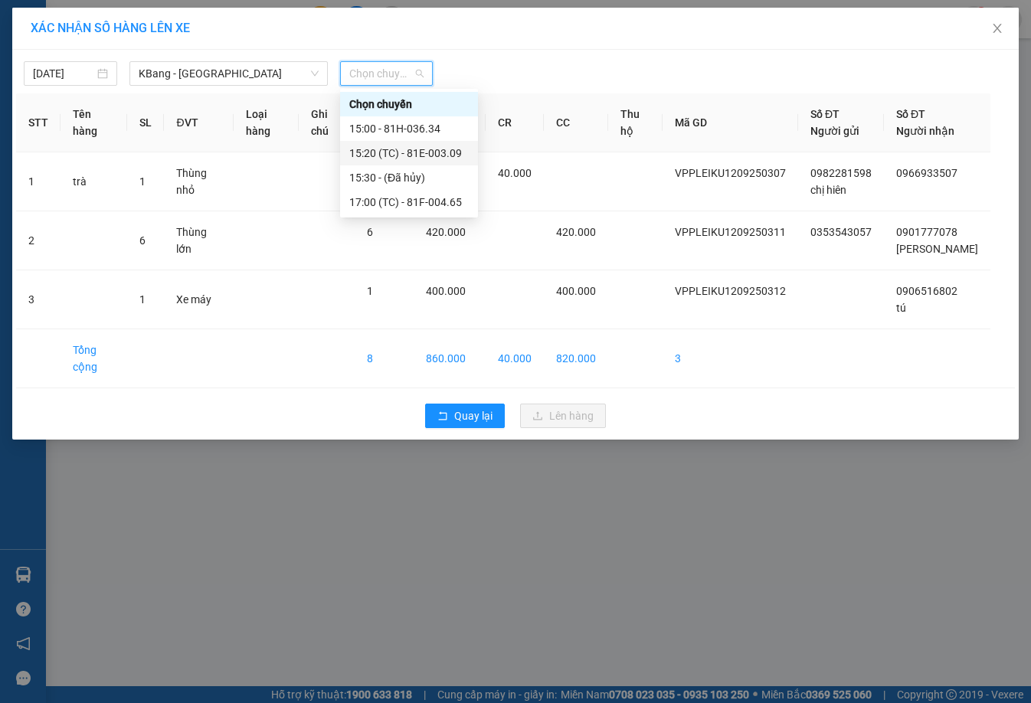
click at [401, 145] on div "15:20 (TC) - 81E-003.09" at bounding box center [408, 153] width 119 height 17
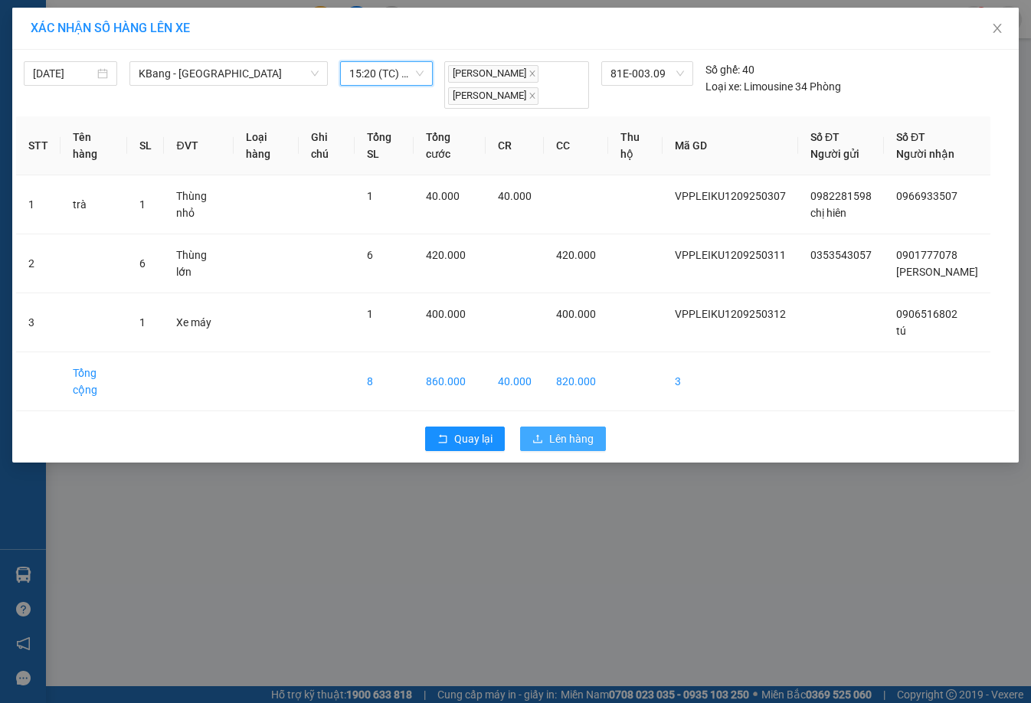
click at [580, 430] on span "Lên hàng" at bounding box center [571, 438] width 44 height 17
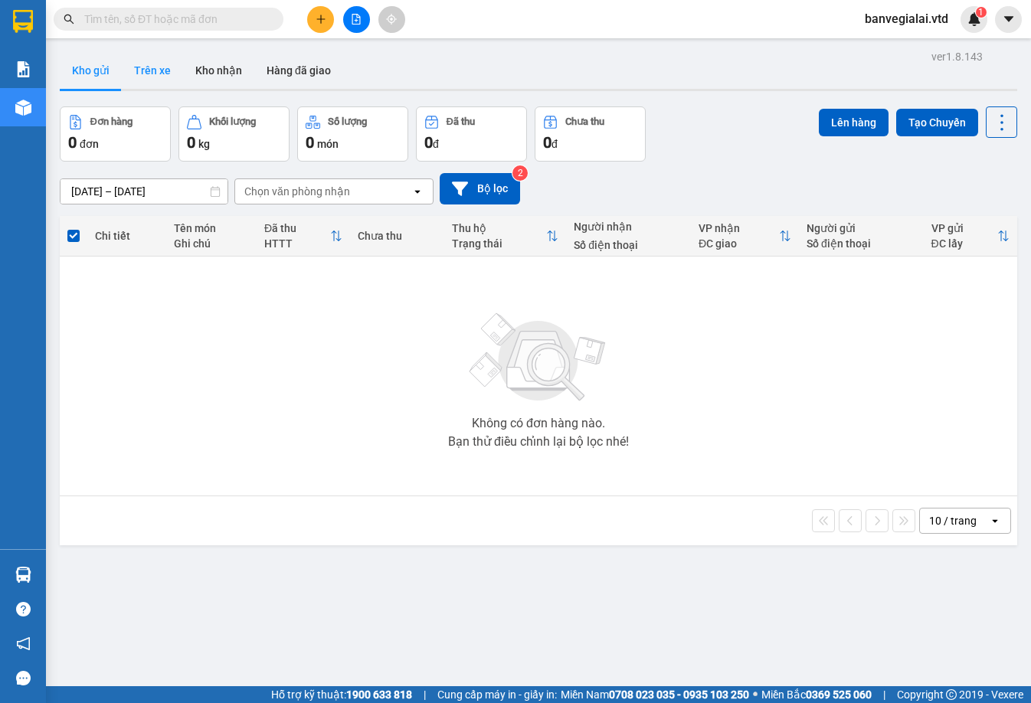
click at [159, 69] on button "Trên xe" at bounding box center [152, 70] width 61 height 37
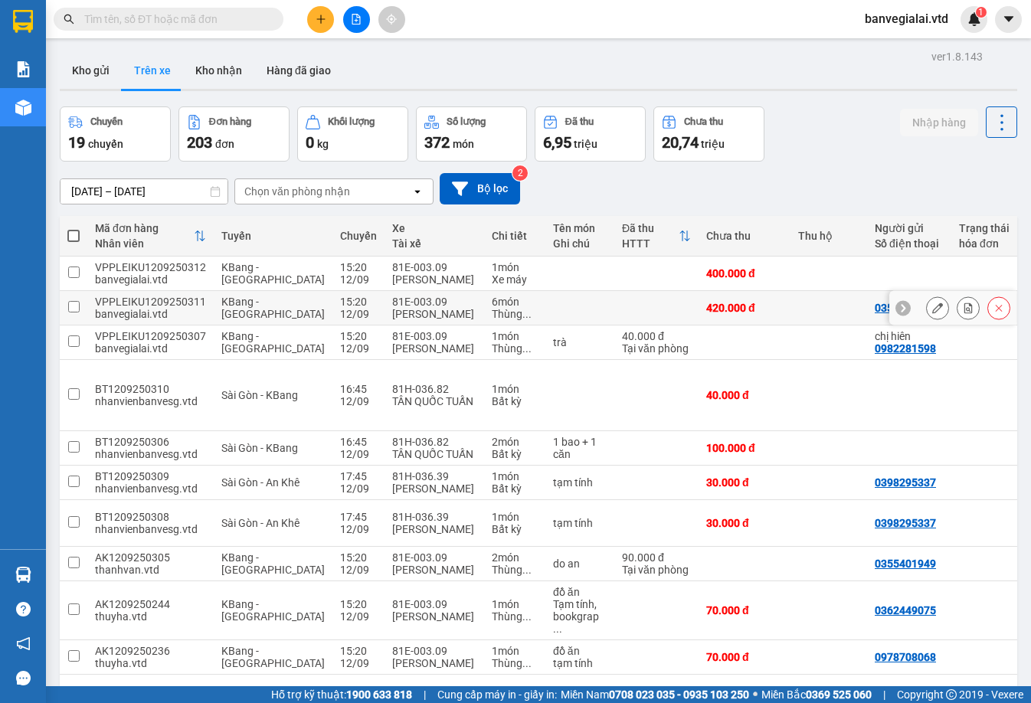
click at [706, 304] on div "420.000 đ" at bounding box center [744, 308] width 77 height 12
checkbox input "true"
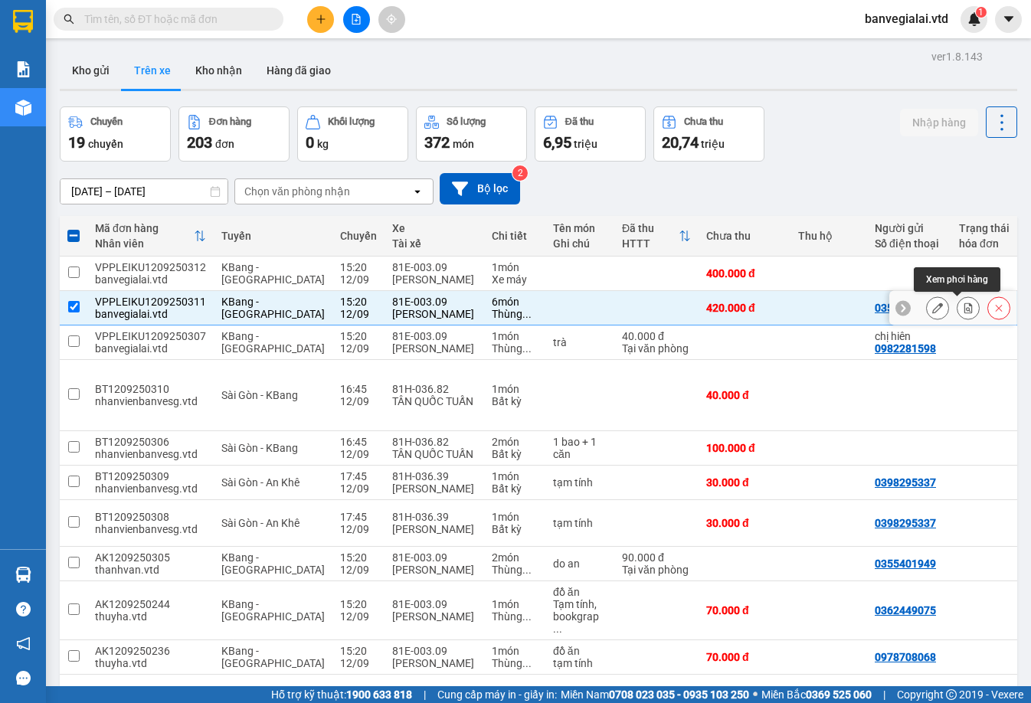
click at [963, 307] on icon at bounding box center [968, 308] width 11 height 11
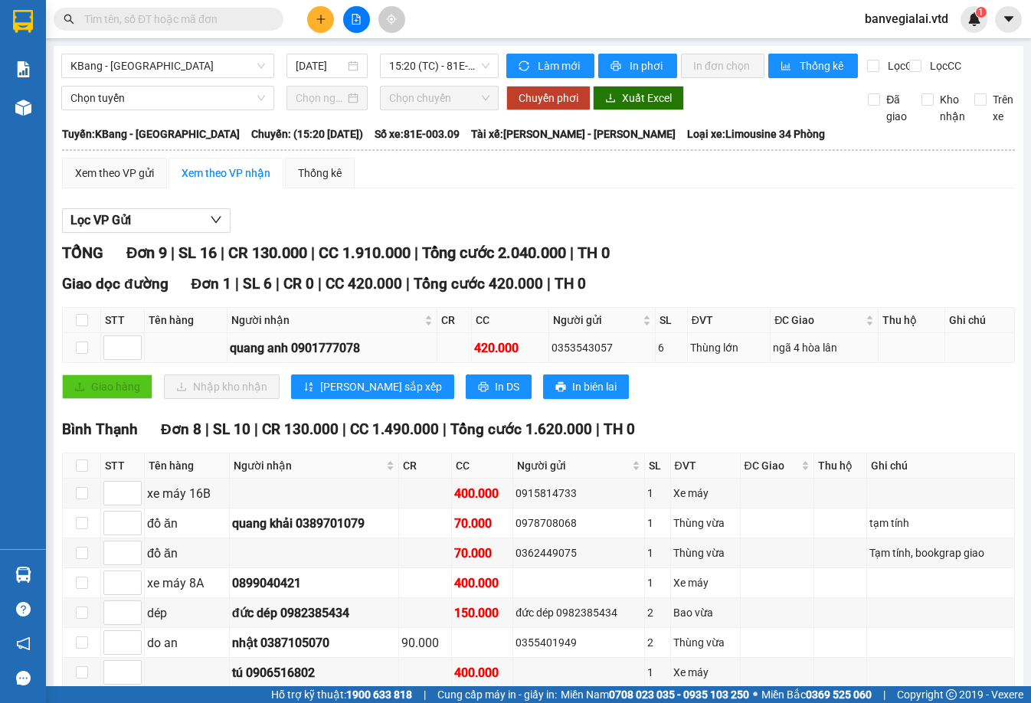
click at [808, 356] on div "ngã 4 hòa lân" at bounding box center [824, 347] width 103 height 17
click at [756, 354] on div "Thùng lớn" at bounding box center [728, 347] width 77 height 17
click at [83, 354] on input "checkbox" at bounding box center [82, 348] width 12 height 12
checkbox input "true"
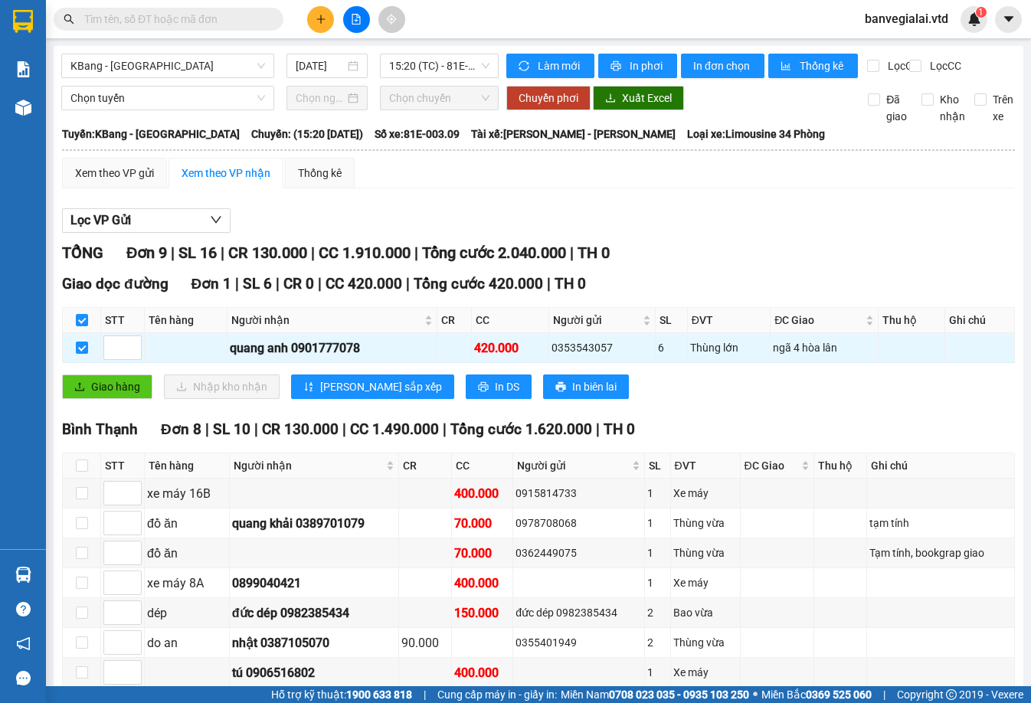
click at [751, 231] on div "Lọc VP Gửi" at bounding box center [538, 220] width 953 height 25
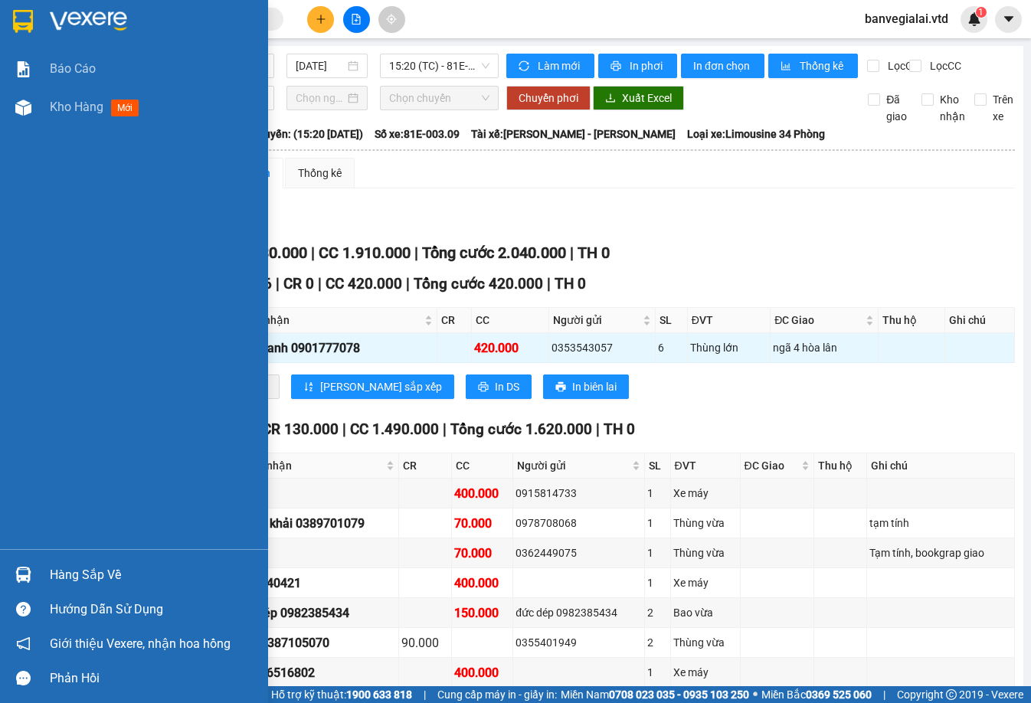
click at [74, 27] on img at bounding box center [88, 21] width 77 height 23
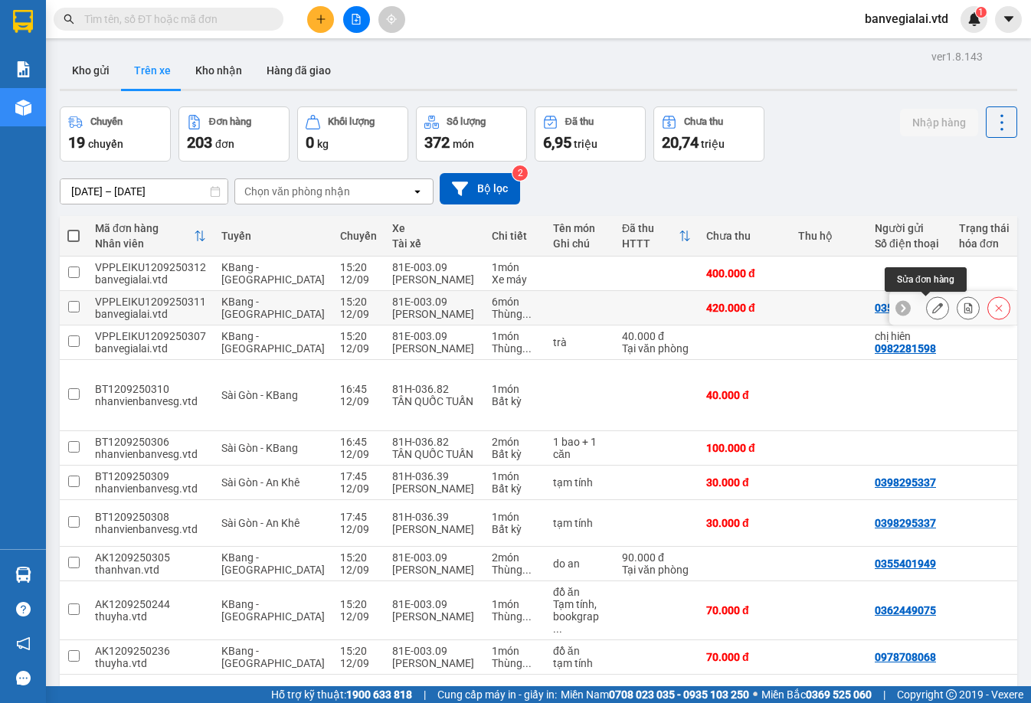
click at [932, 309] on icon at bounding box center [937, 308] width 11 height 11
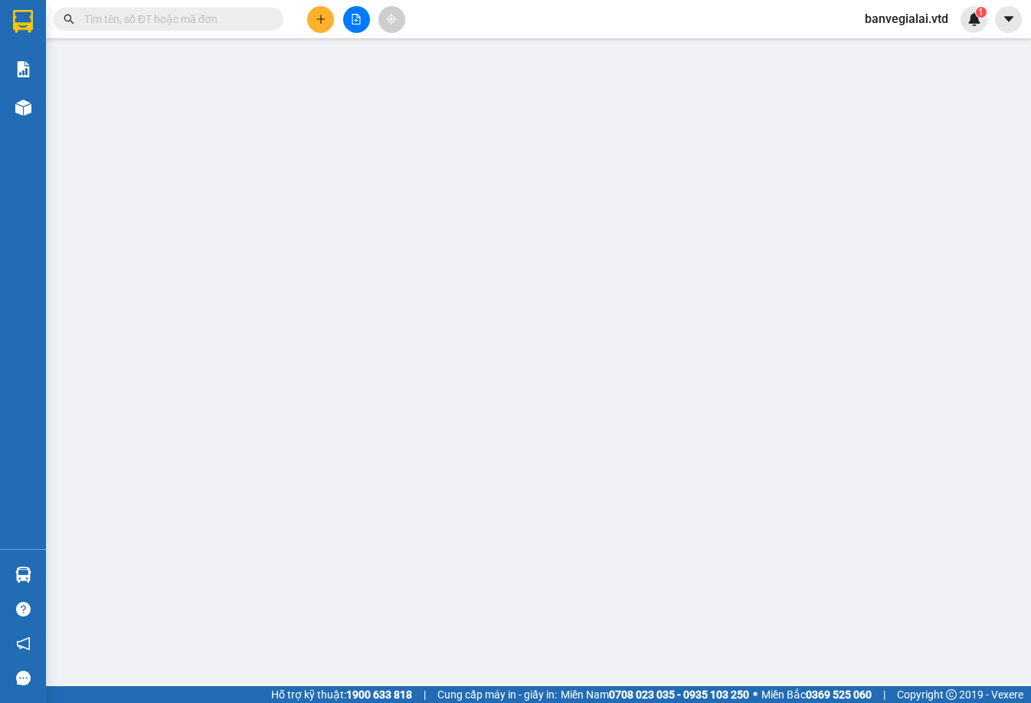
type input "0353543057"
type input "0901777078"
type input "[PERSON_NAME]"
type input "ngã 4 hòa lân"
type input "420.000"
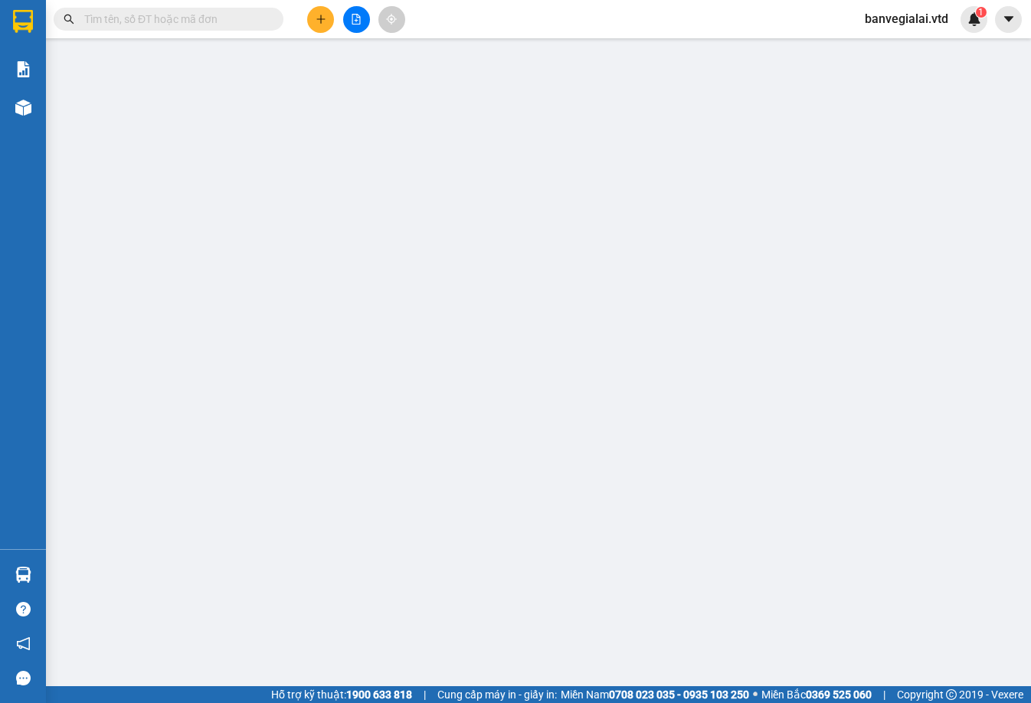
type input "420.000"
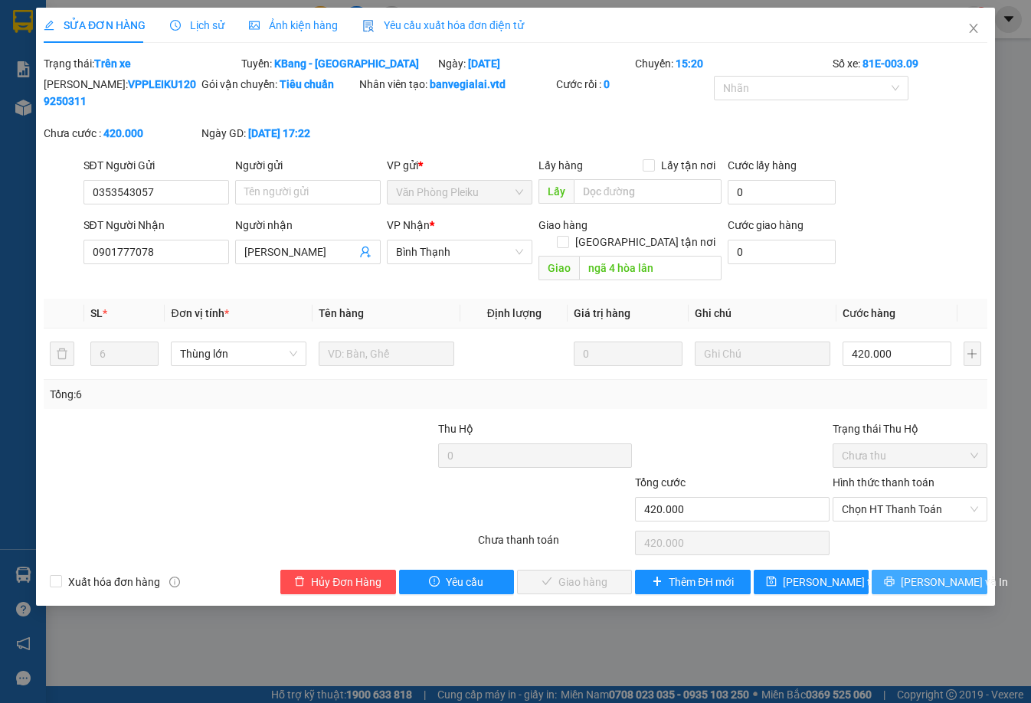
click at [931, 574] on span "[PERSON_NAME] và In" at bounding box center [954, 582] width 107 height 17
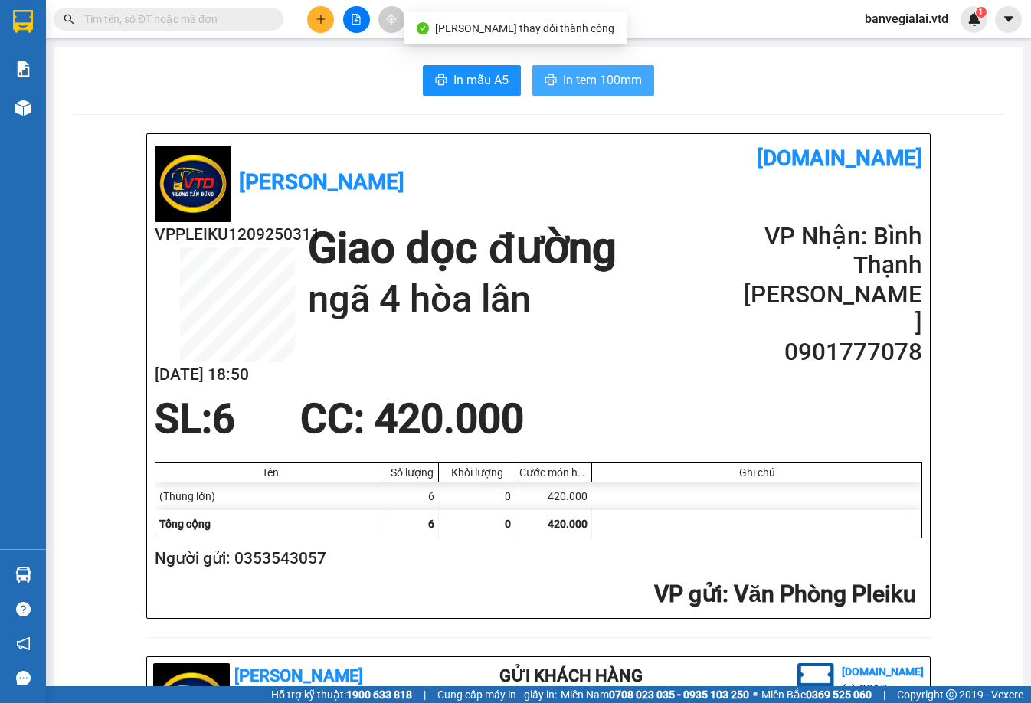
click at [608, 86] on span "In tem 100mm" at bounding box center [602, 79] width 79 height 19
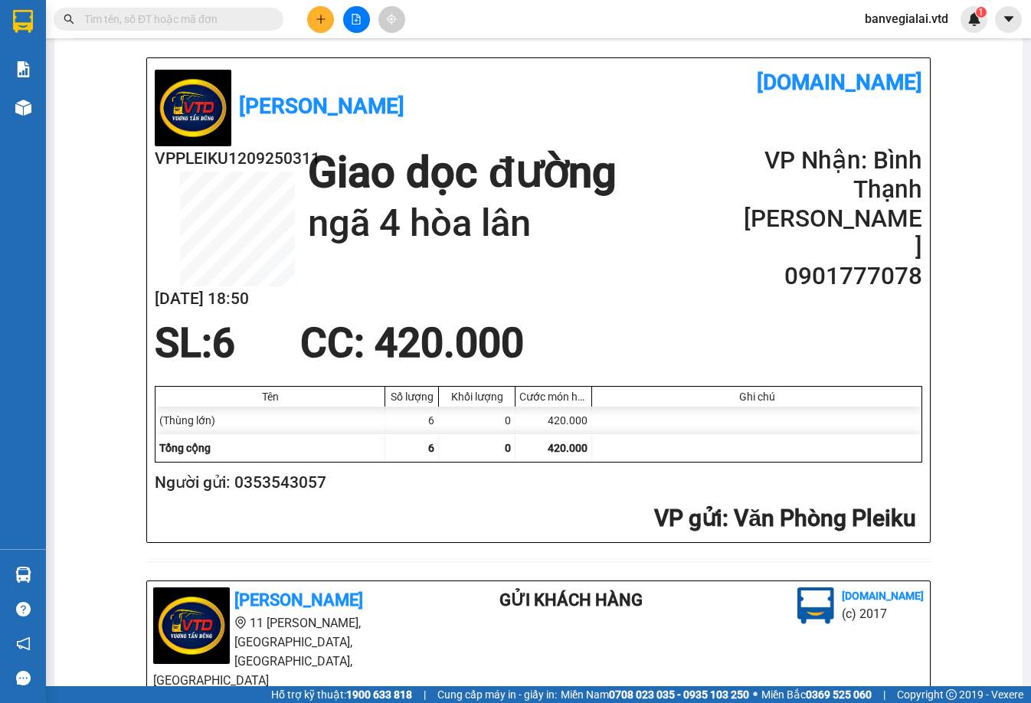
scroll to position [77, 0]
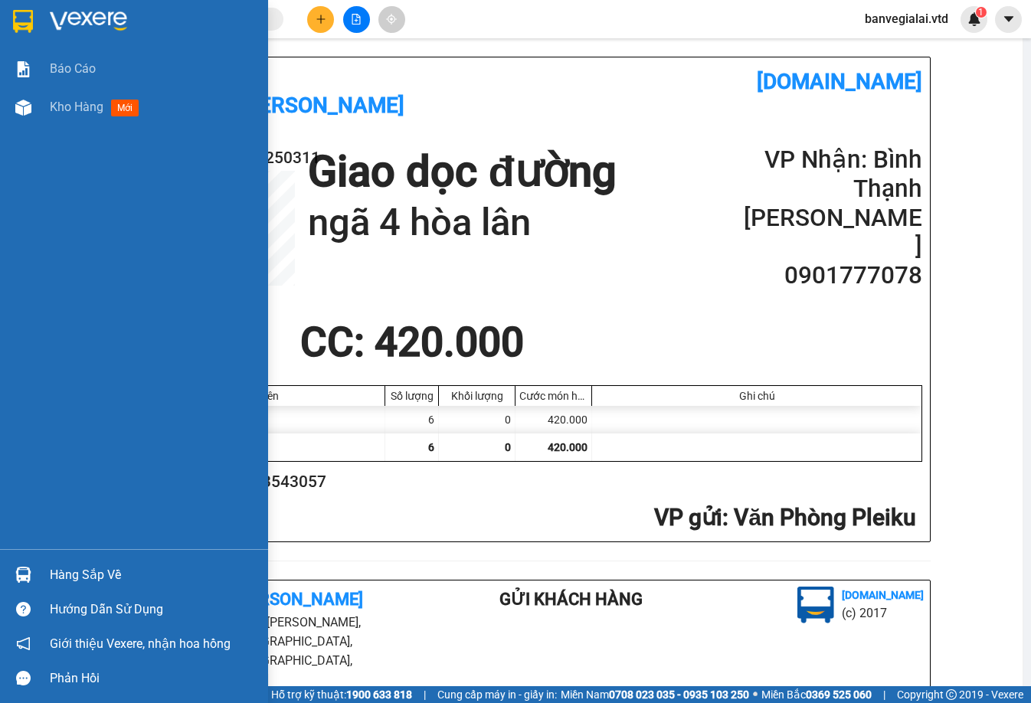
click at [38, 26] on div at bounding box center [134, 25] width 268 height 50
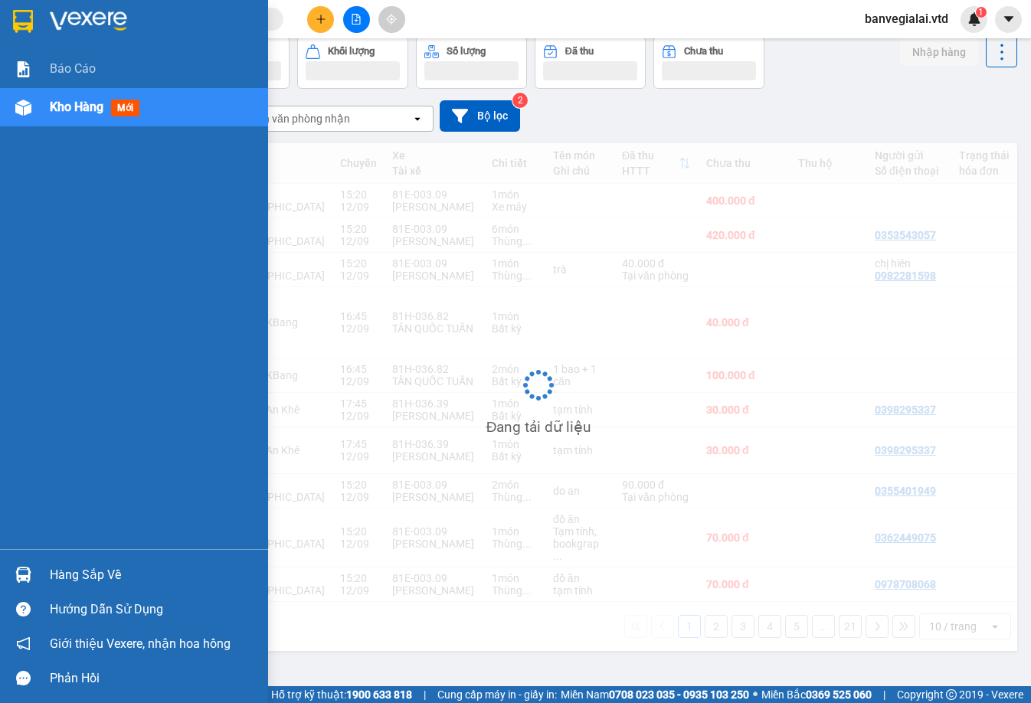
scroll to position [70, 0]
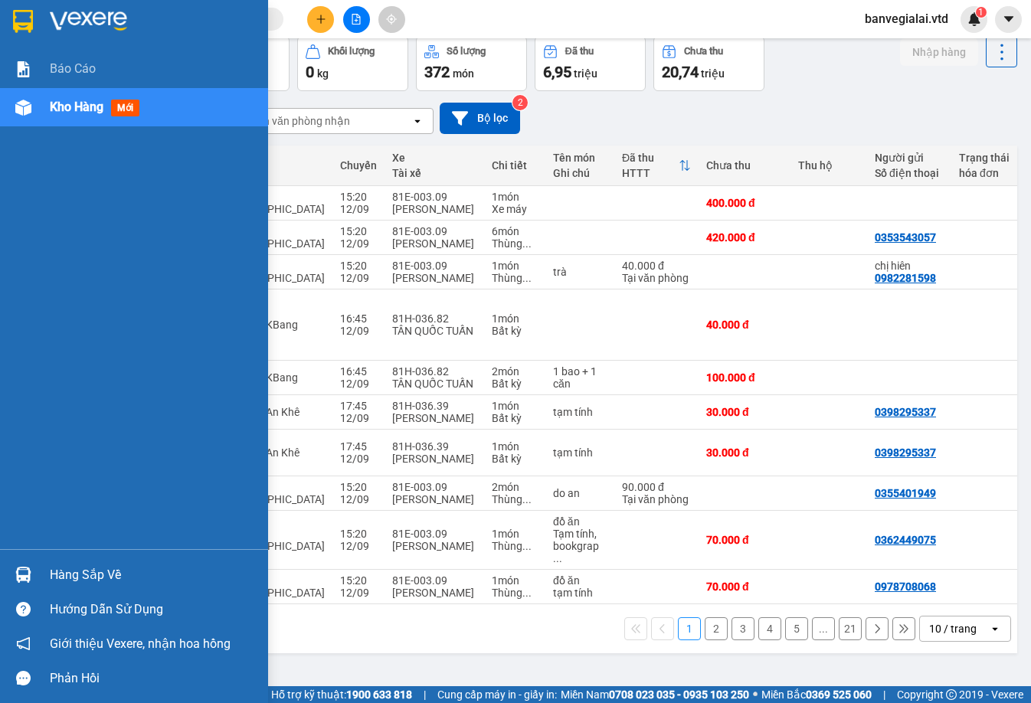
click at [29, 13] on img at bounding box center [23, 21] width 20 height 23
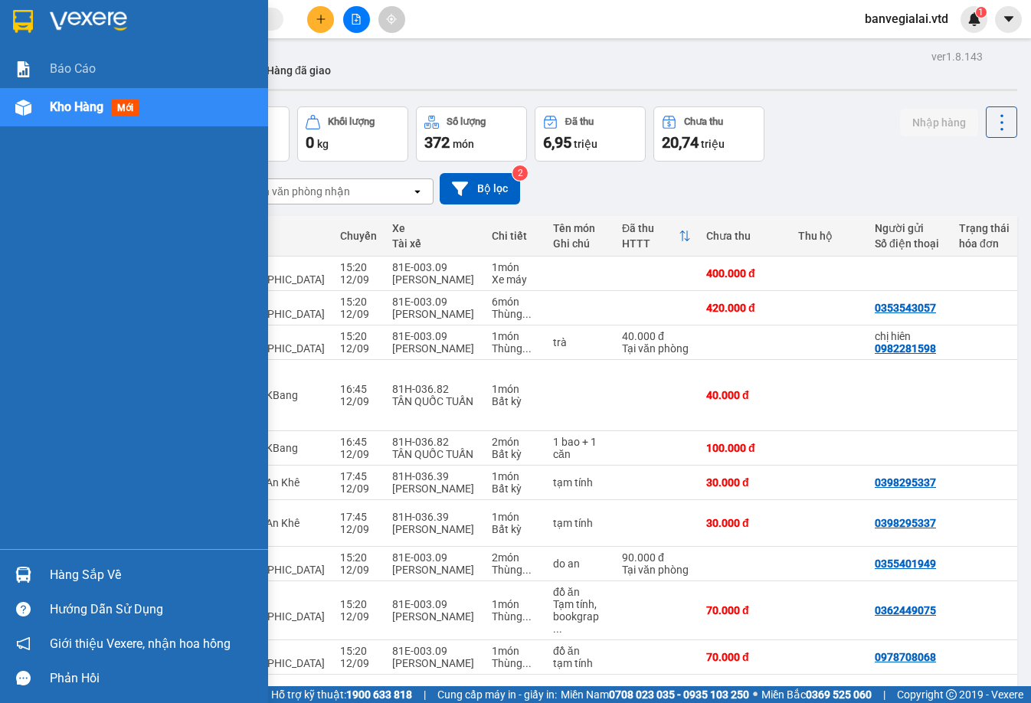
click at [18, 30] on img at bounding box center [23, 21] width 20 height 23
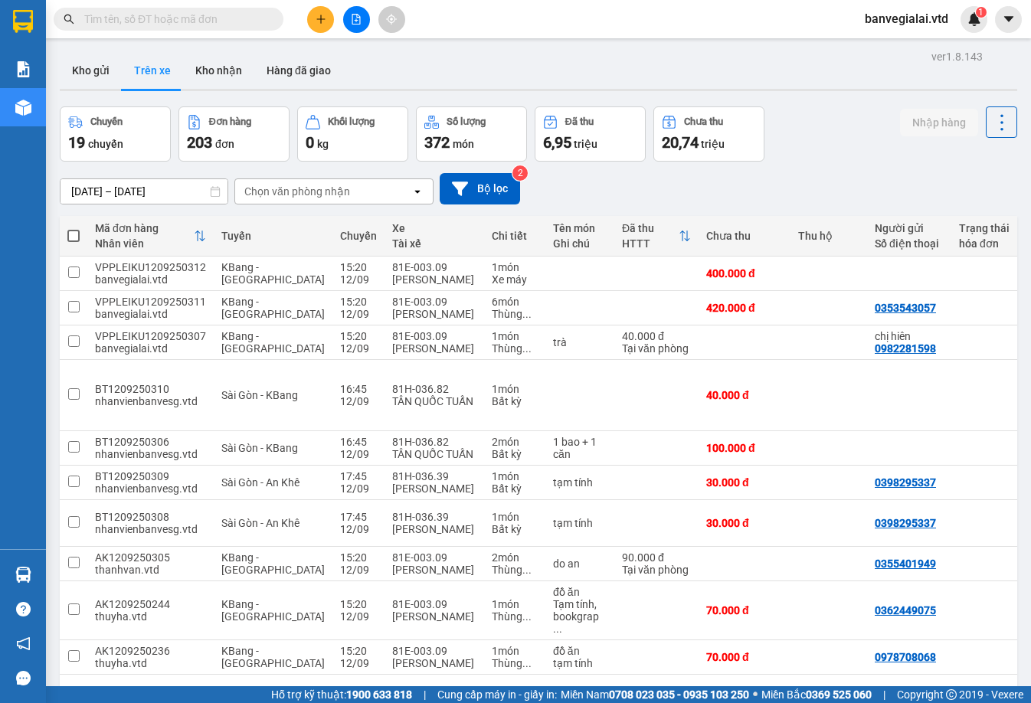
click at [314, 20] on button at bounding box center [320, 19] width 27 height 27
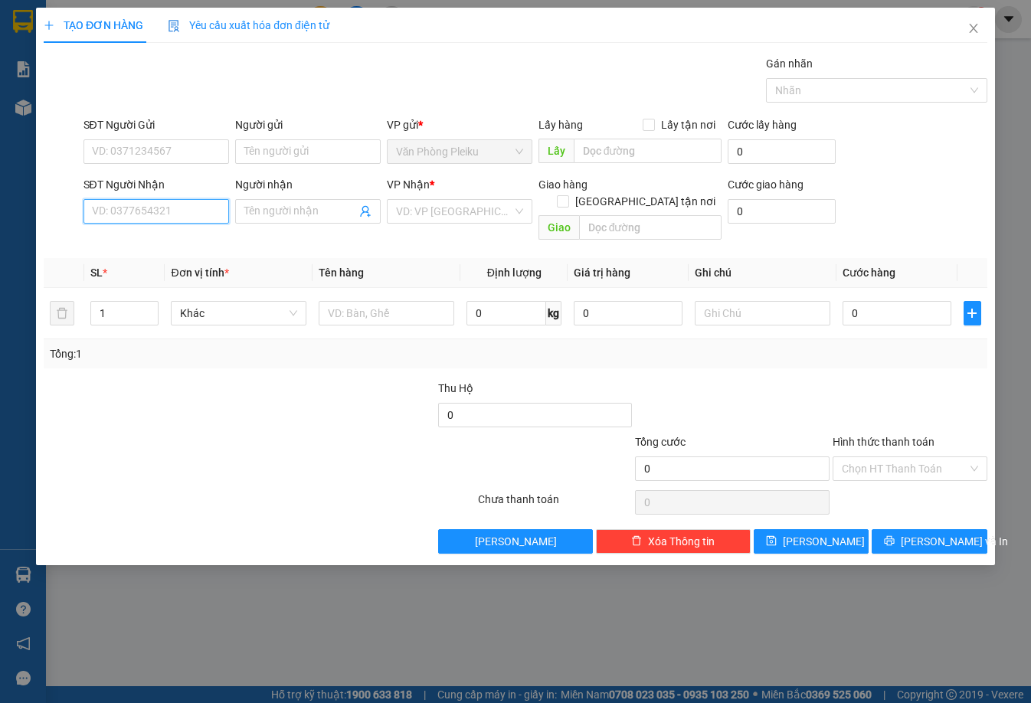
click at [144, 209] on input "SĐT Người Nhận" at bounding box center [156, 211] width 146 height 25
paste input "0928766198"
type input "0928766198"
click at [973, 23] on icon "close" at bounding box center [973, 28] width 12 height 12
